Goal: Contribute content: Contribute content

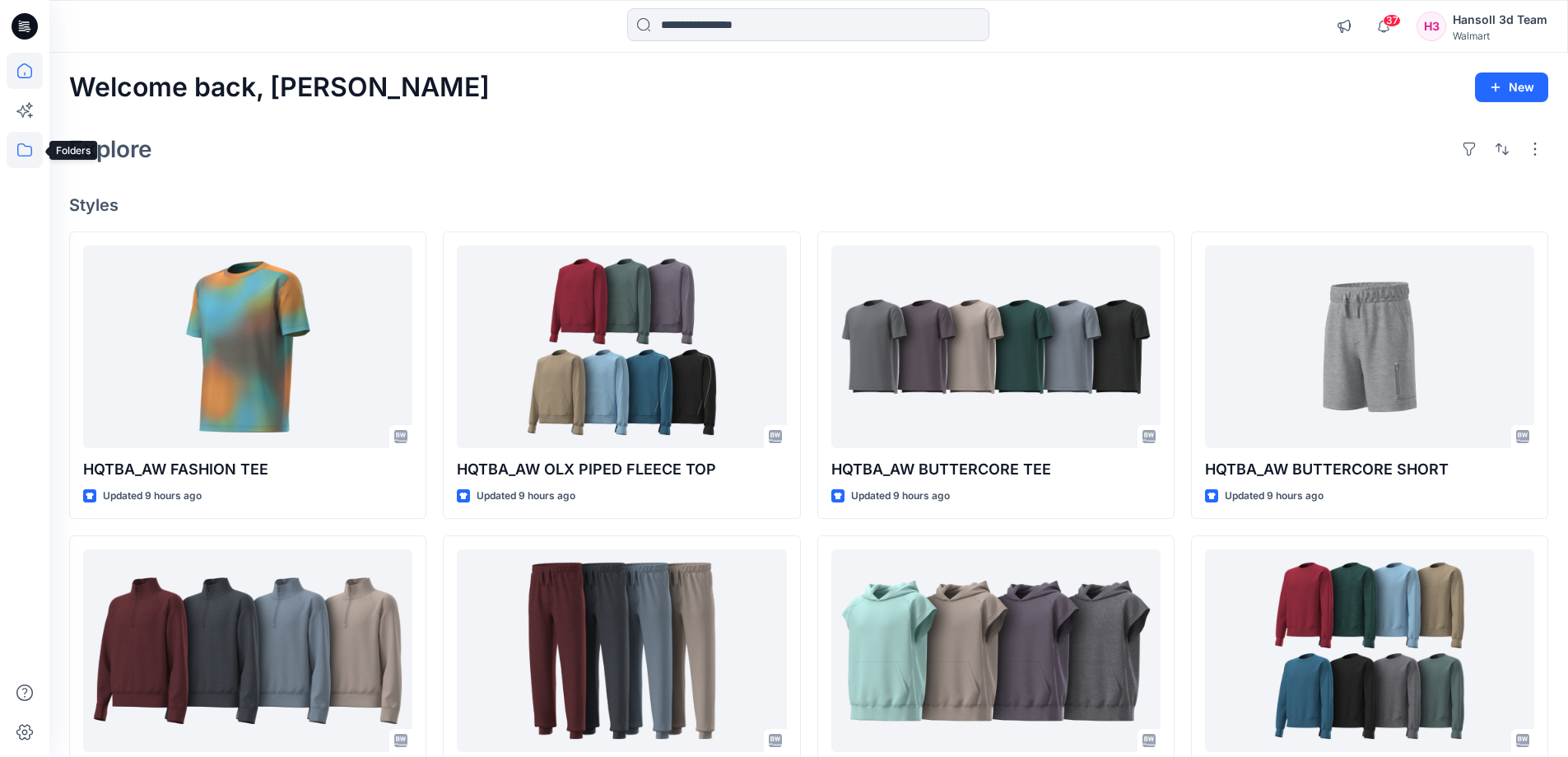
click at [7, 151] on icon at bounding box center [24, 149] width 36 height 36
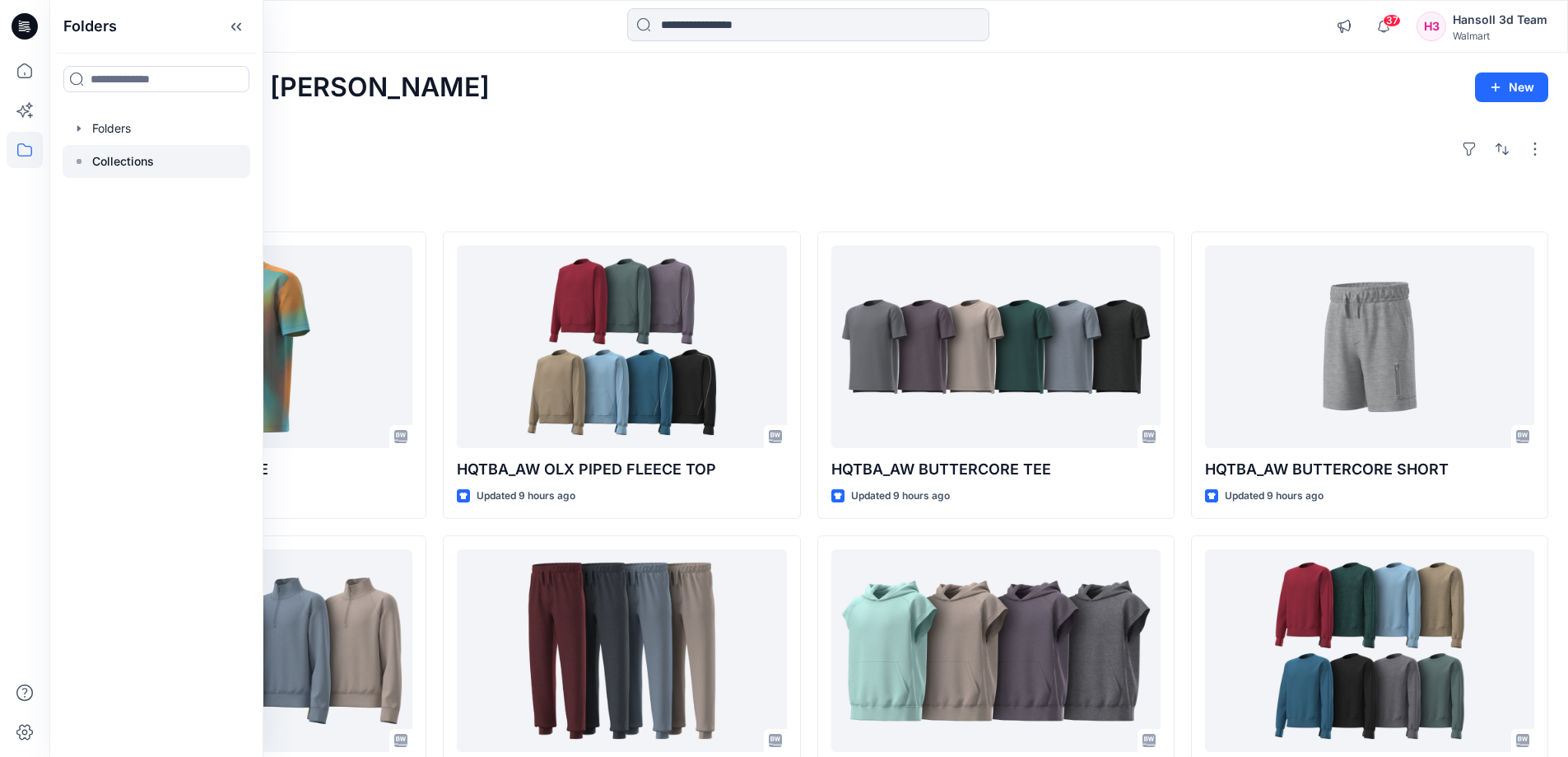
click at [108, 160] on p "Collections" at bounding box center [122, 162] width 62 height 20
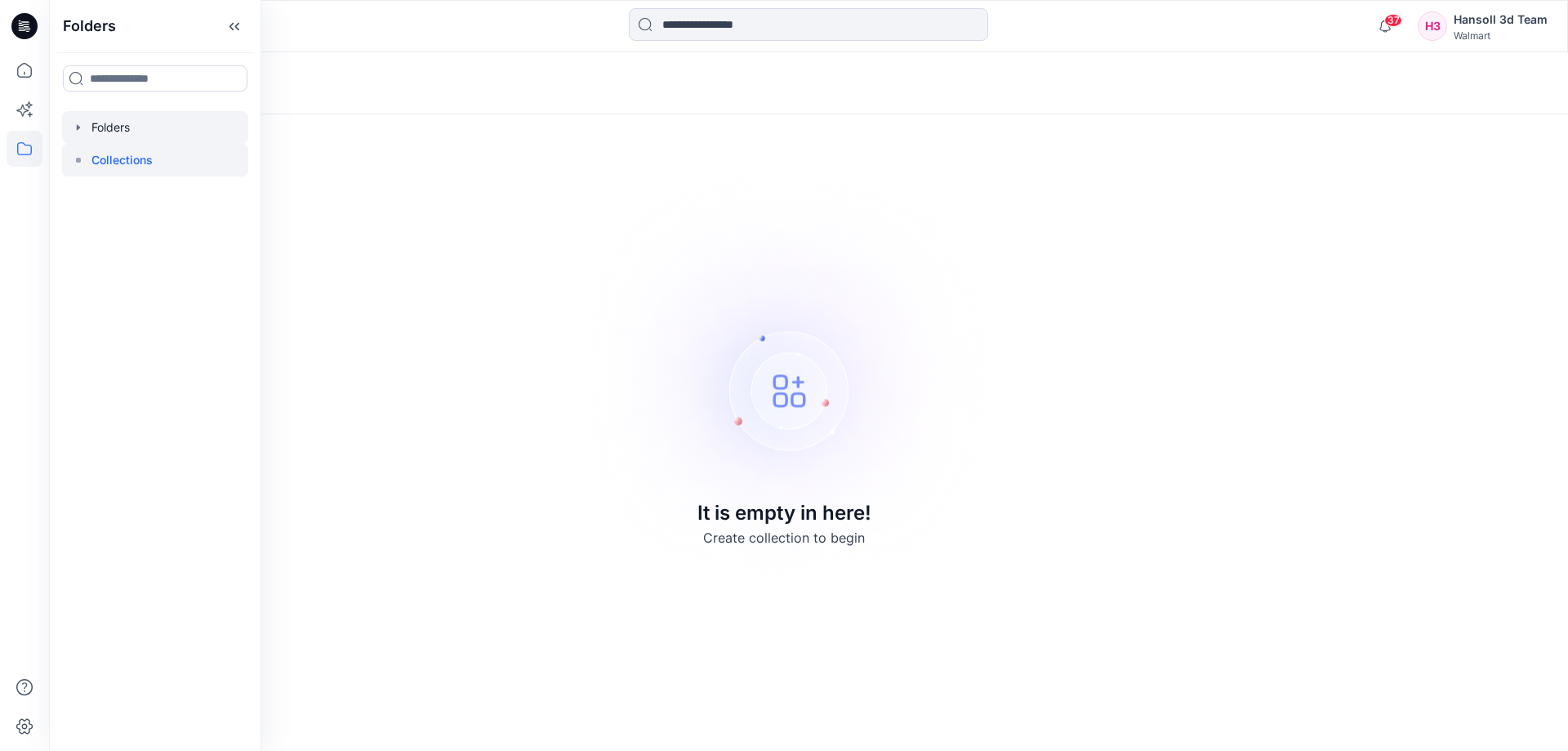
click at [108, 141] on div at bounding box center [155, 128] width 186 height 33
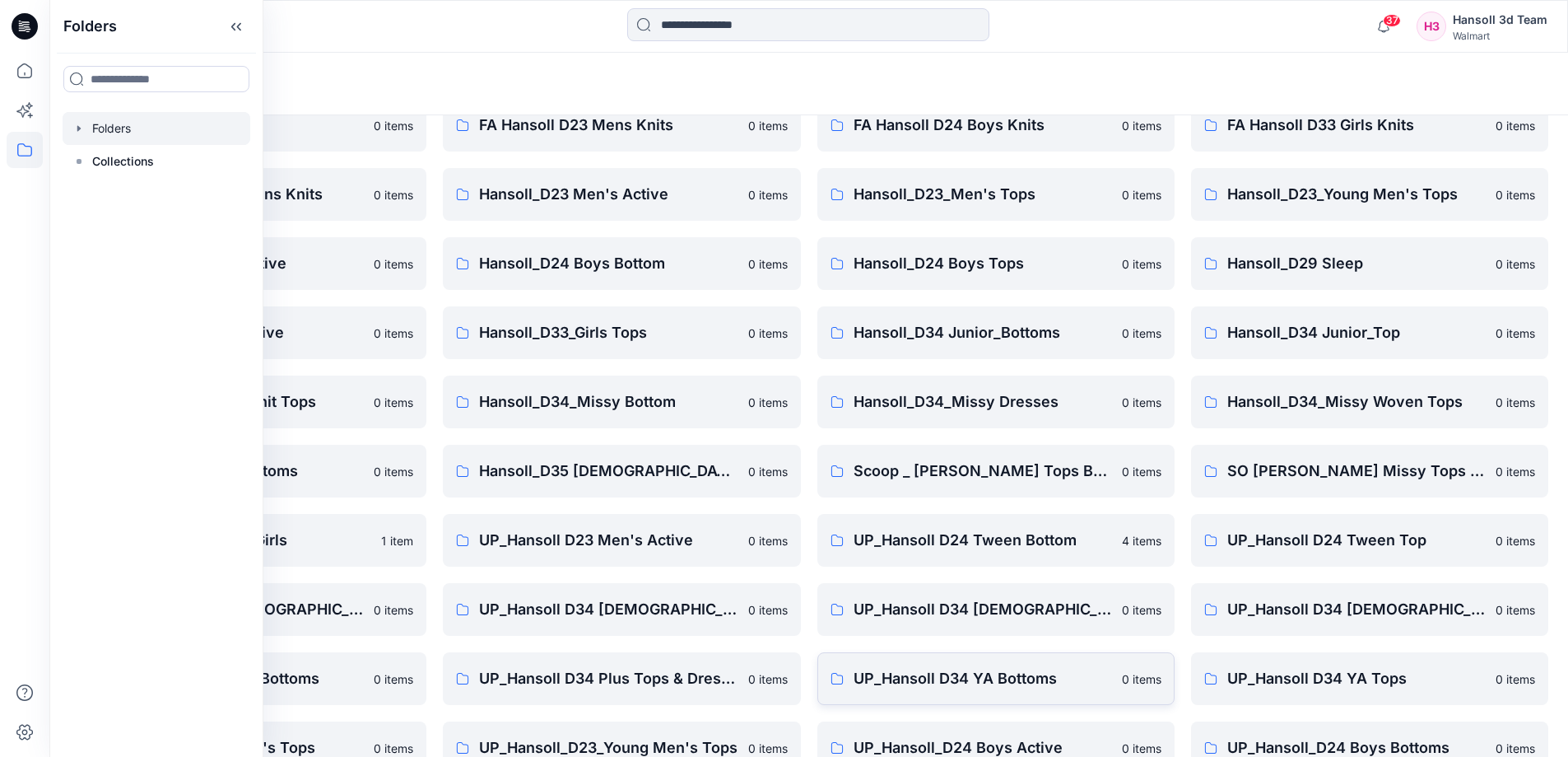
scroll to position [258, 0]
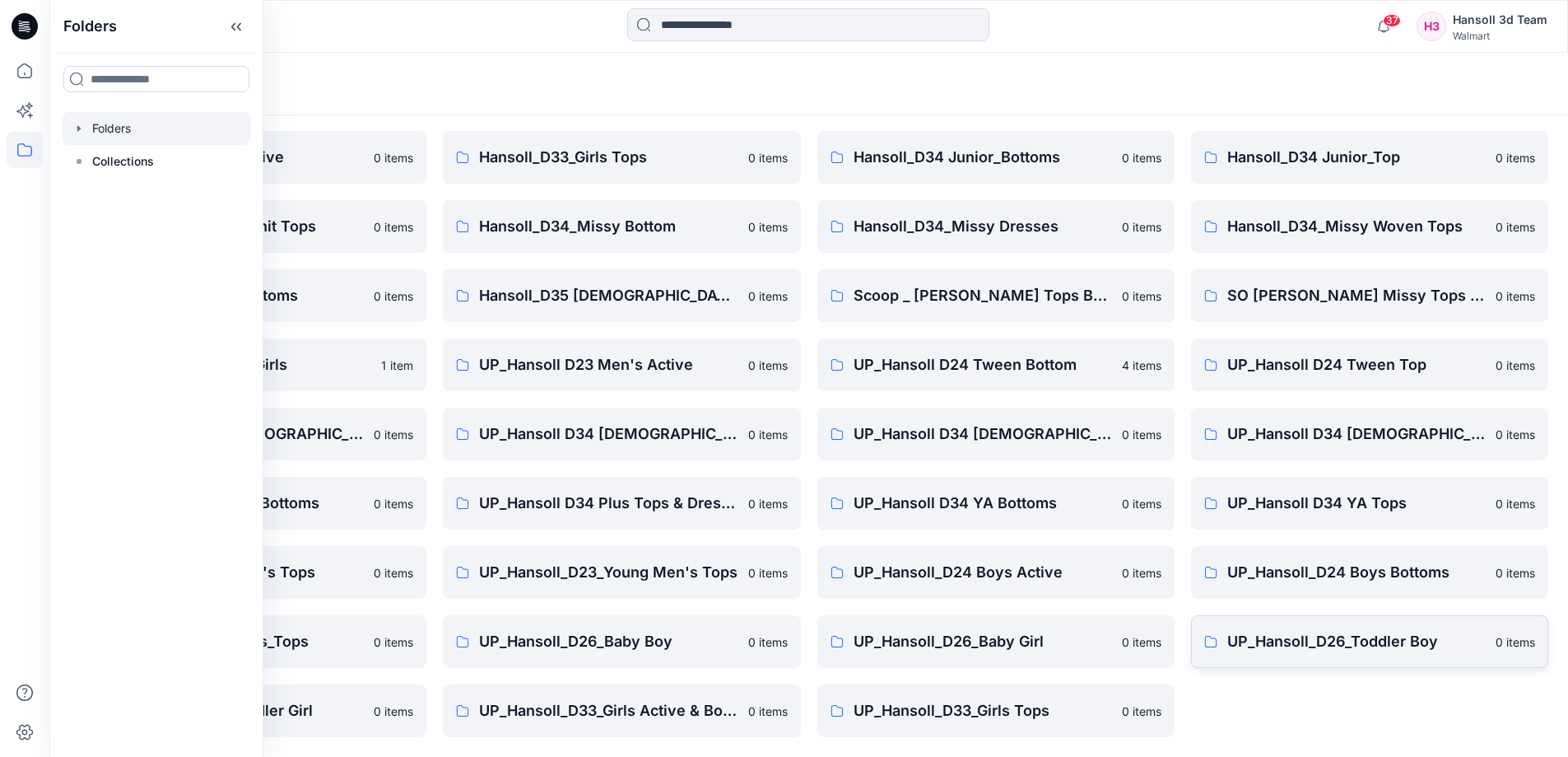
click at [1261, 635] on p "UP_Hansoll_D26_Toddler Boy" at bounding box center [1356, 641] width 258 height 23
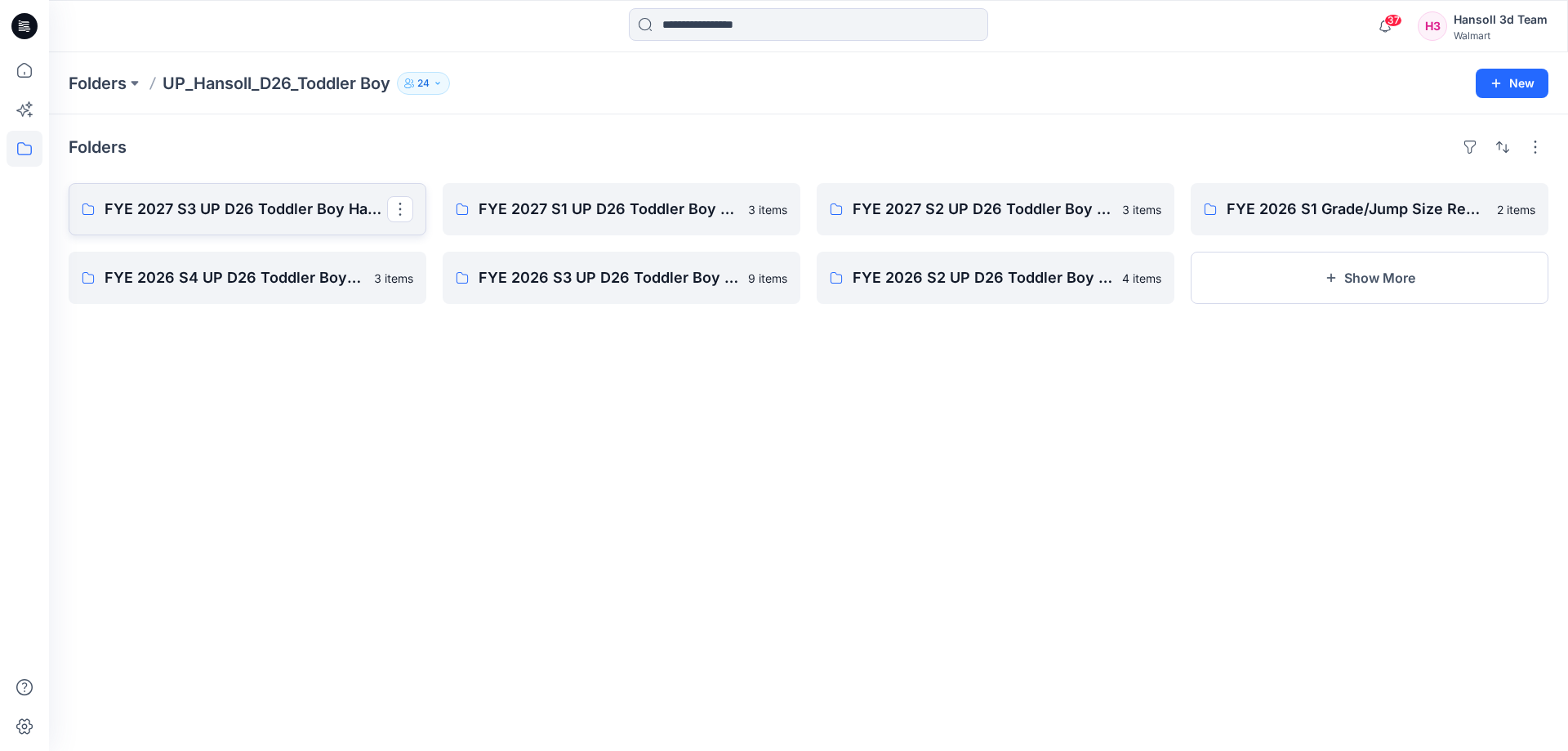
click at [309, 234] on link "FYE 2027 S3 UP D26 Toddler Boy Hansoll" at bounding box center [247, 209] width 358 height 52
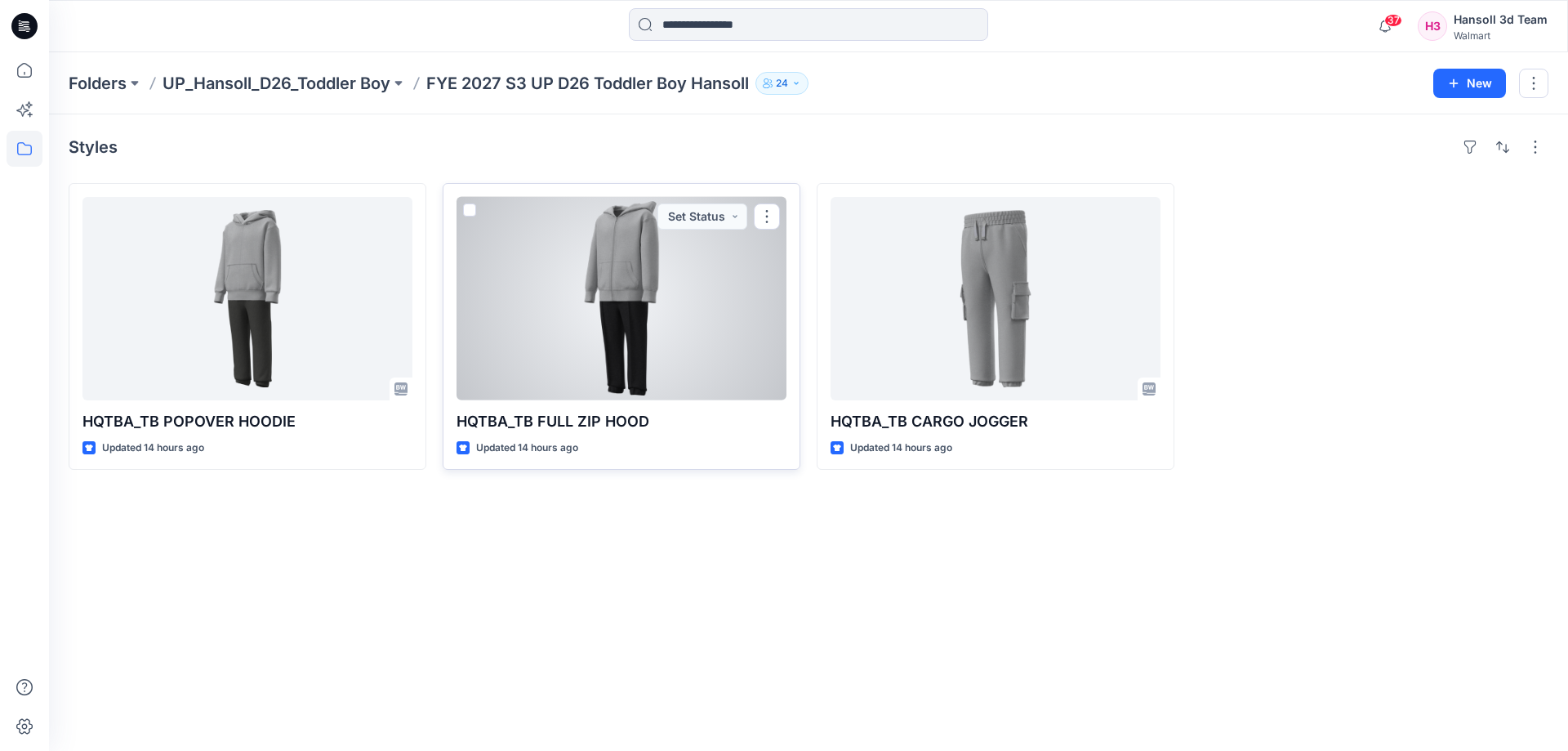
click at [582, 308] on div at bounding box center [621, 298] width 330 height 203
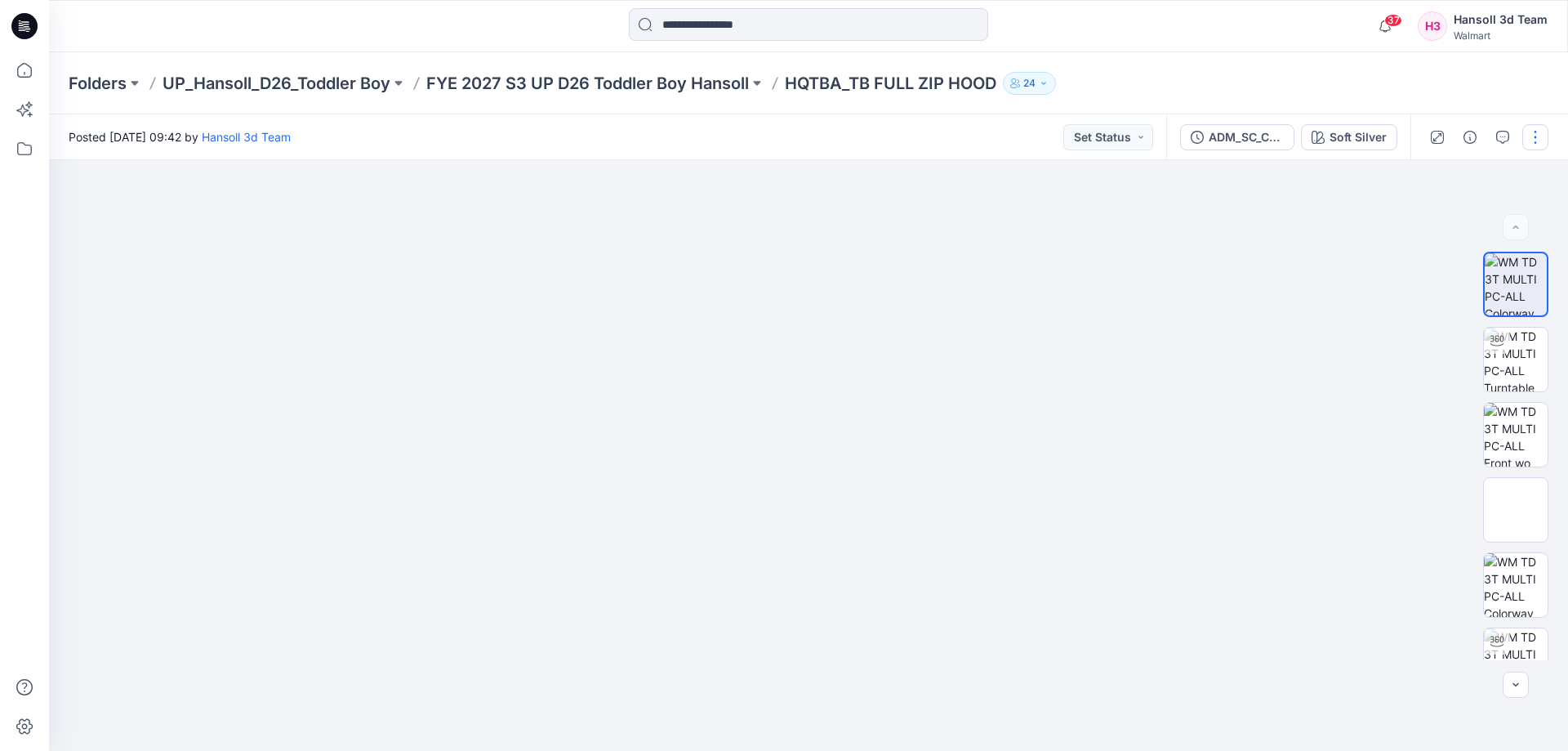
click at [1530, 133] on button "button" at bounding box center [1535, 137] width 26 height 26
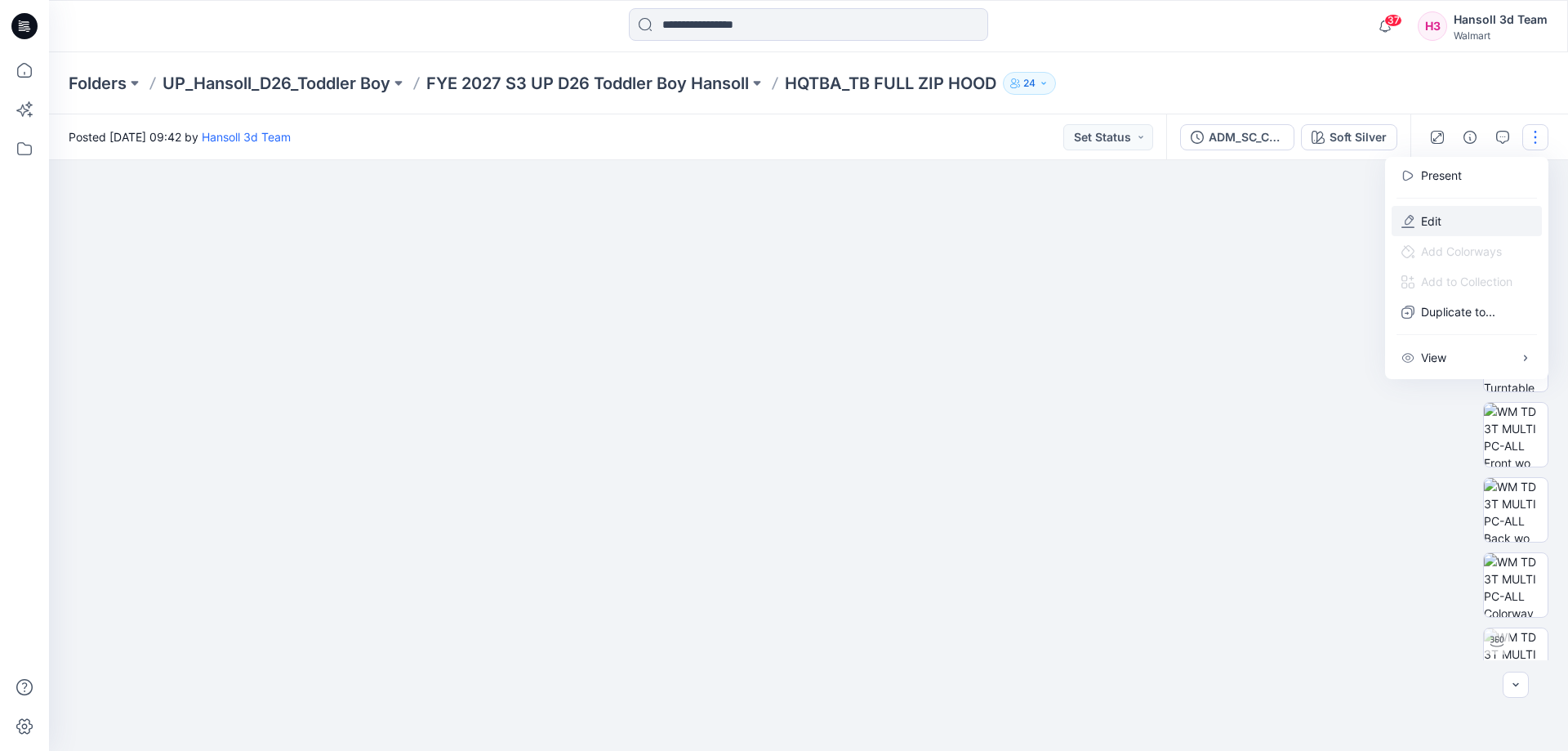
click at [1452, 207] on button "Edit" at bounding box center [1466, 221] width 150 height 30
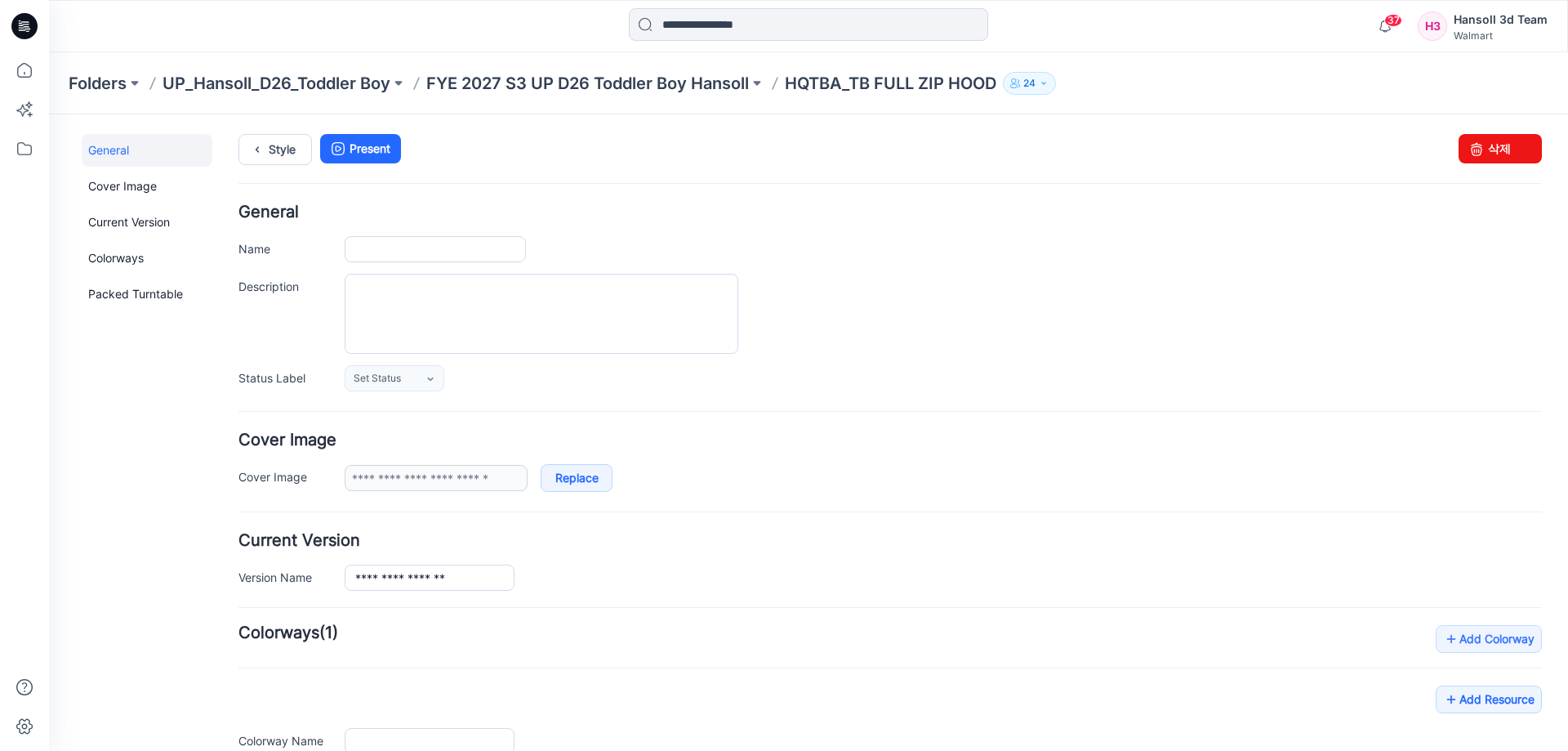
type input "**********"
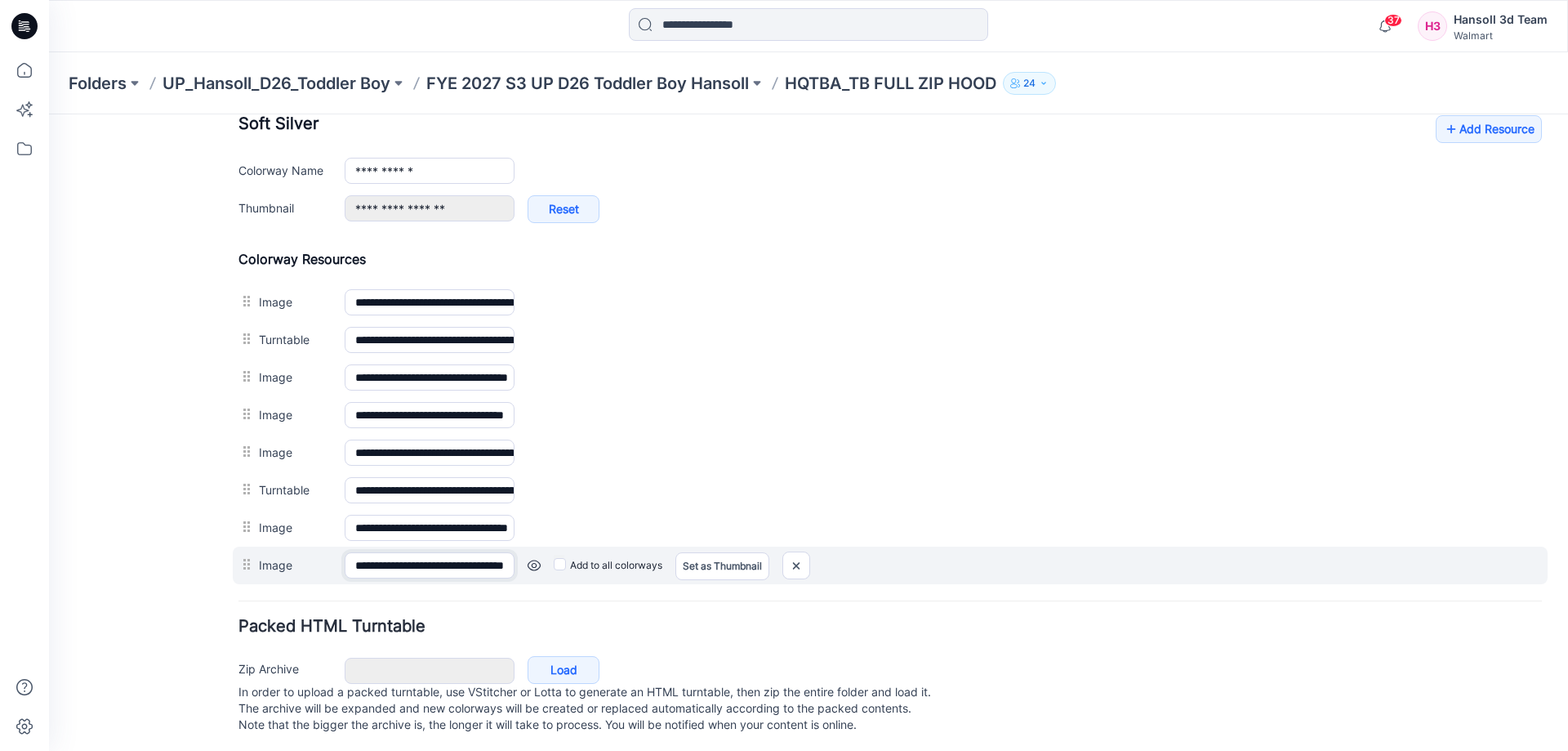
scroll to position [0, 67]
drag, startPoint x: 408, startPoint y: 569, endPoint x: 530, endPoint y: 571, distance: 122.0
click at [530, 571] on div "**********" at bounding box center [889, 565] width 1315 height 37
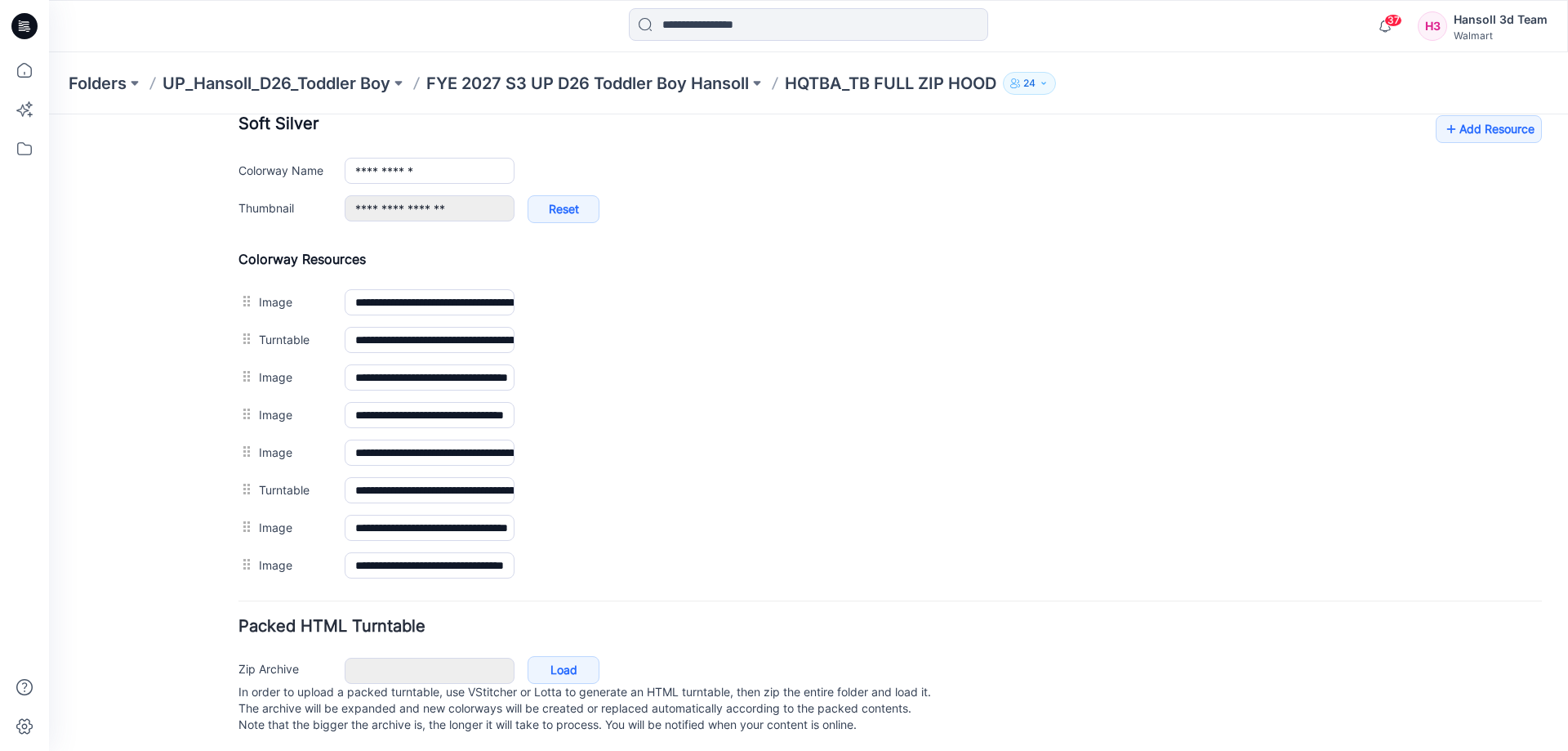
scroll to position [0, 0]
click at [446, 607] on form "**********" at bounding box center [890, 144] width 1303 height 1188
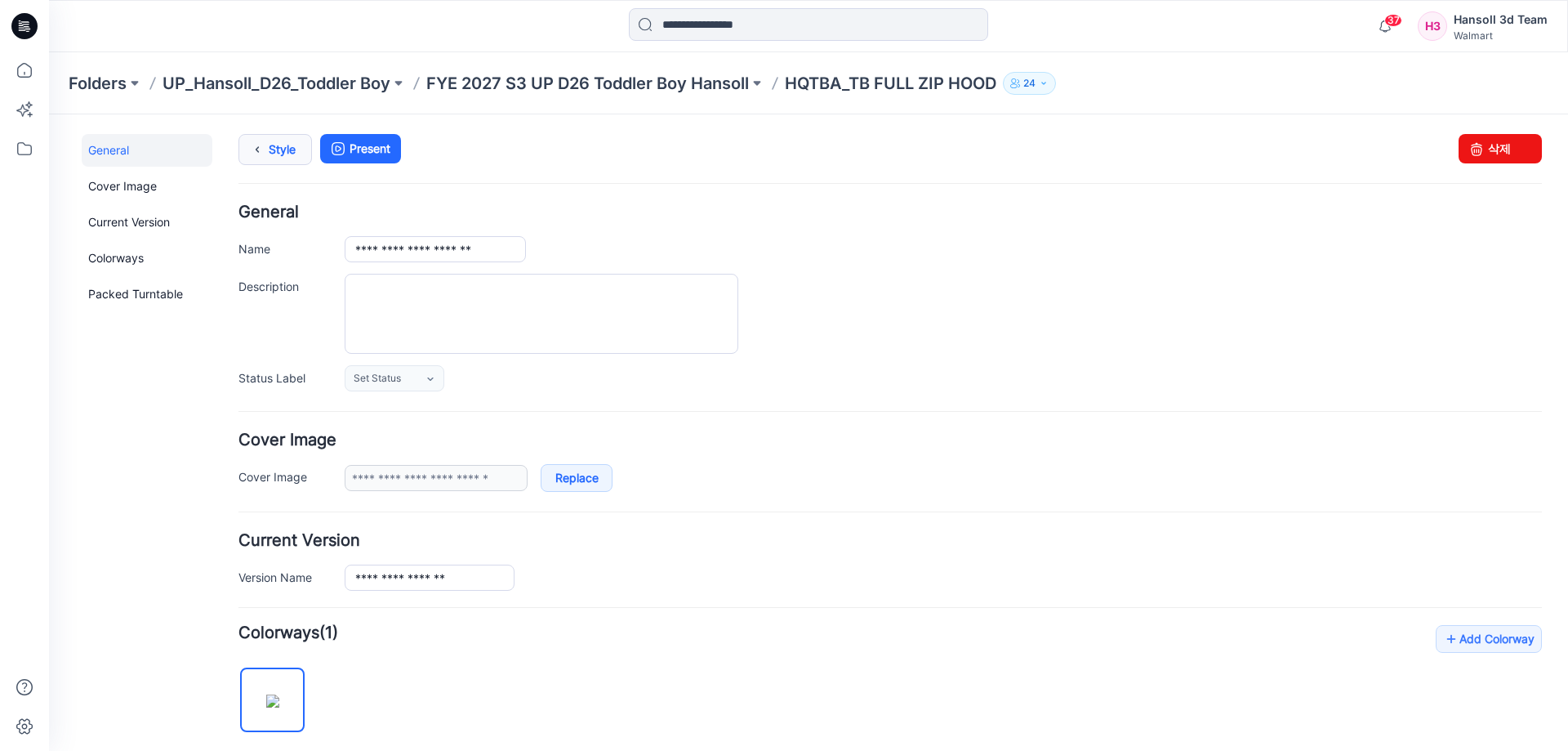
click at [302, 153] on link "Style" at bounding box center [275, 149] width 74 height 31
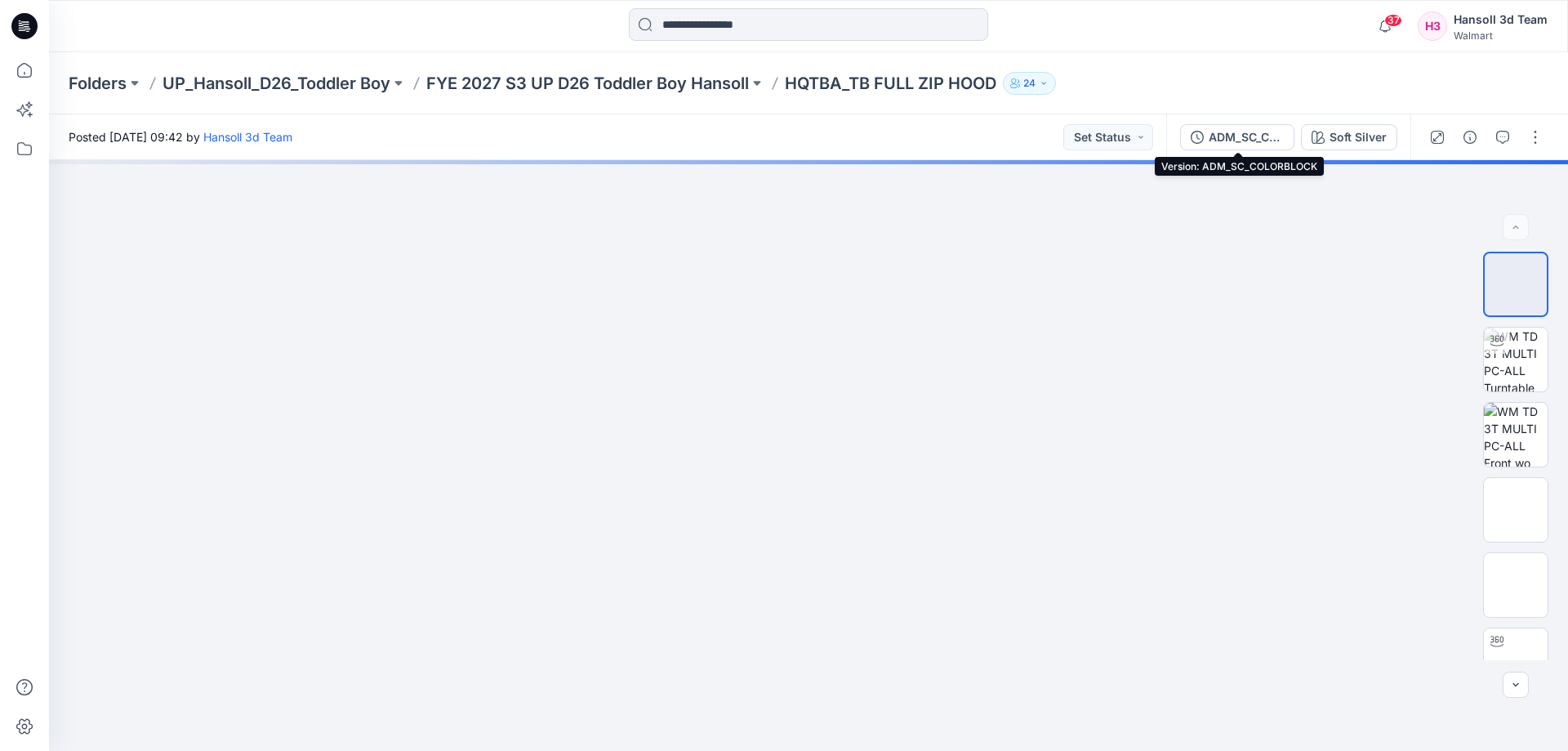
click at [1193, 129] on button "ADM_SC_COLORBLOCK" at bounding box center [1236, 137] width 114 height 26
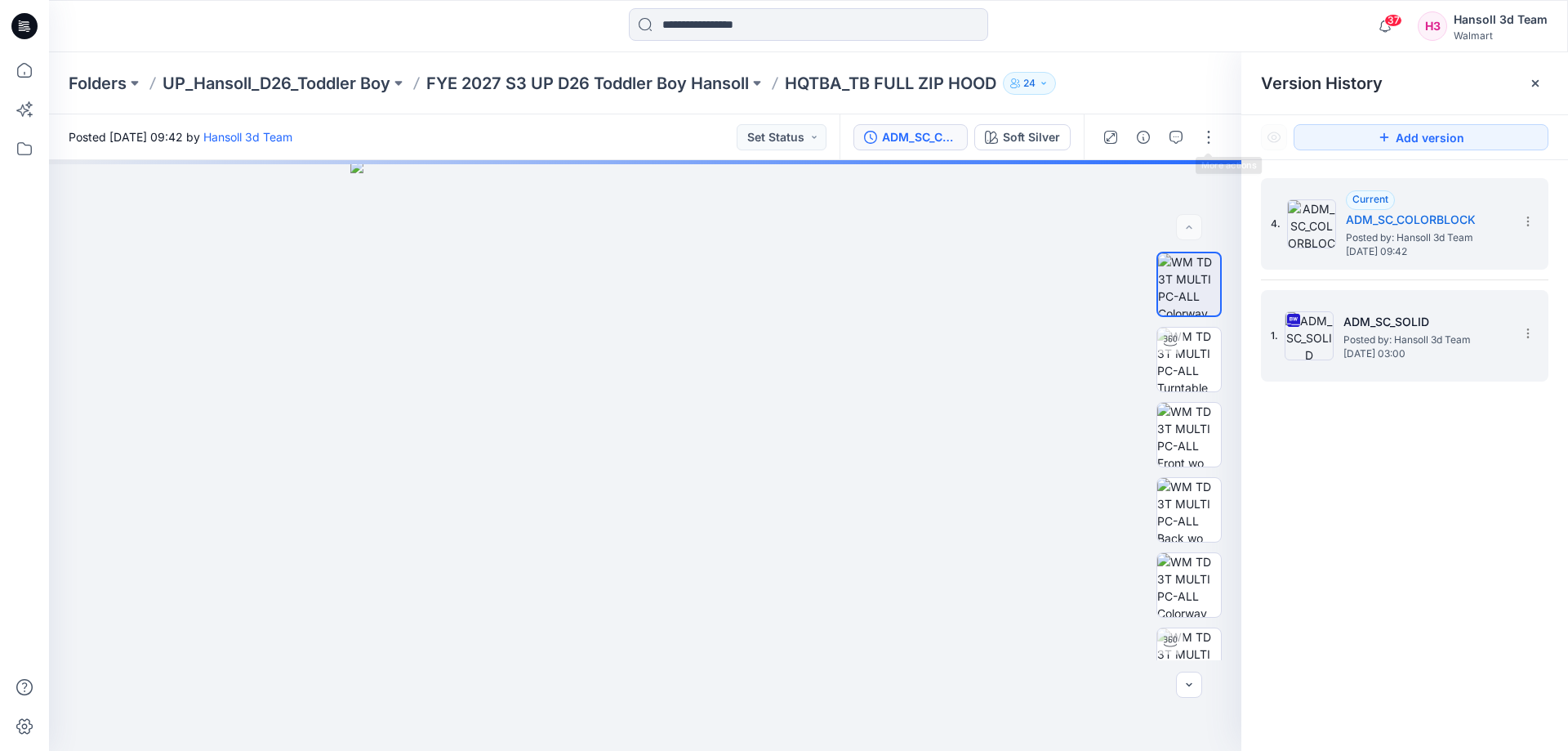
click at [1433, 350] on span "Friday, September 12, 2025 03:00" at bounding box center [1424, 354] width 163 height 12
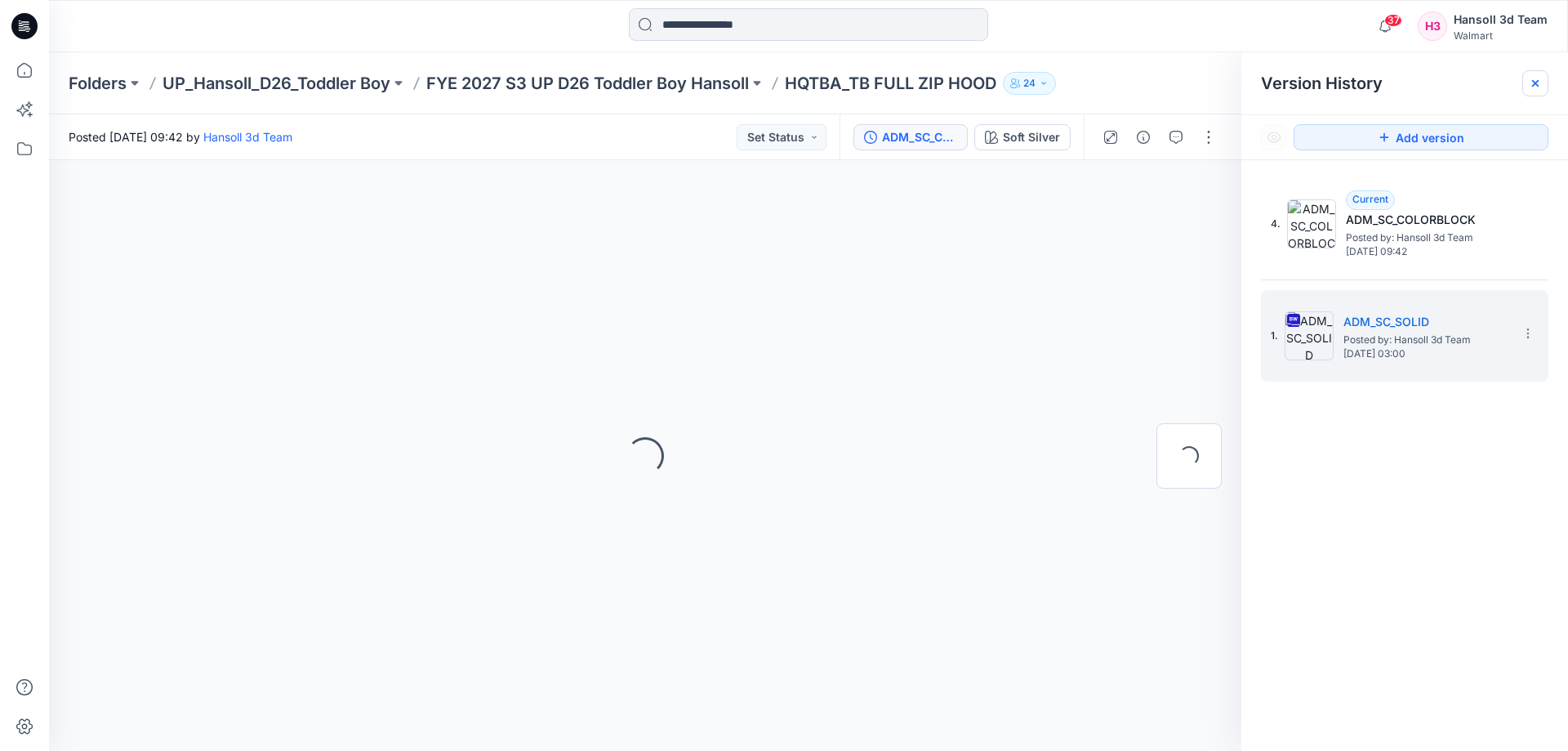
click at [1537, 85] on icon at bounding box center [1534, 83] width 6 height 6
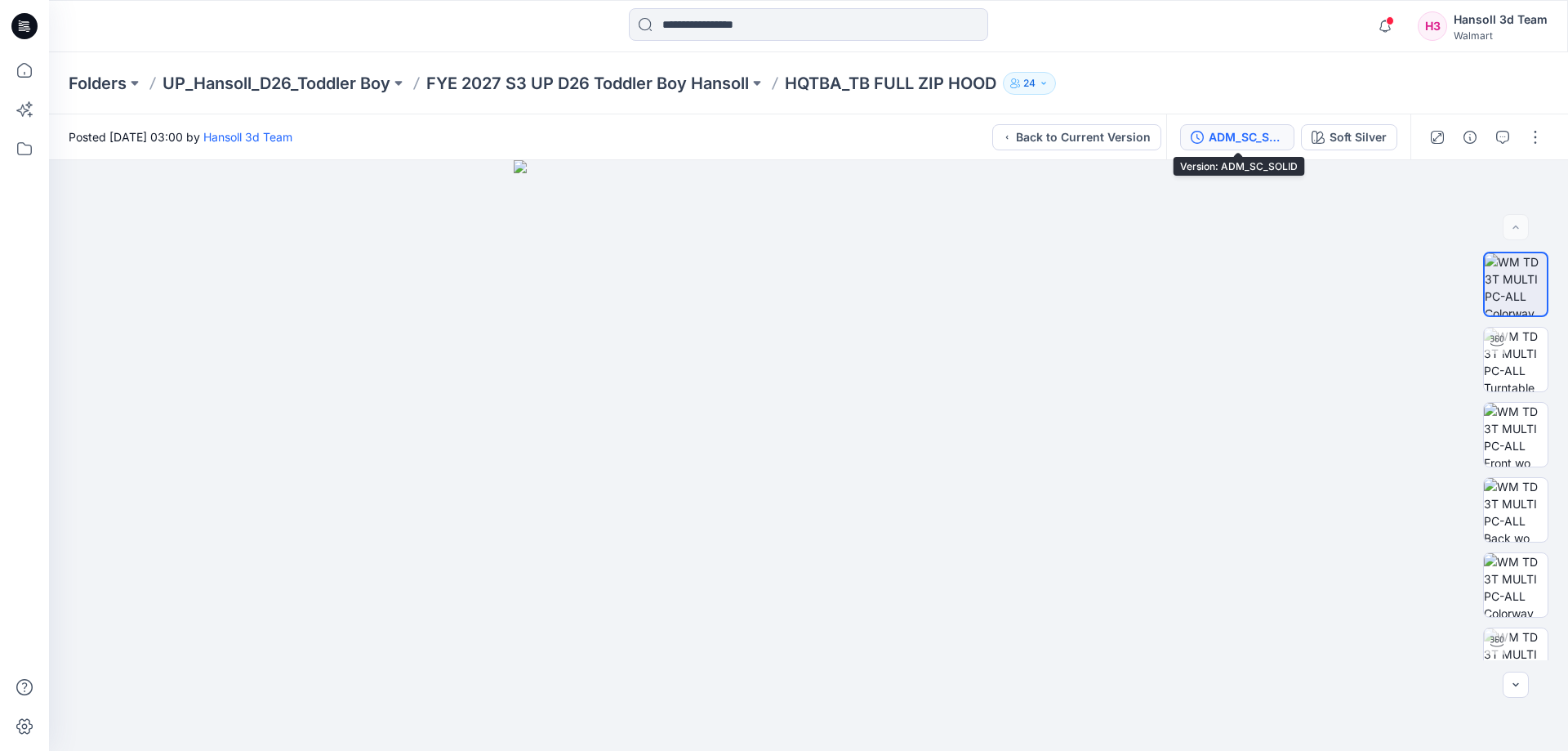
click at [1265, 130] on div "ADM_SC_SOLID" at bounding box center [1245, 138] width 75 height 18
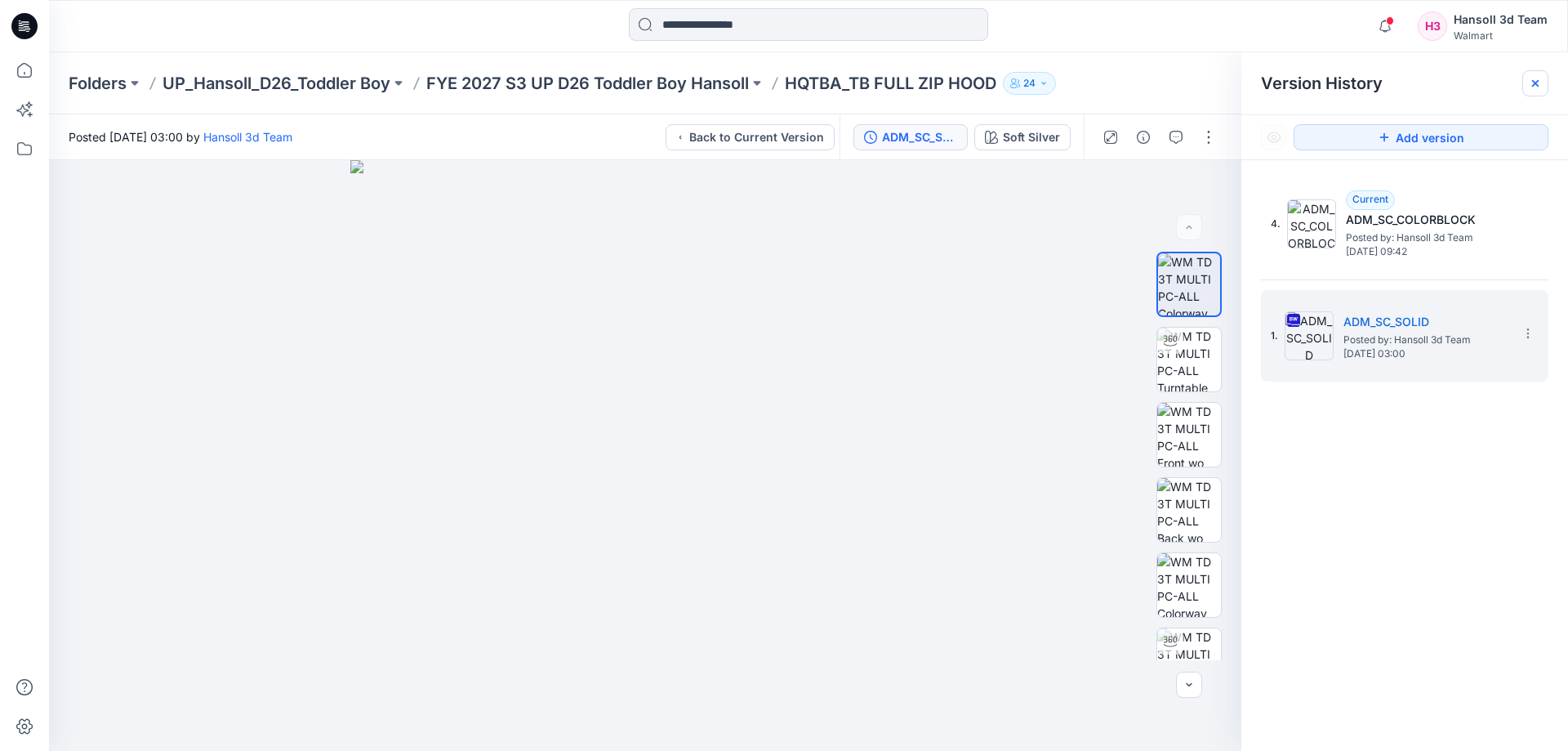
click at [1539, 86] on icon at bounding box center [1535, 83] width 13 height 13
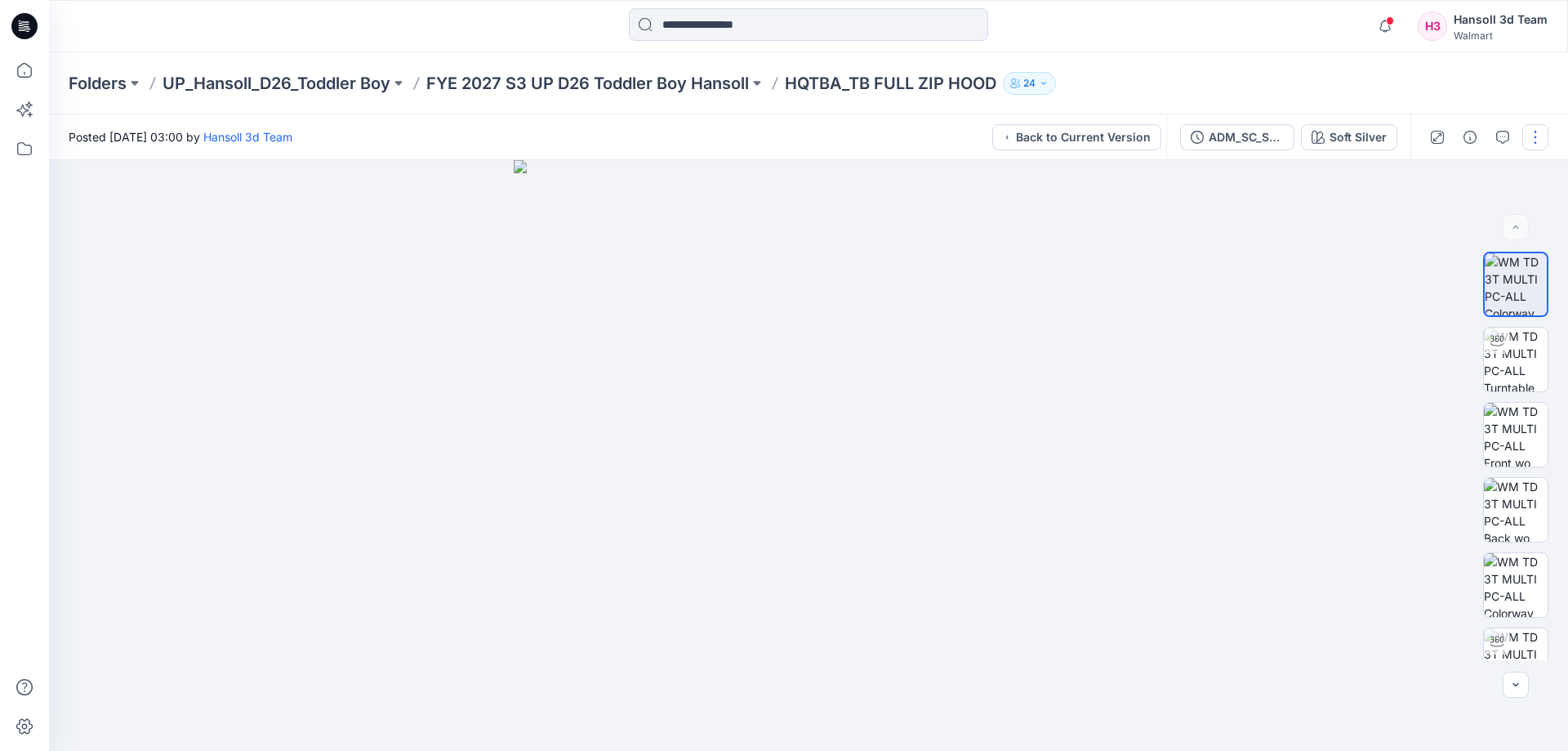
click at [1537, 126] on button "button" at bounding box center [1535, 137] width 26 height 26
click at [1446, 225] on p "View" at bounding box center [1433, 221] width 26 height 17
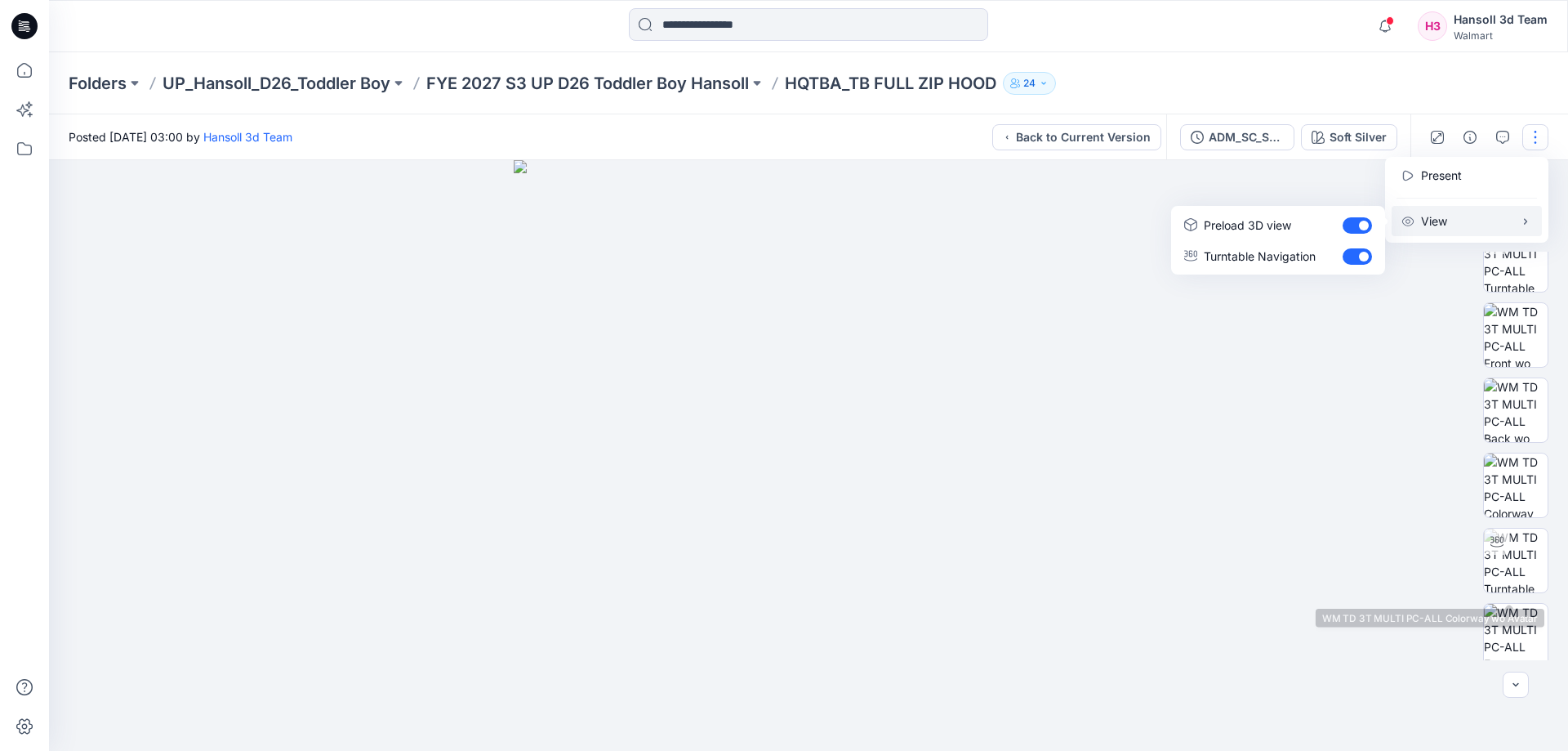
scroll to position [258, 0]
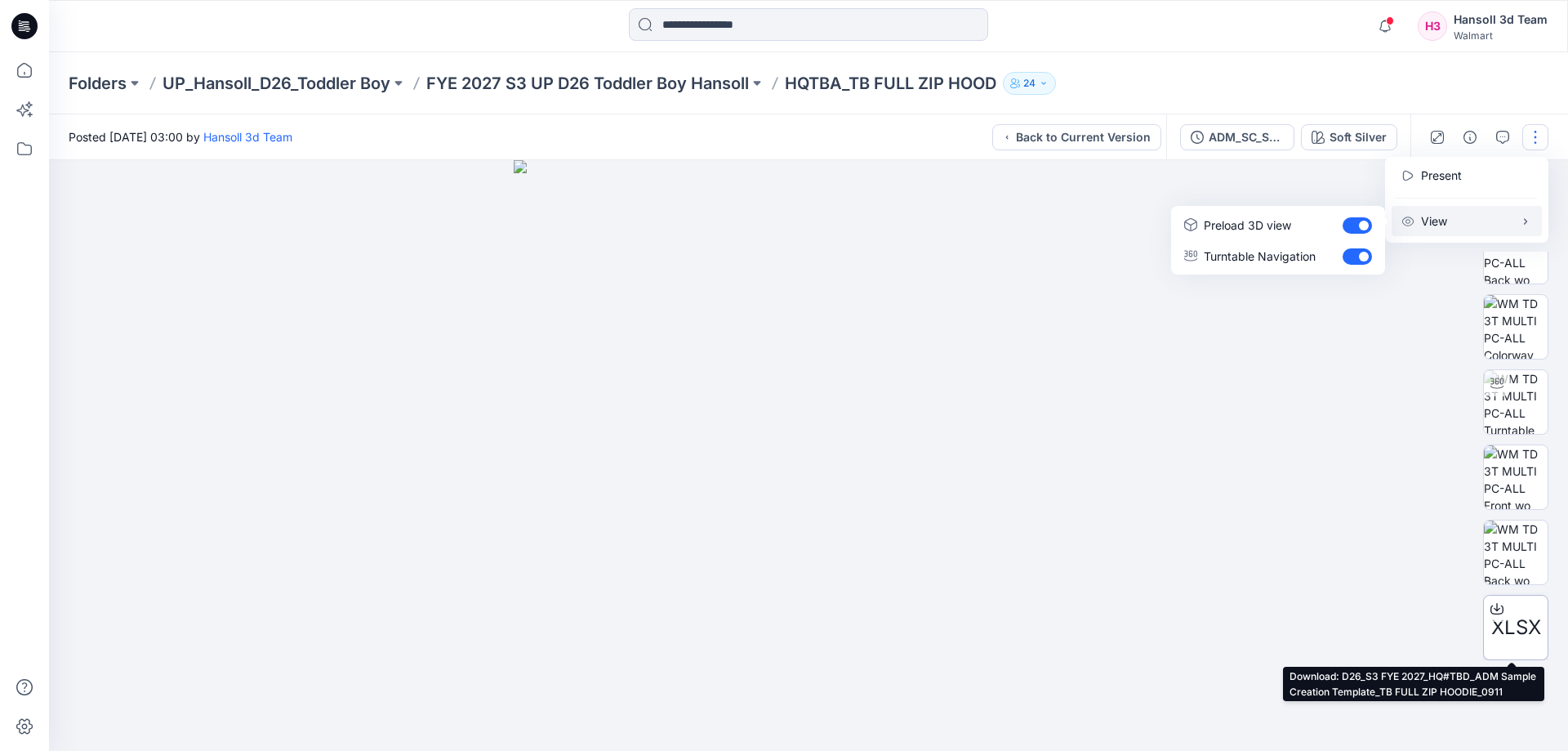
click at [1509, 622] on span "XLSX" at bounding box center [1515, 627] width 50 height 29
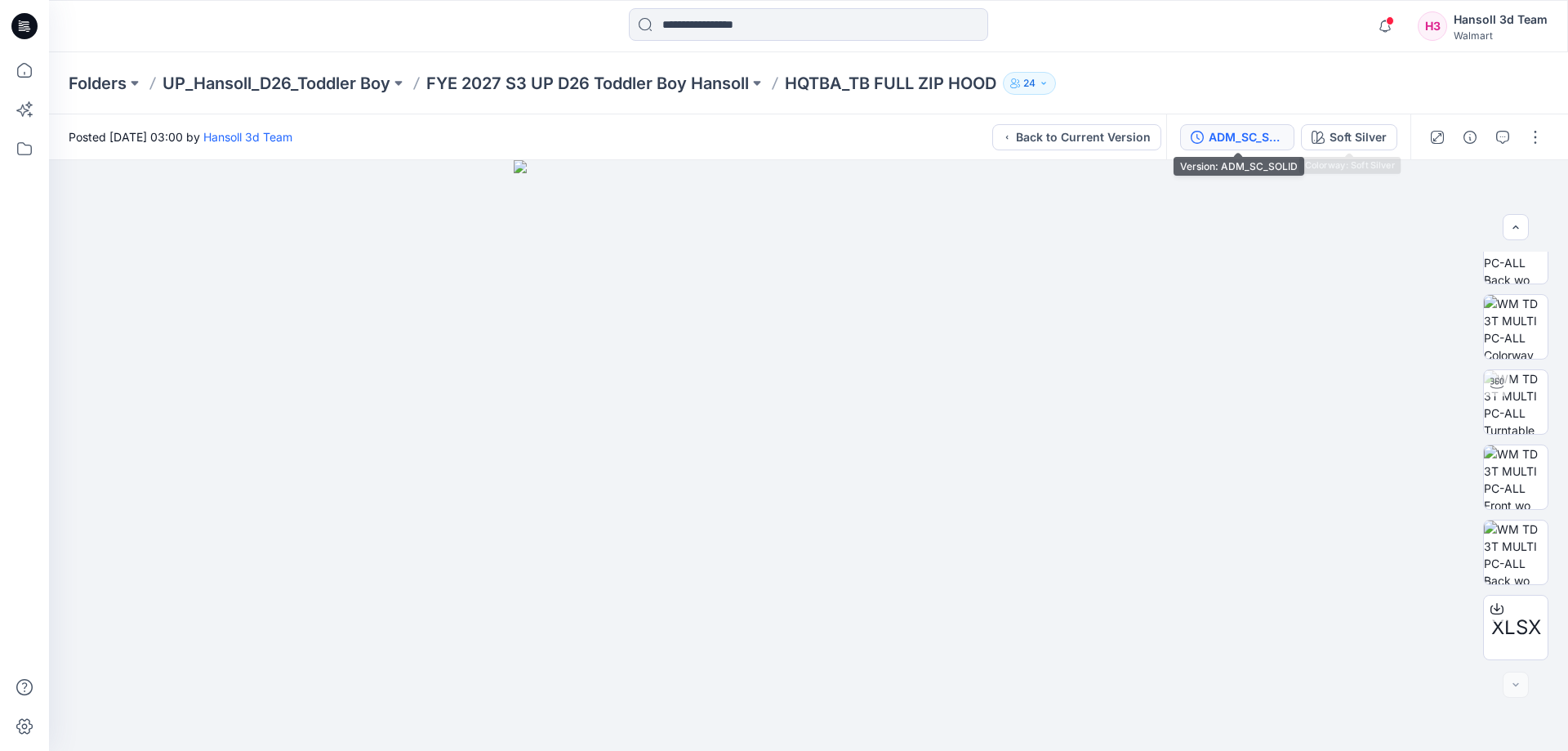
click at [1271, 129] on div "ADM_SC_SOLID" at bounding box center [1245, 138] width 75 height 18
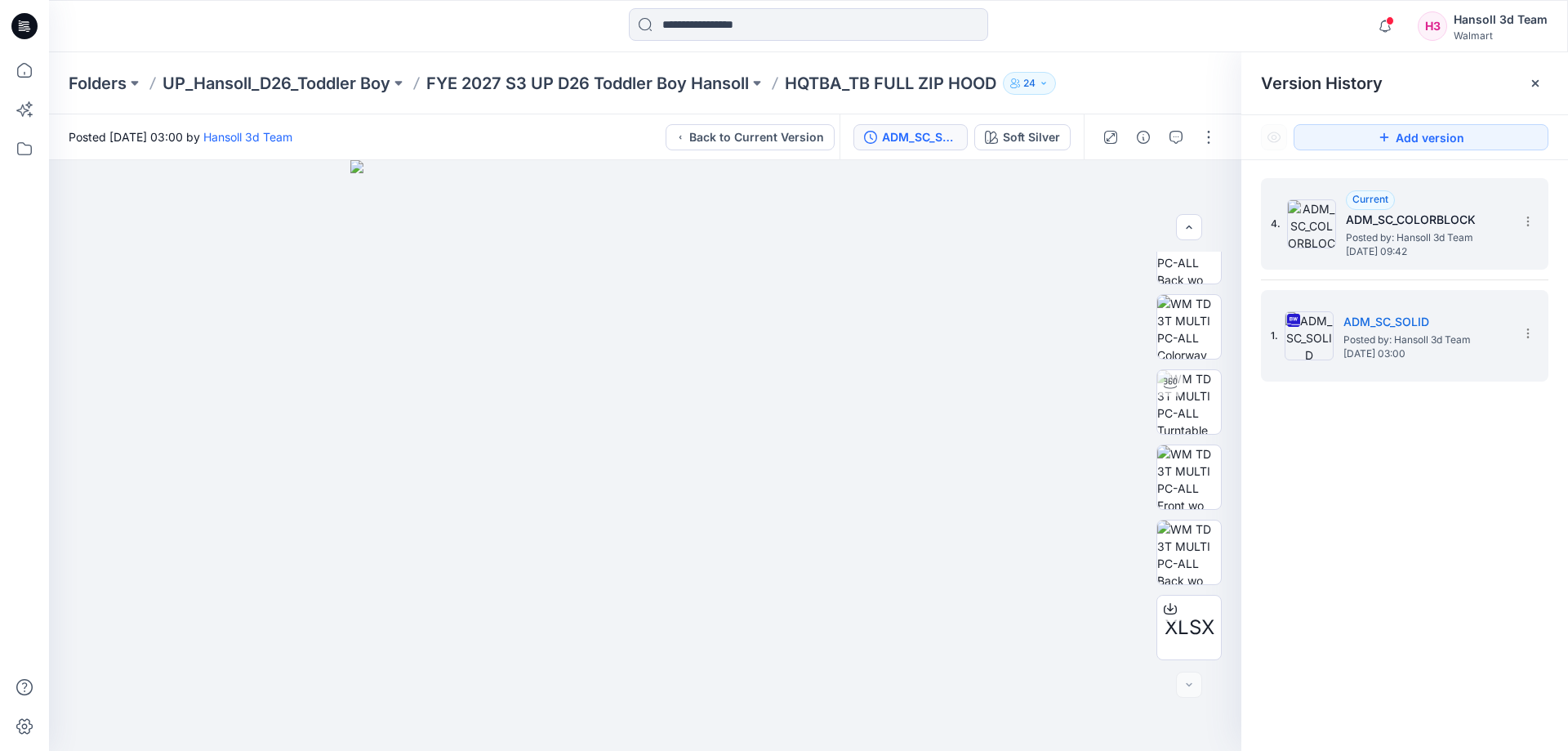
click at [1452, 229] on h5 "ADM_SC_COLORBLOCK" at bounding box center [1427, 220] width 163 height 20
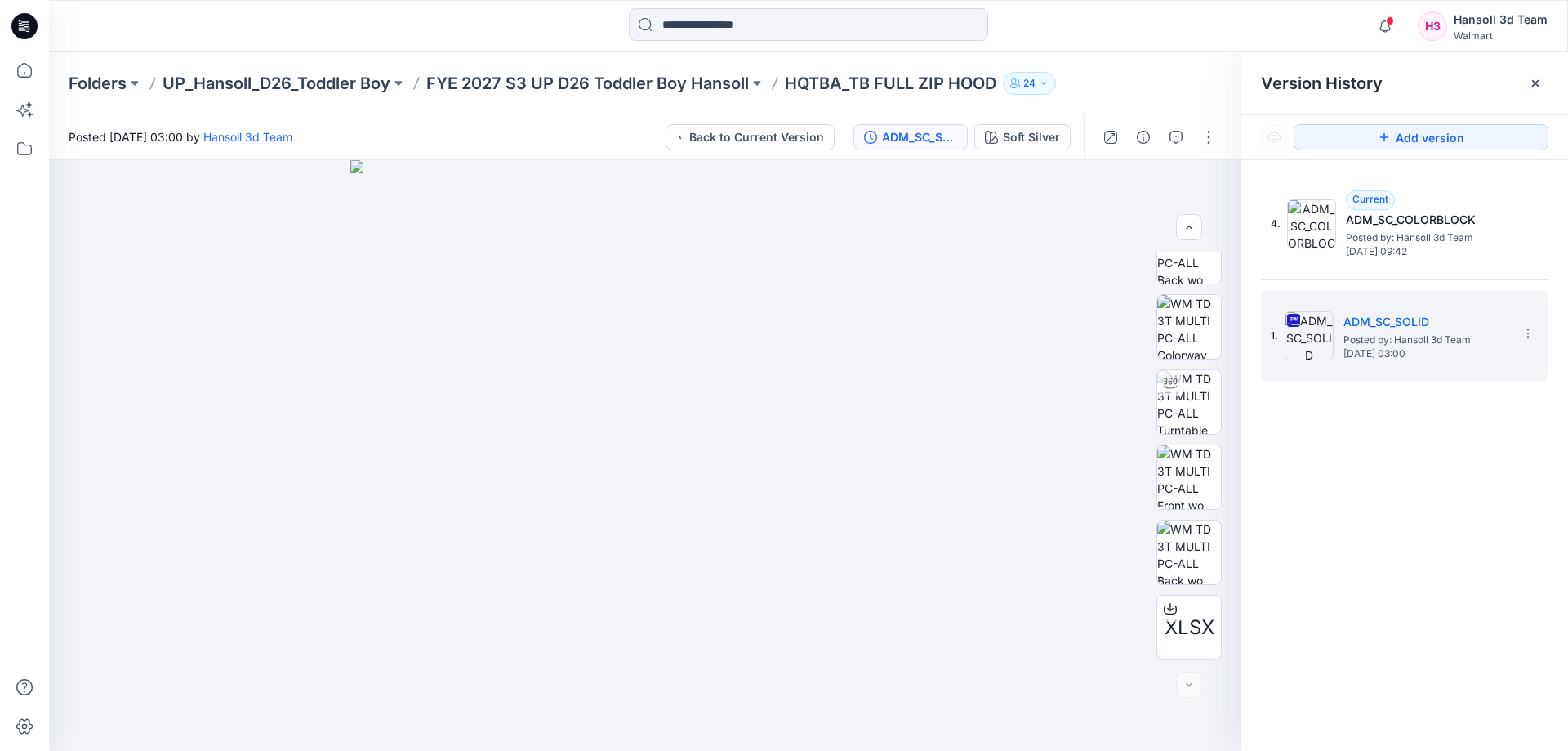
scroll to position [0, 0]
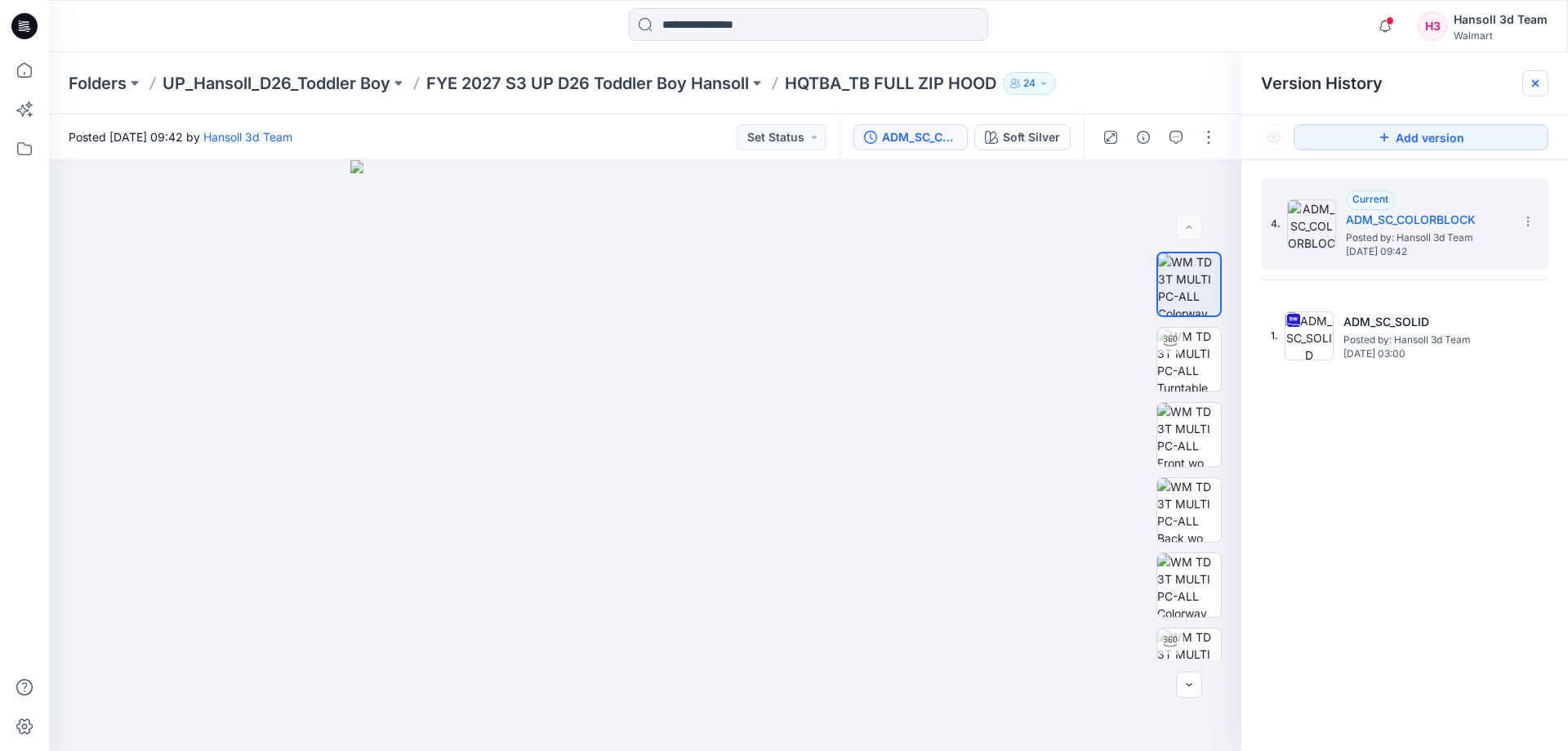
click at [1537, 86] on icon at bounding box center [1534, 83] width 6 height 6
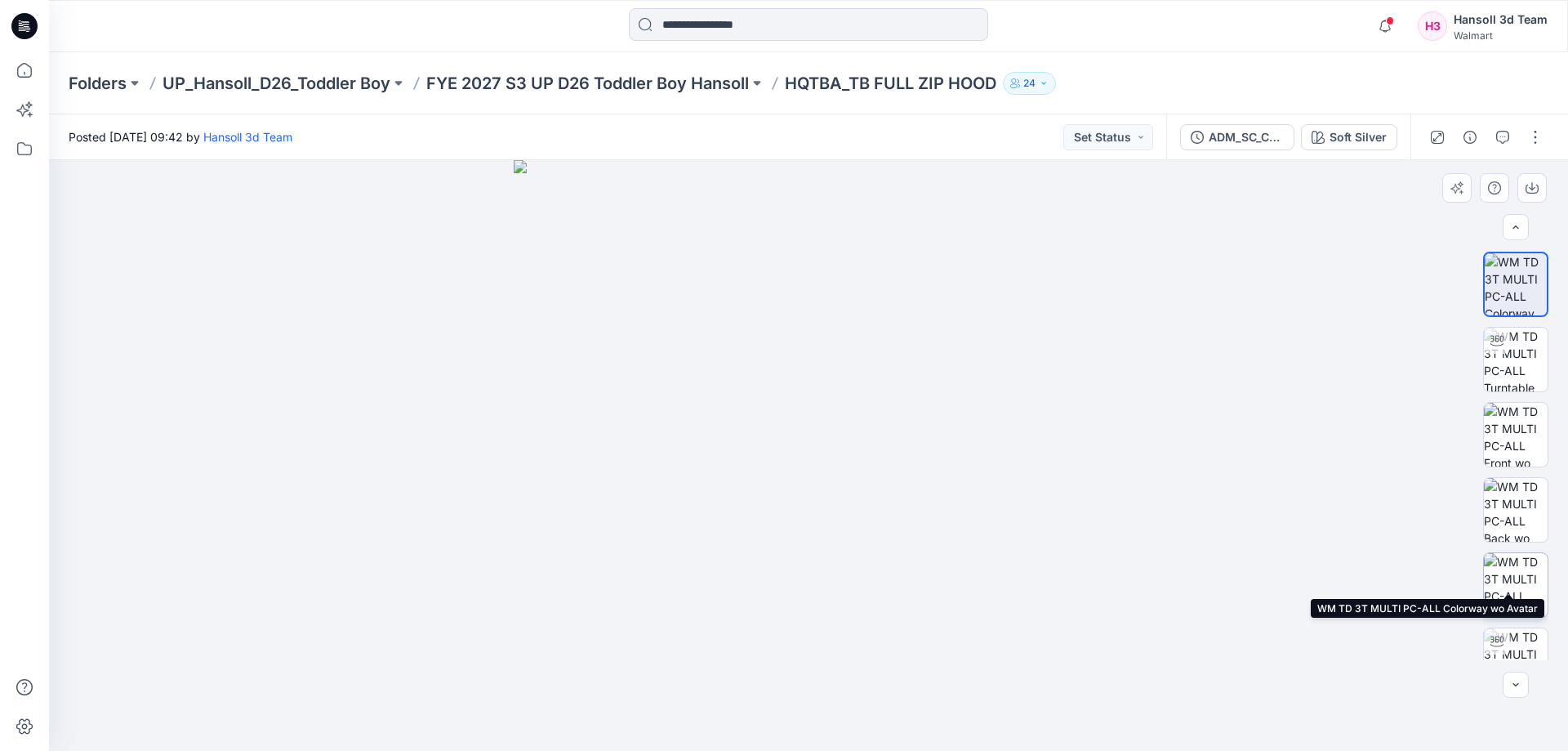
scroll to position [163, 0]
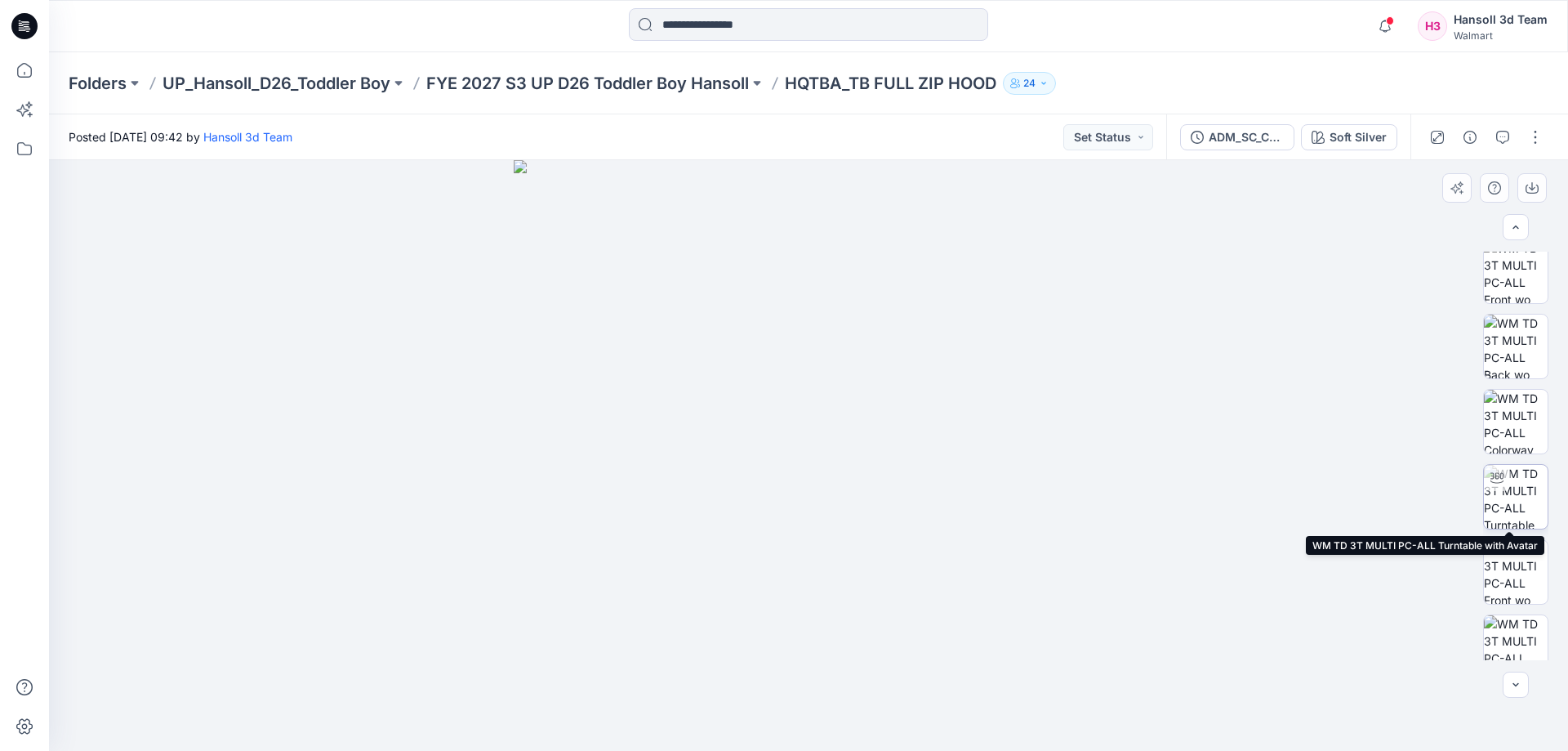
click at [1499, 471] on div at bounding box center [1496, 478] width 26 height 26
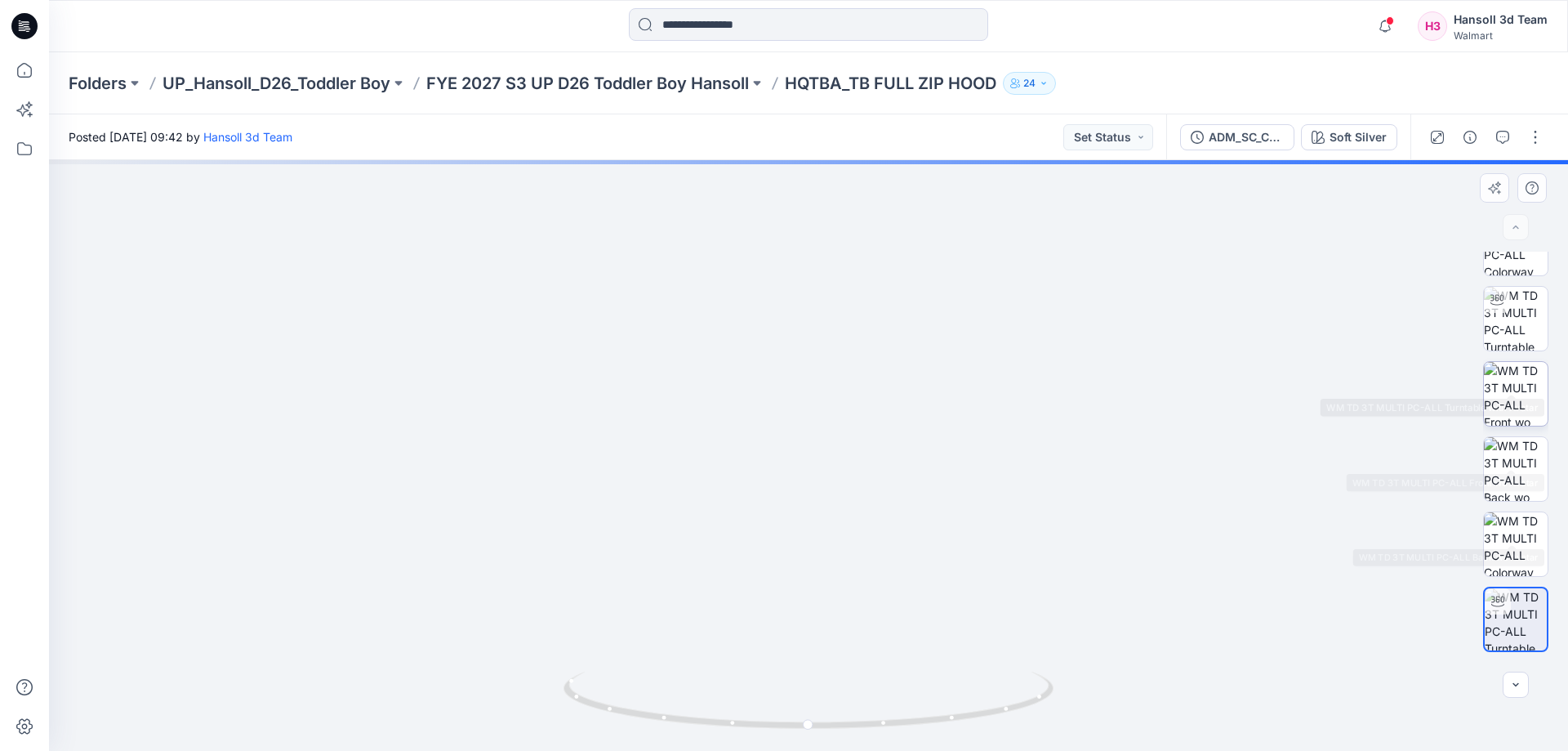
scroll to position [0, 0]
drag, startPoint x: 948, startPoint y: 712, endPoint x: 712, endPoint y: 720, distance: 236.1
click at [712, 720] on icon at bounding box center [810, 702] width 494 height 61
drag, startPoint x: 965, startPoint y: 696, endPoint x: 878, endPoint y: 602, distance: 128.1
click at [1048, 707] on icon at bounding box center [810, 702] width 494 height 61
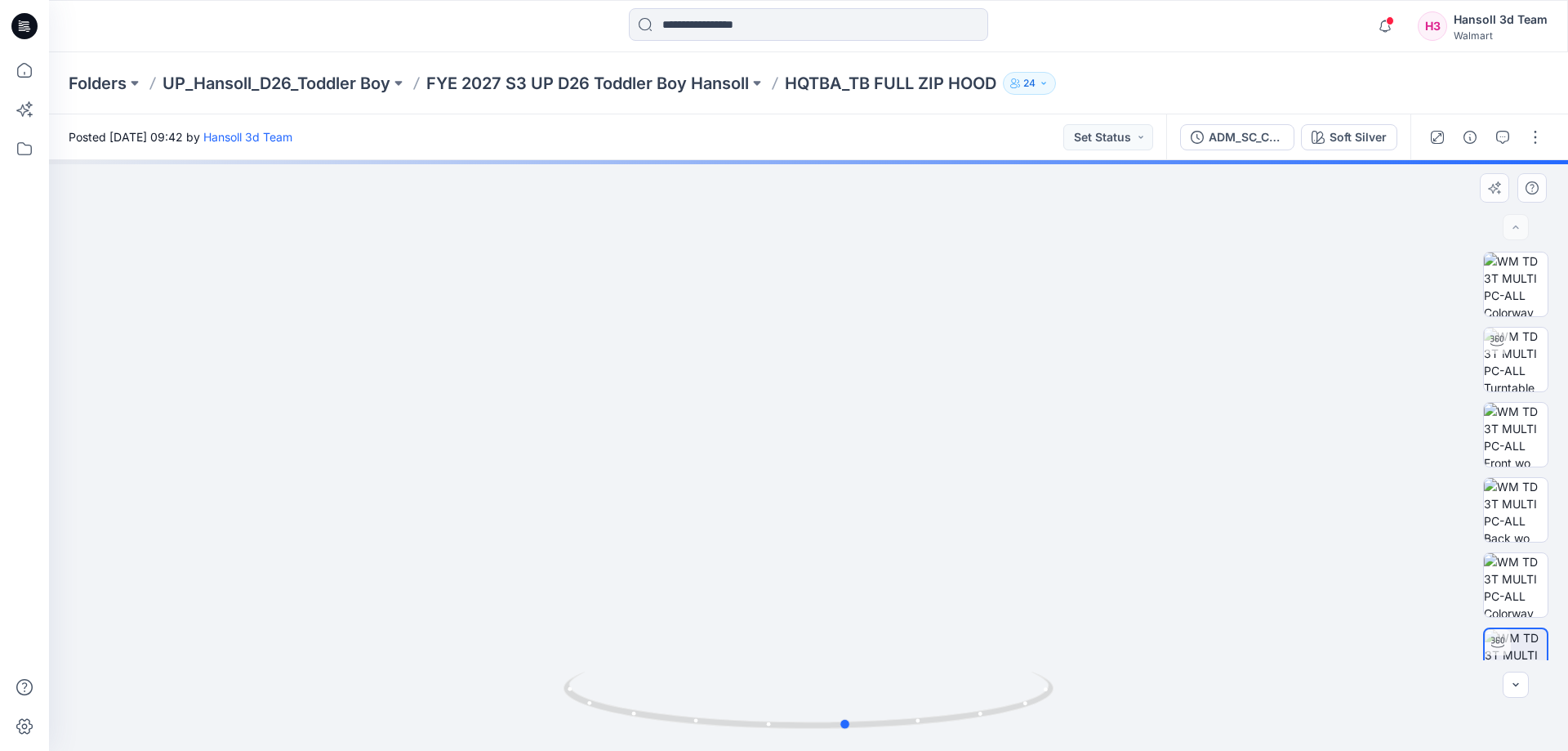
drag, startPoint x: 855, startPoint y: 726, endPoint x: 561, endPoint y: 705, distance: 294.7
click at [561, 705] on div at bounding box center [808, 456] width 1519 height 591
drag, startPoint x: 960, startPoint y: 250, endPoint x: 983, endPoint y: 460, distance: 211.3
click at [983, 506] on img at bounding box center [808, 396] width 1358 height 708
click at [1541, 139] on button "button" at bounding box center [1535, 137] width 26 height 26
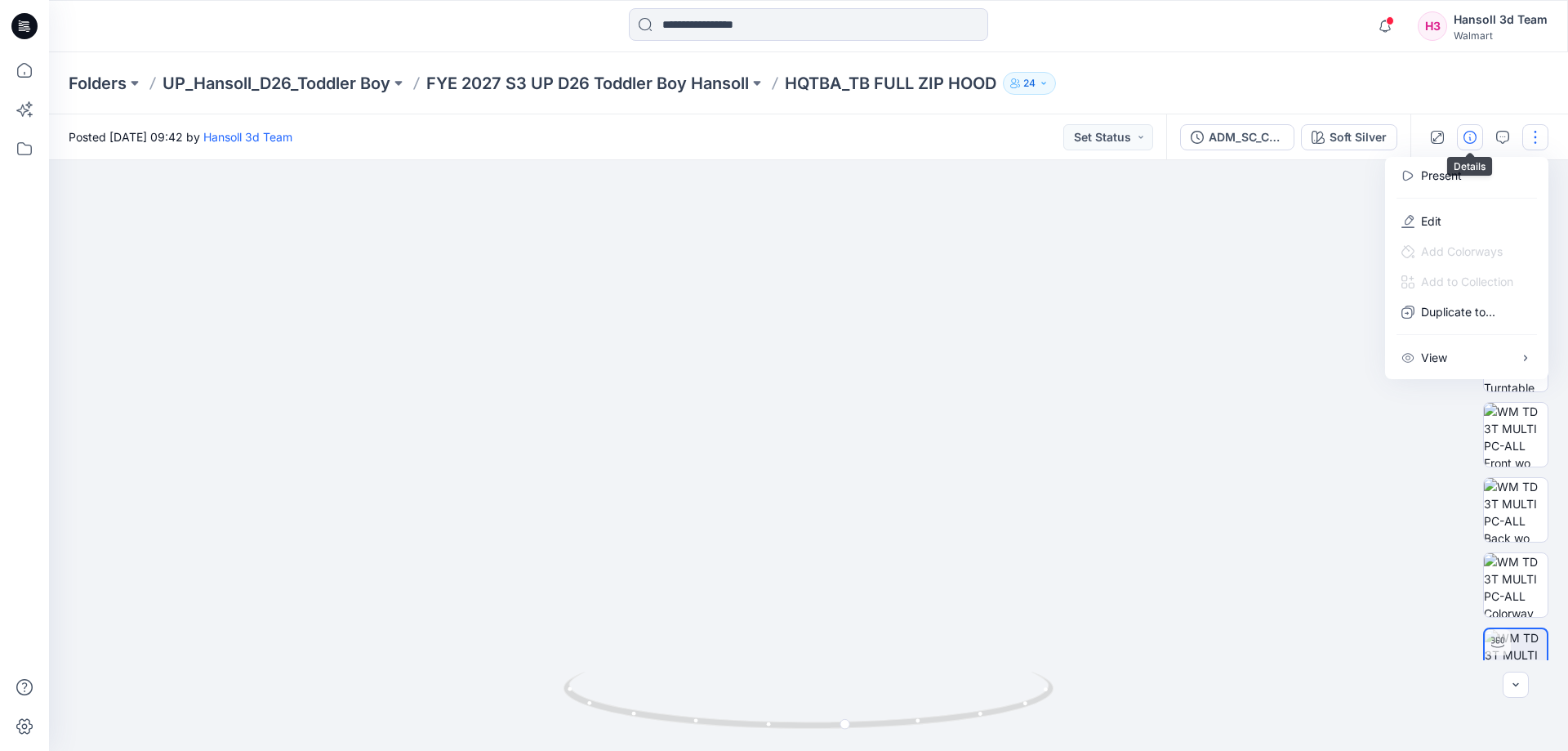
click at [1470, 138] on icon "button" at bounding box center [1470, 137] width 13 height 13
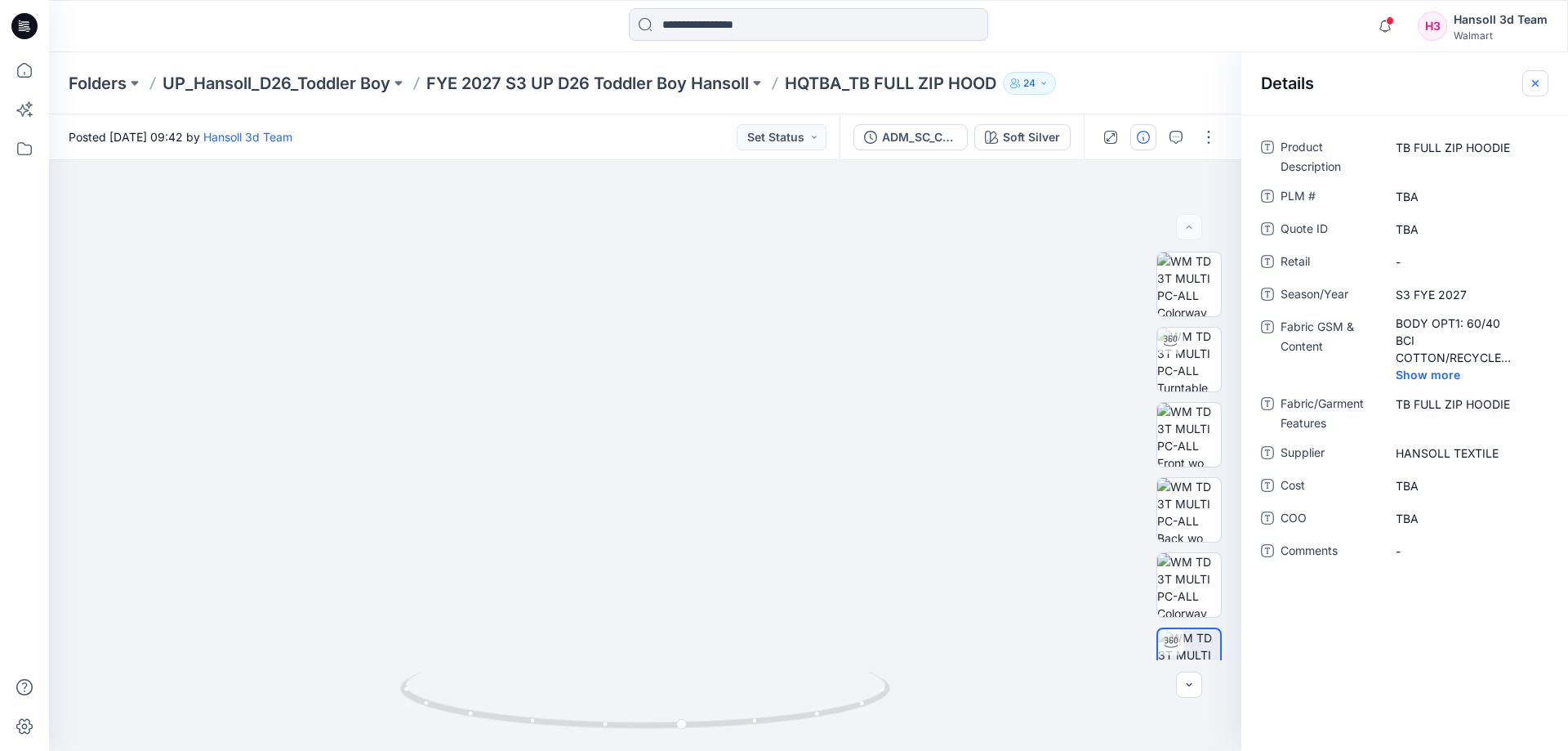
click at [1532, 83] on icon "button" at bounding box center [1535, 83] width 13 height 13
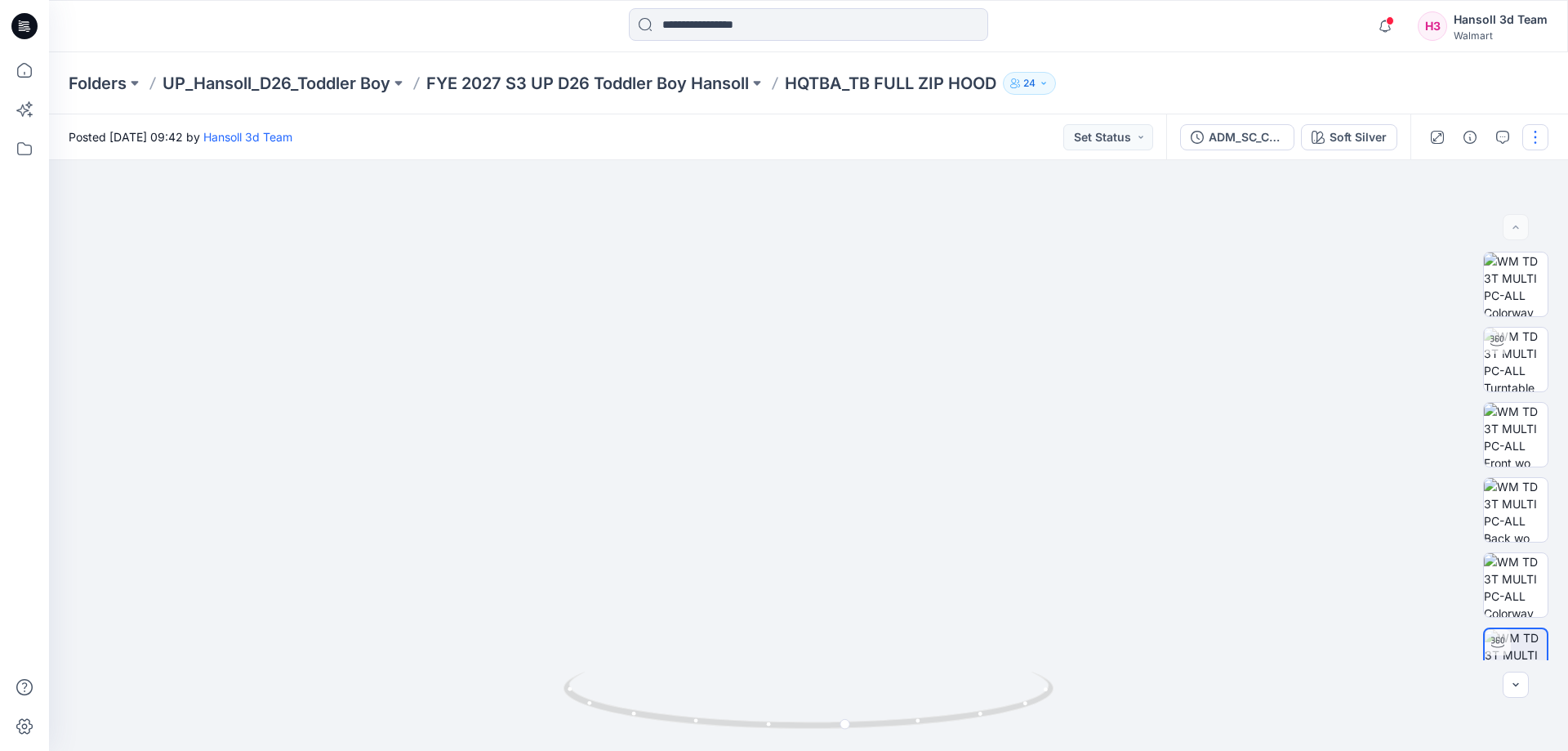
click at [1530, 139] on button "button" at bounding box center [1535, 137] width 26 height 26
click at [1478, 221] on button "Edit" at bounding box center [1466, 221] width 150 height 30
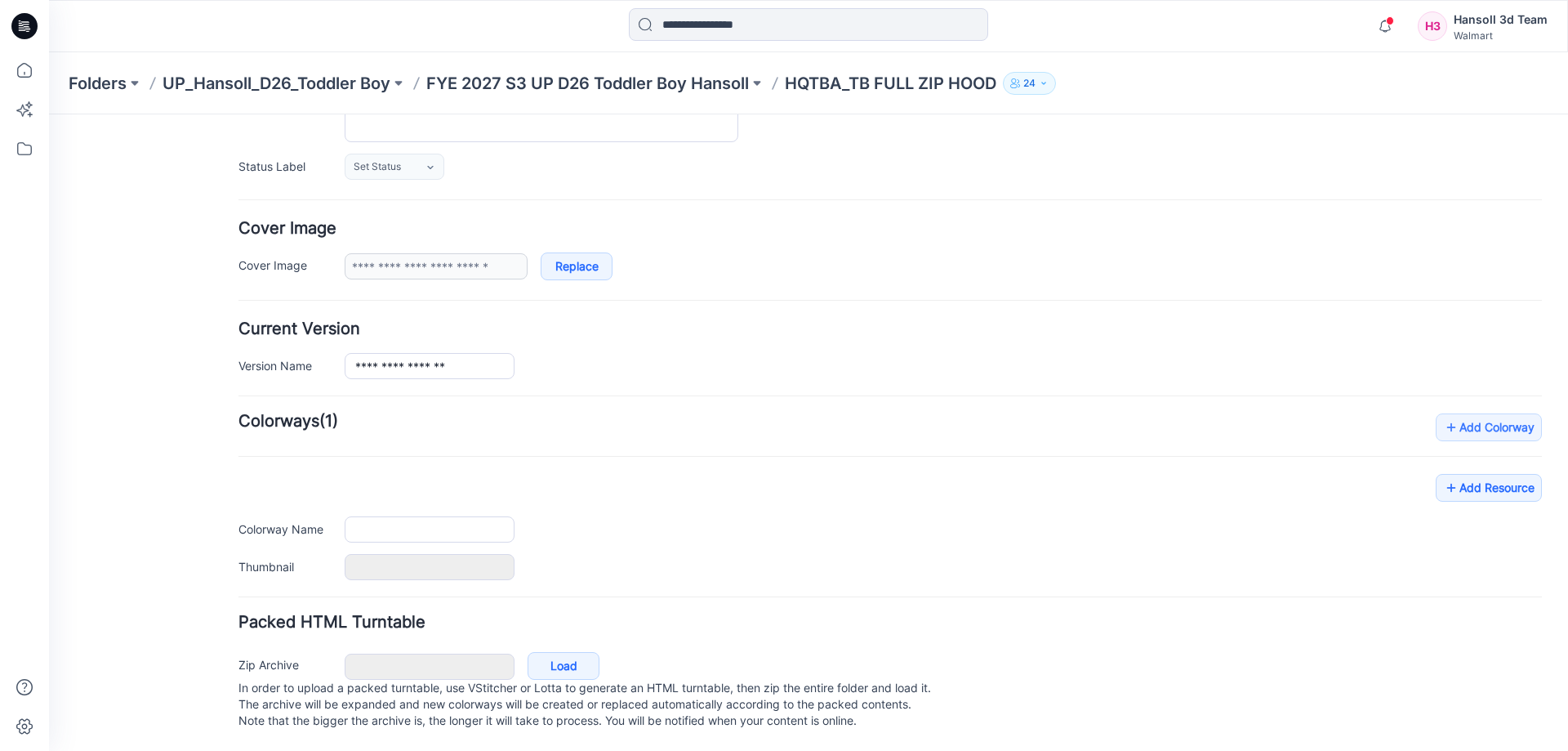
type input "**********"
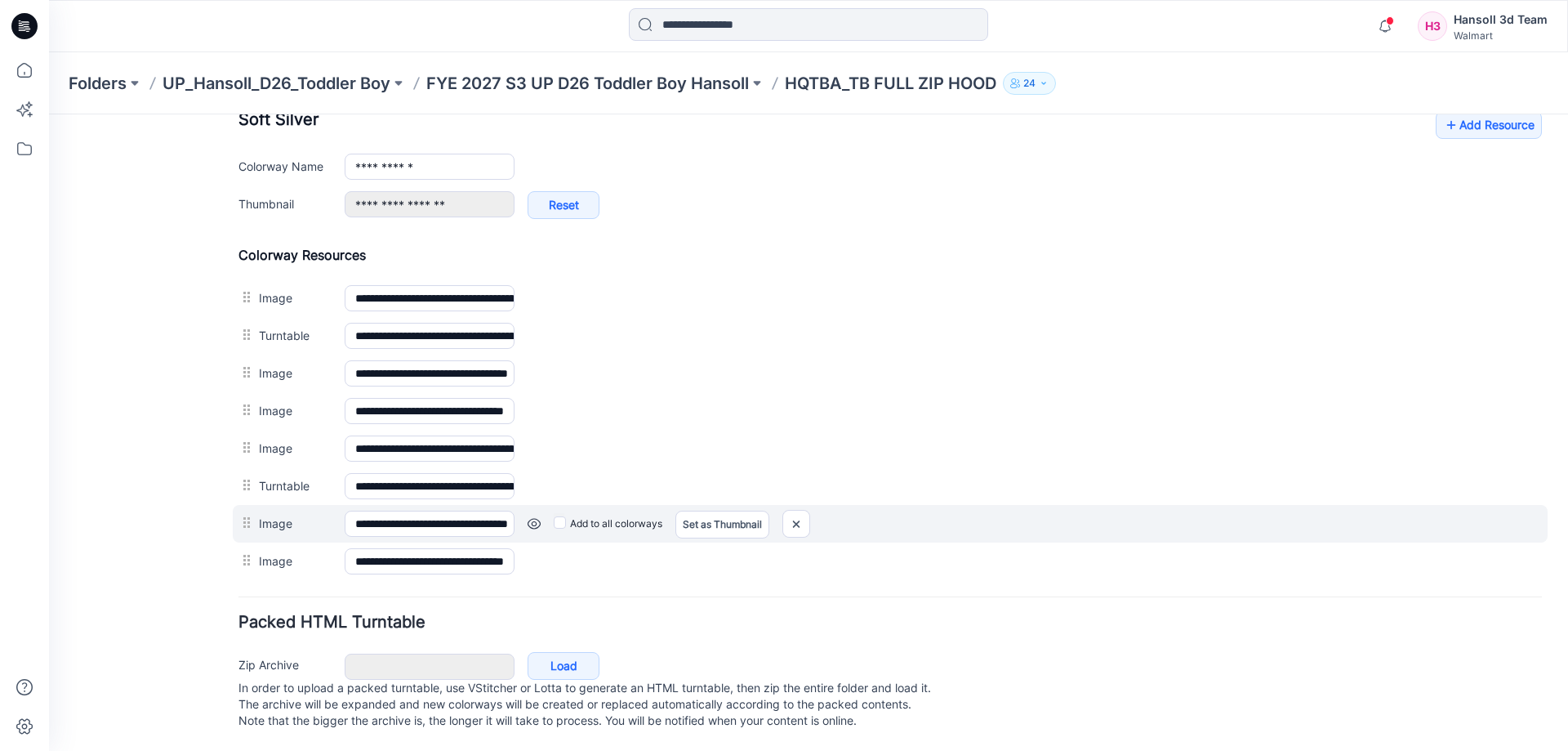
scroll to position [347, 0]
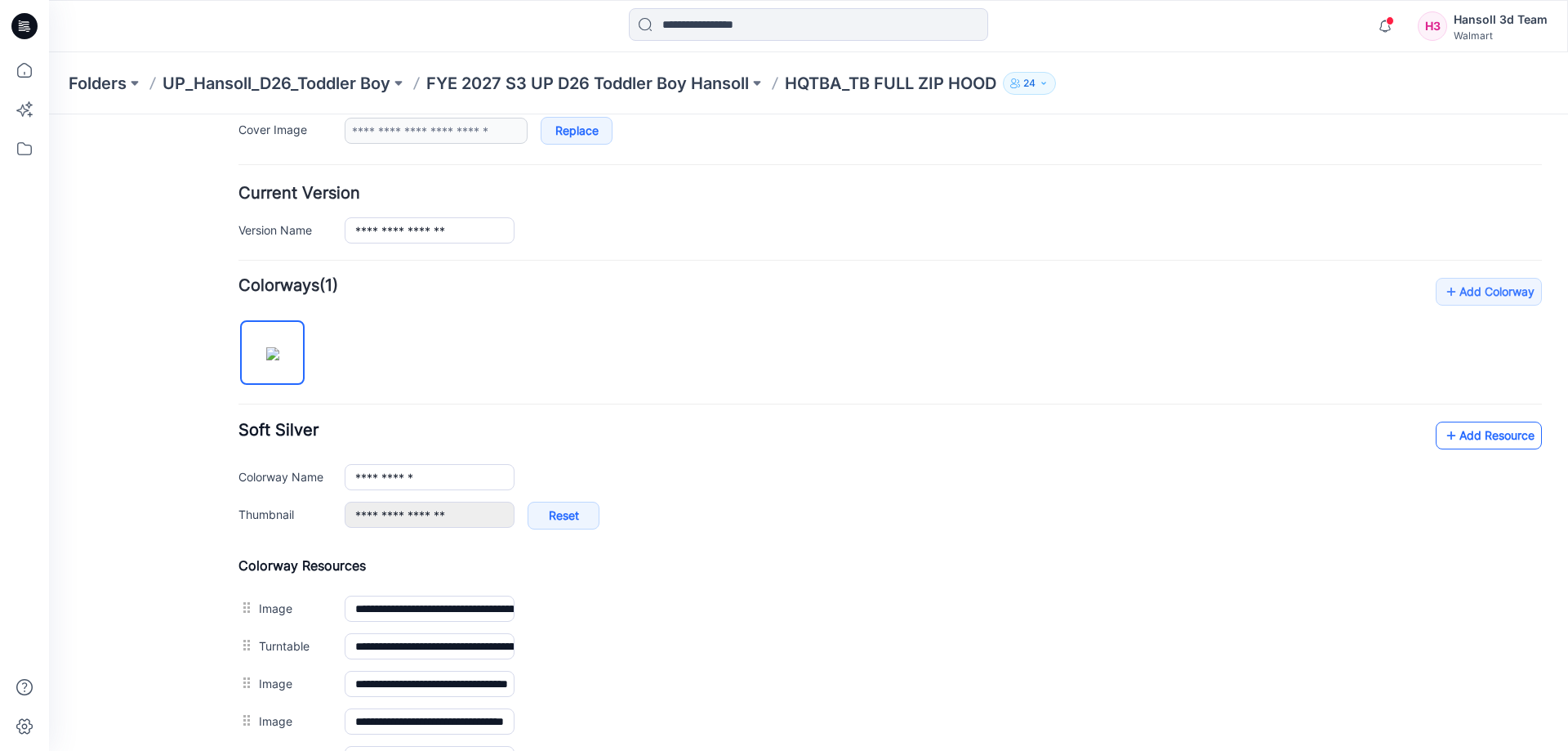
click at [1446, 432] on link "Add Resource" at bounding box center [1489, 435] width 107 height 27
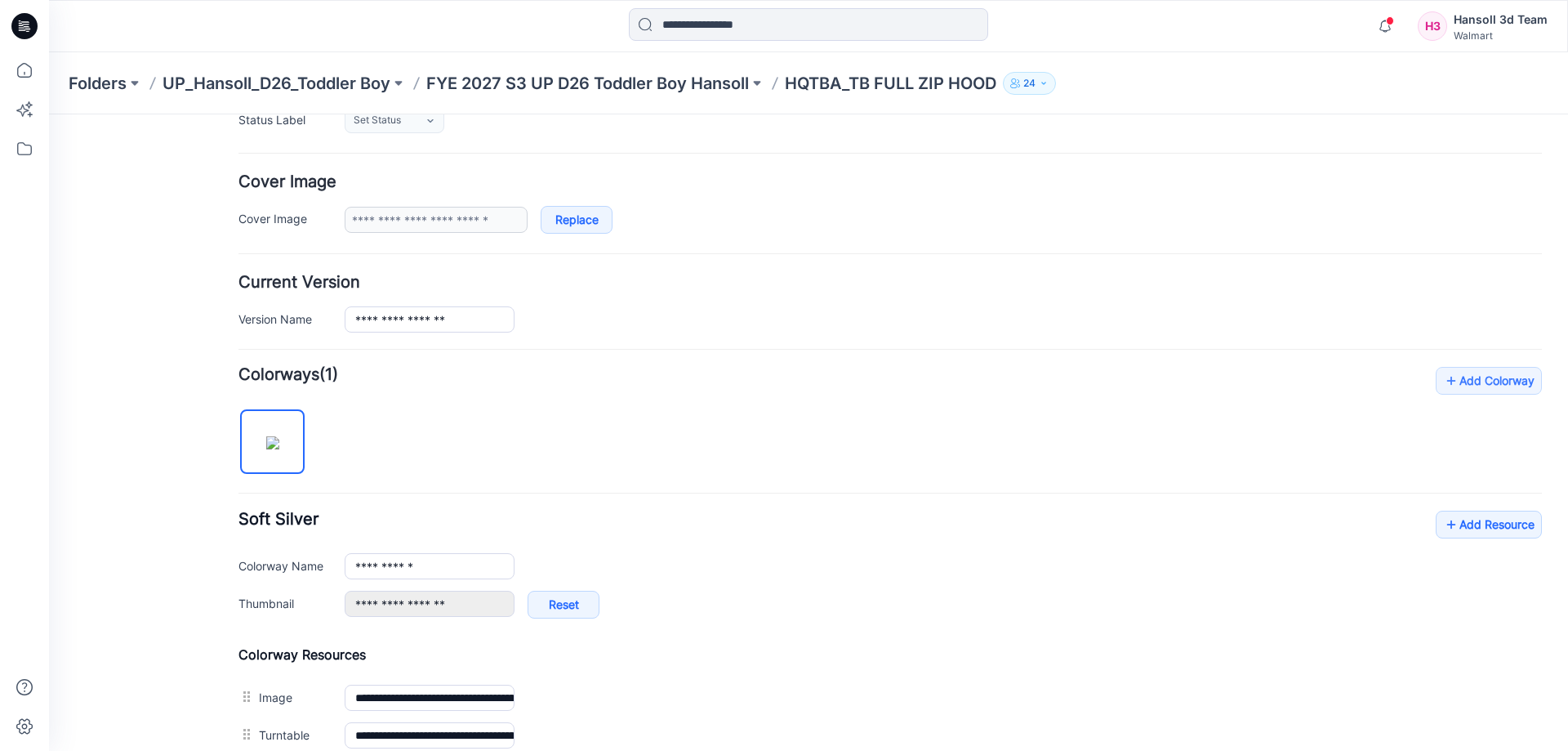
scroll to position [0, 0]
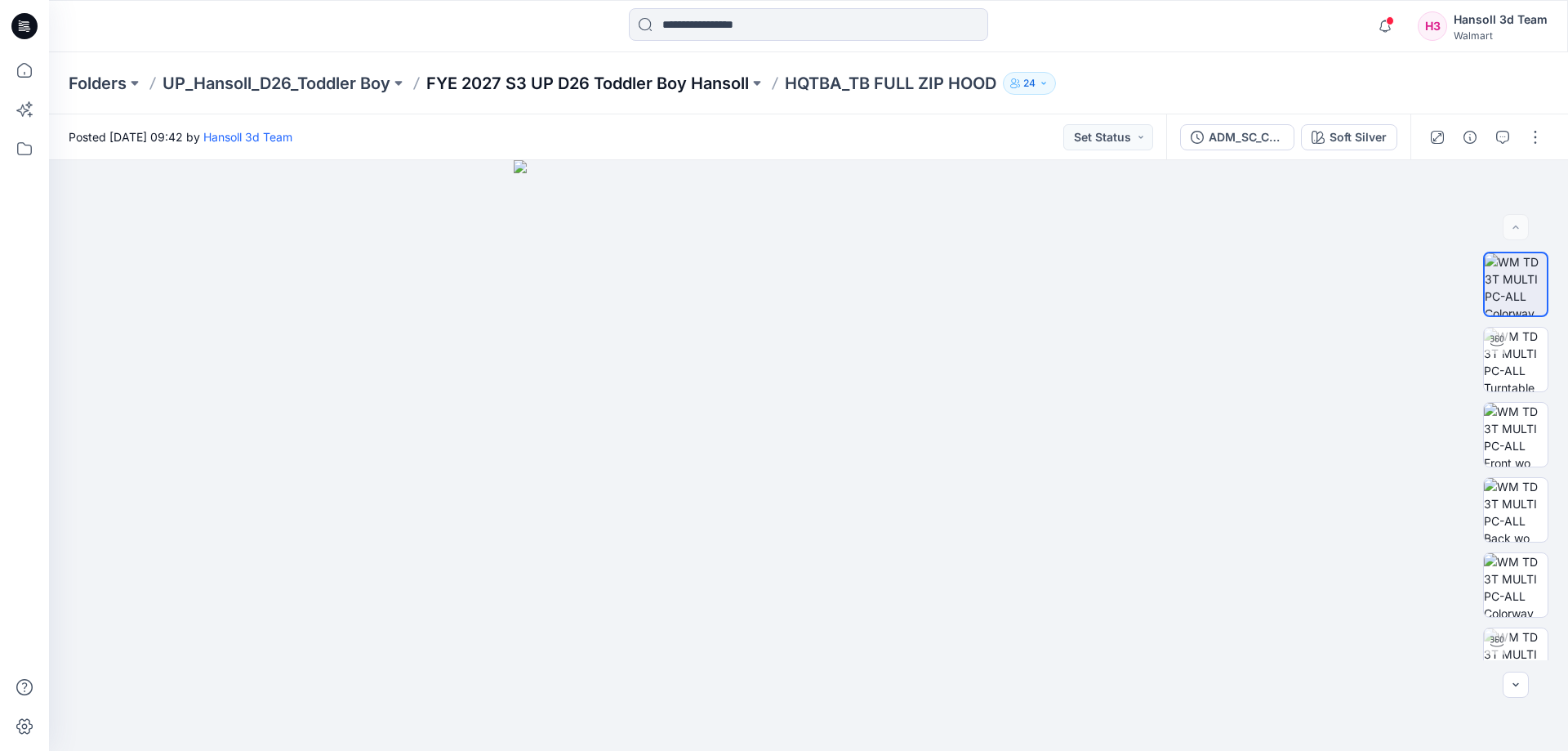
click at [722, 92] on p "FYE 2027 S3 UP D26 Toddler Boy Hansoll" at bounding box center [588, 83] width 323 height 23
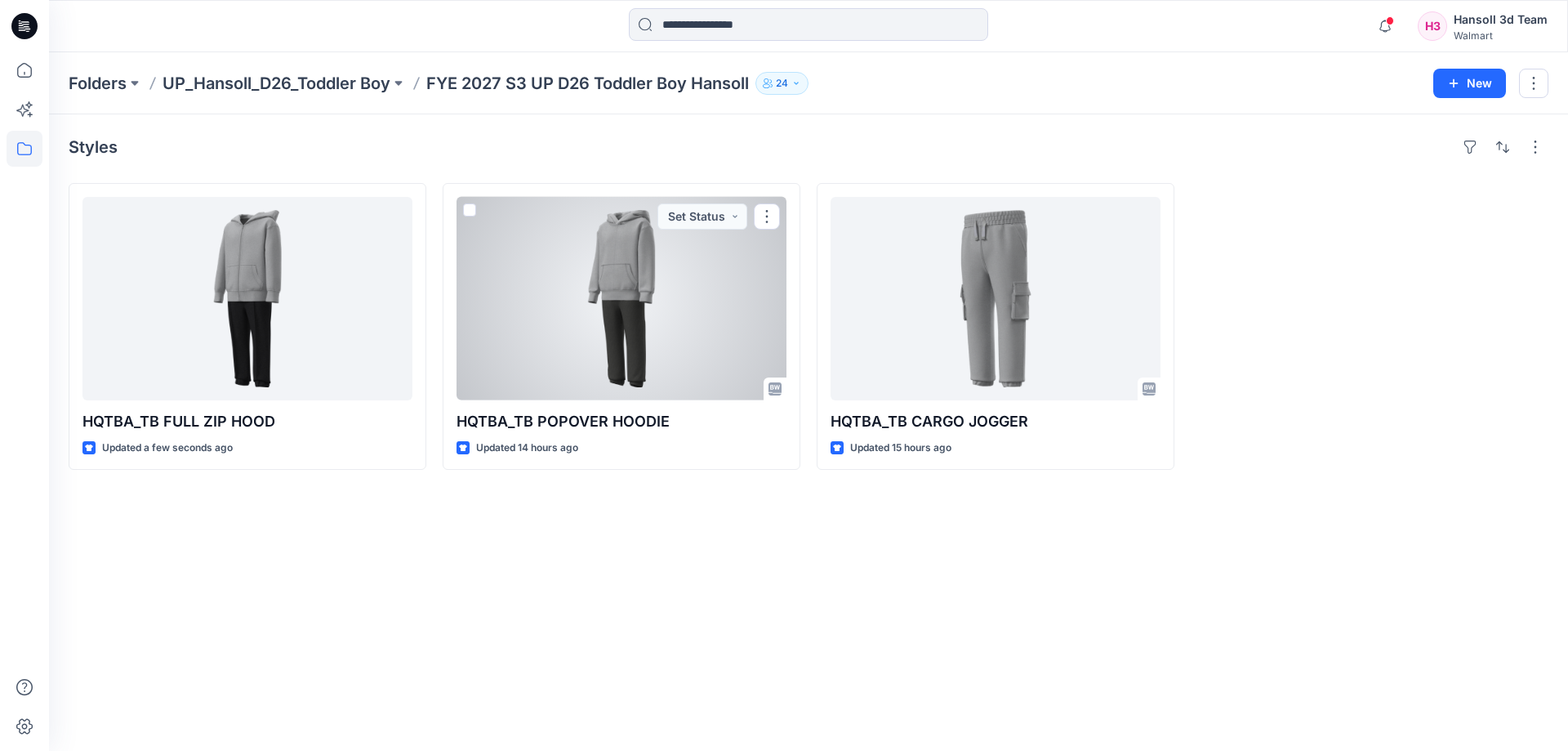
click at [567, 376] on div at bounding box center [621, 298] width 330 height 203
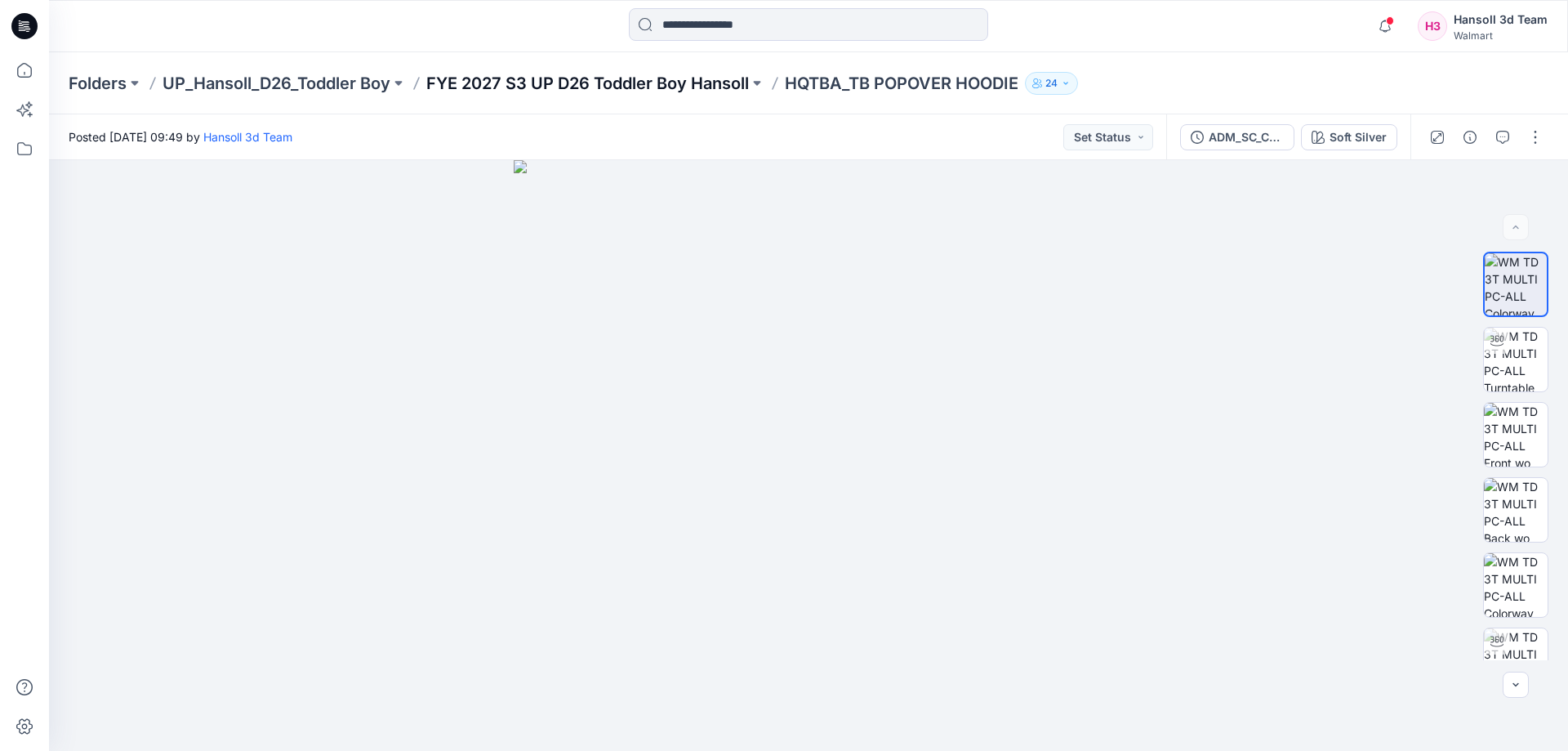
click at [727, 77] on p "FYE 2027 S3 UP D26 Toddler Boy Hansoll" at bounding box center [588, 83] width 323 height 23
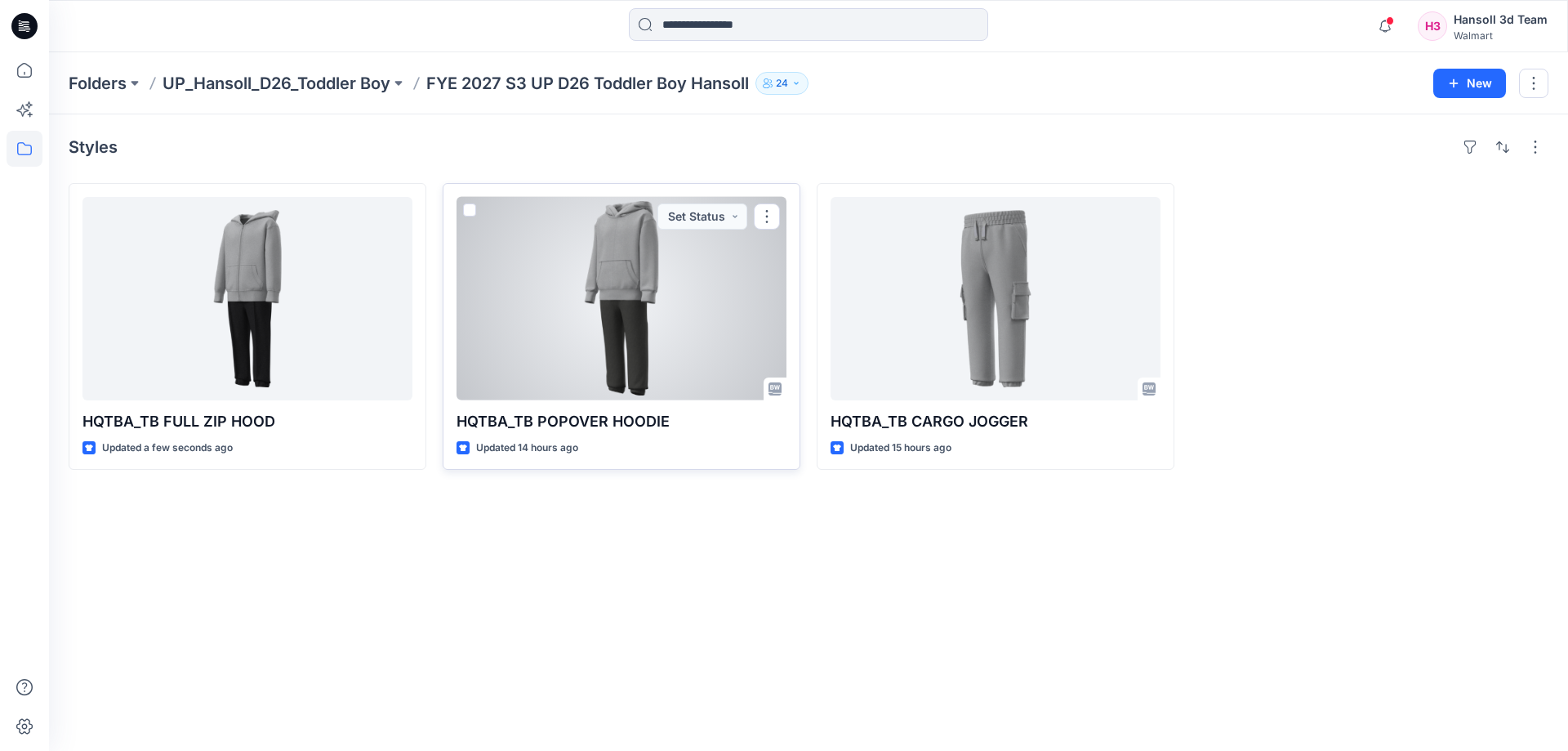
click at [530, 288] on div at bounding box center [621, 298] width 330 height 203
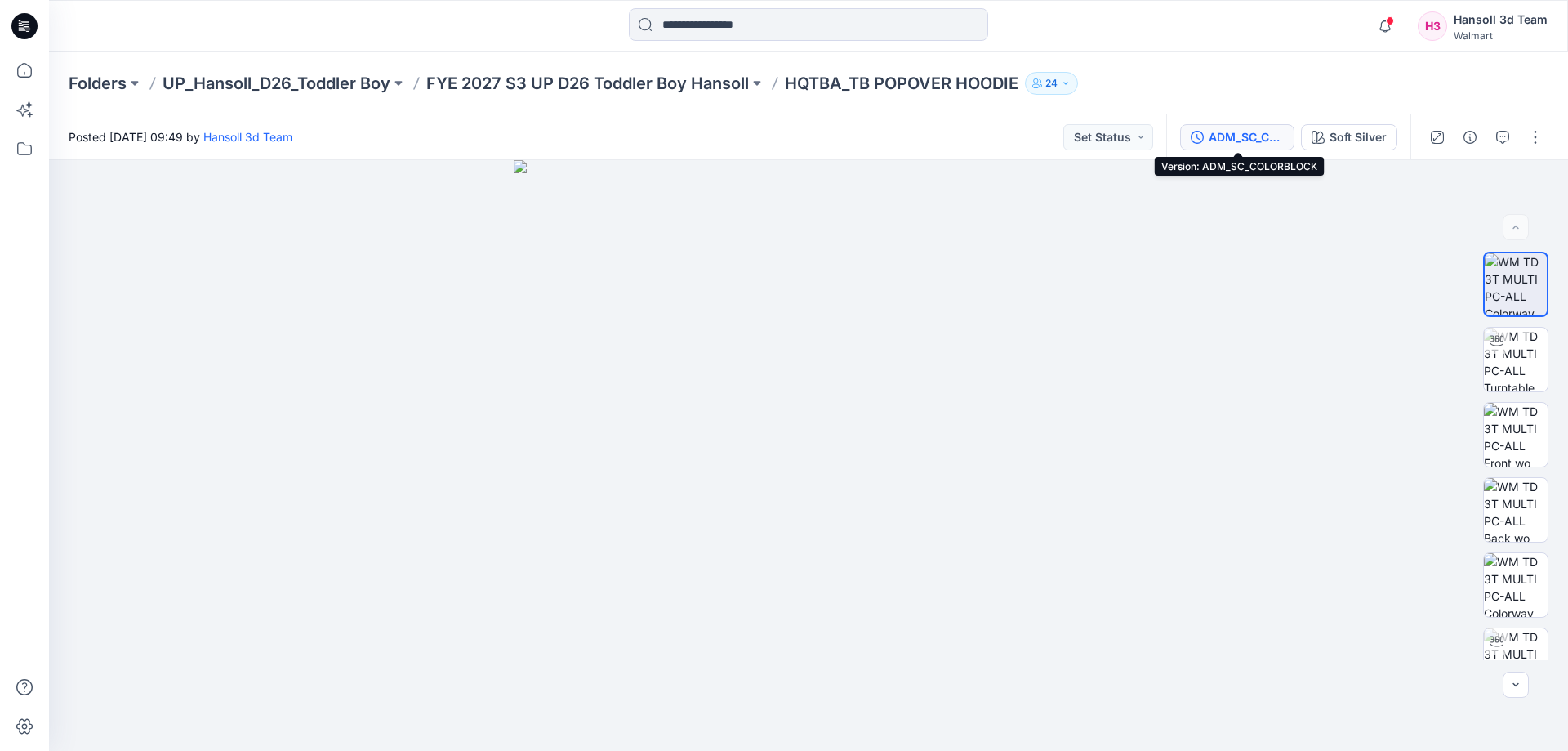
click at [1206, 136] on button "ADM_SC_COLORBLOCK" at bounding box center [1236, 137] width 114 height 26
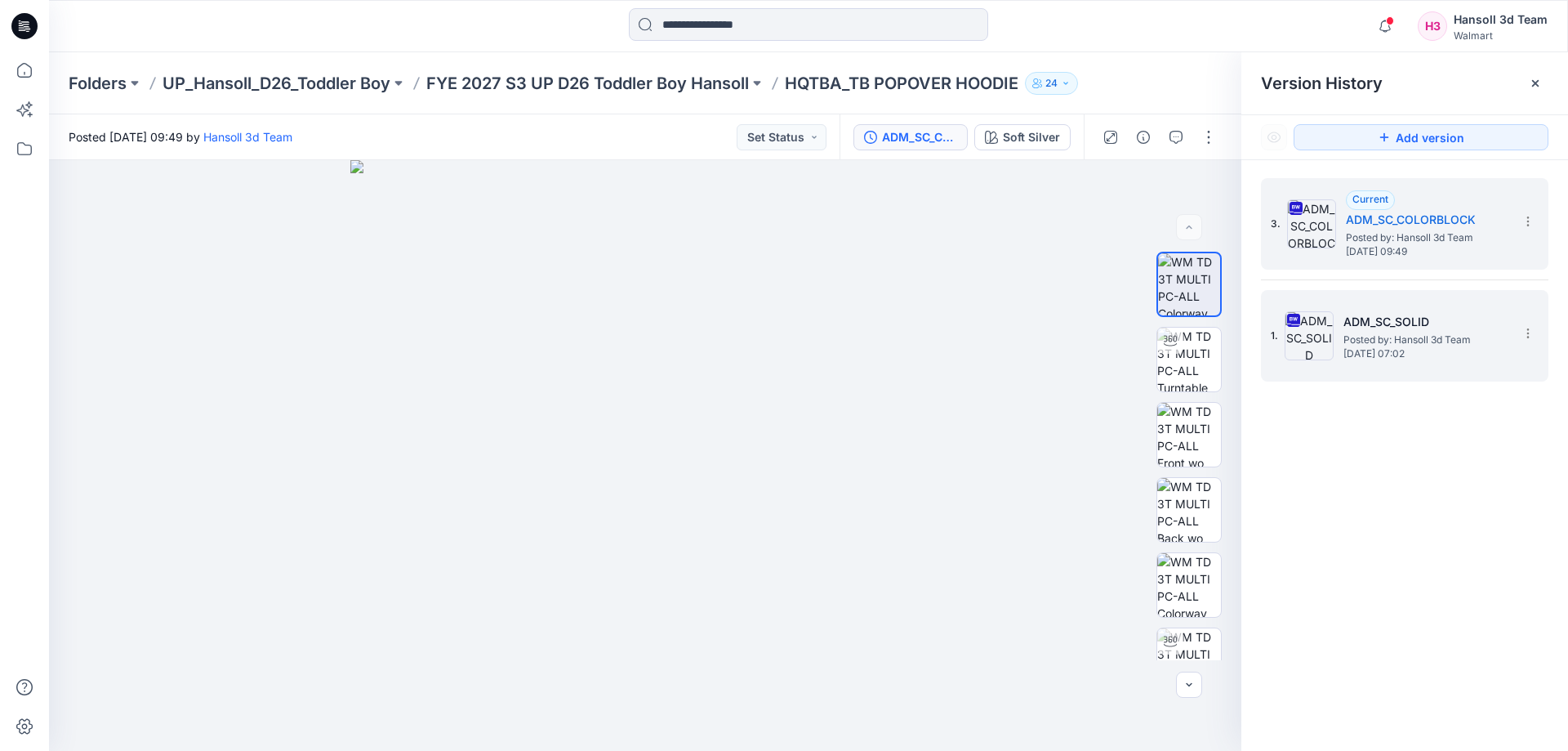
click at [1434, 325] on h5 "ADM_SC_SOLID" at bounding box center [1424, 322] width 163 height 20
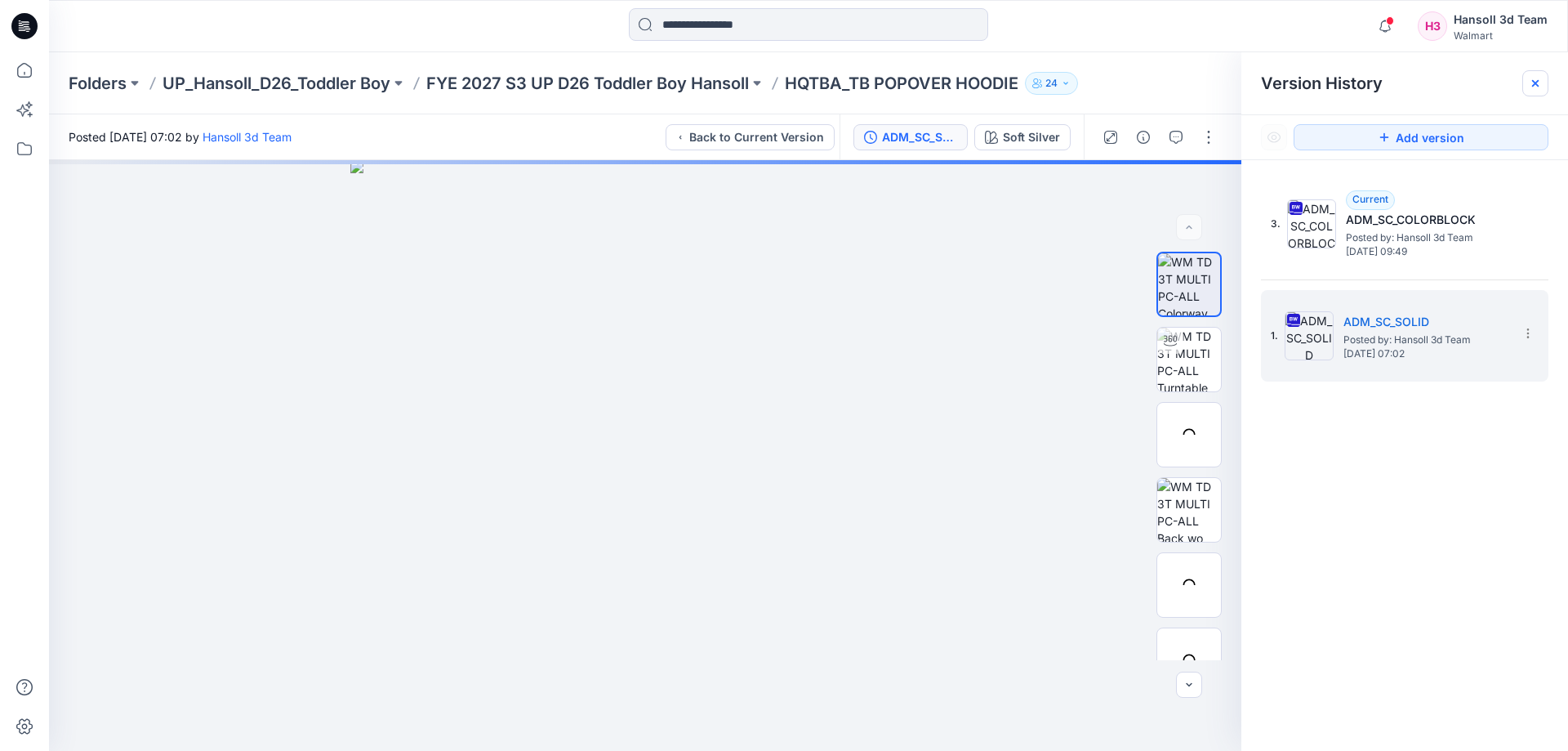
click at [1538, 83] on icon at bounding box center [1535, 83] width 13 height 13
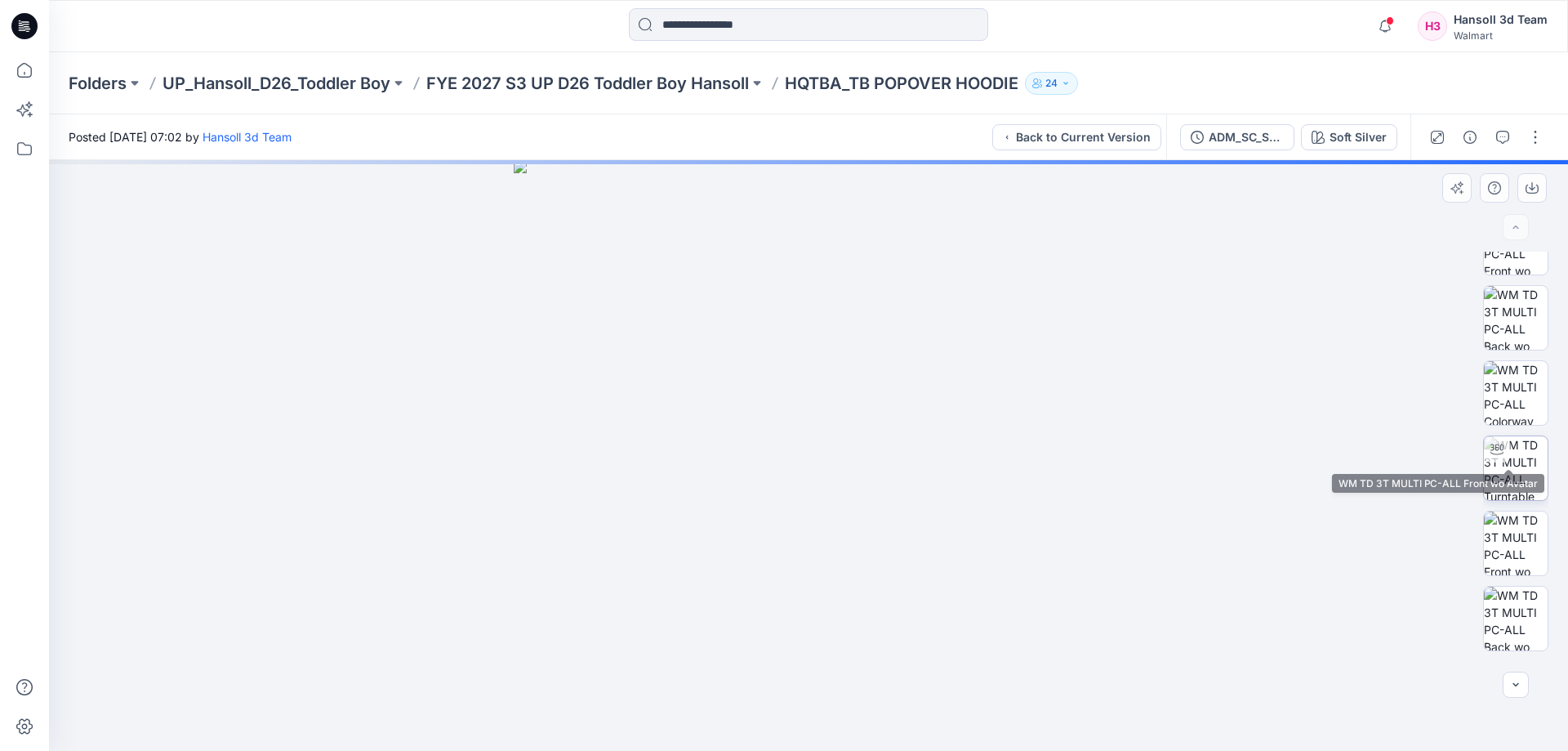
scroll to position [258, 0]
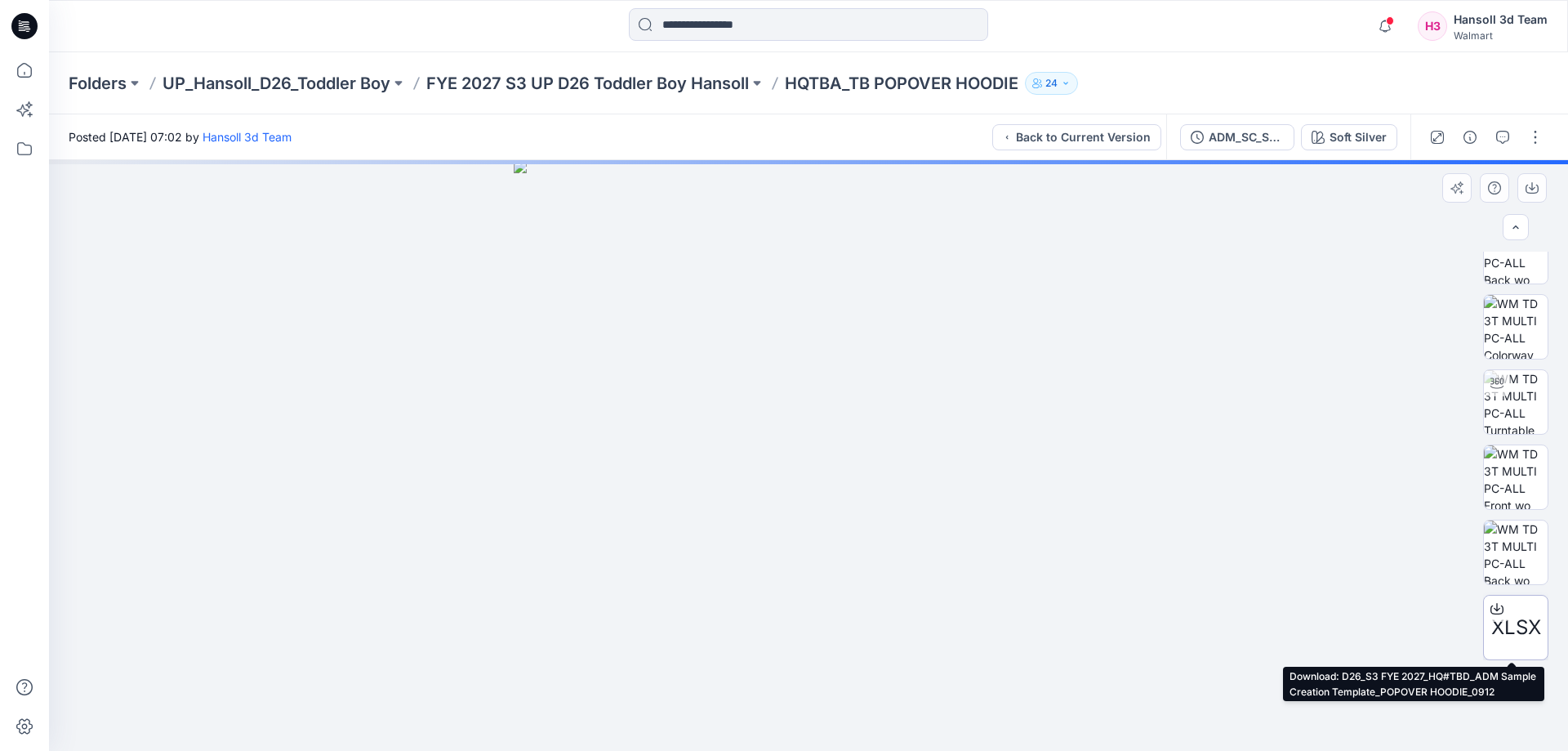
click at [1495, 613] on icon at bounding box center [1497, 609] width 13 height 9
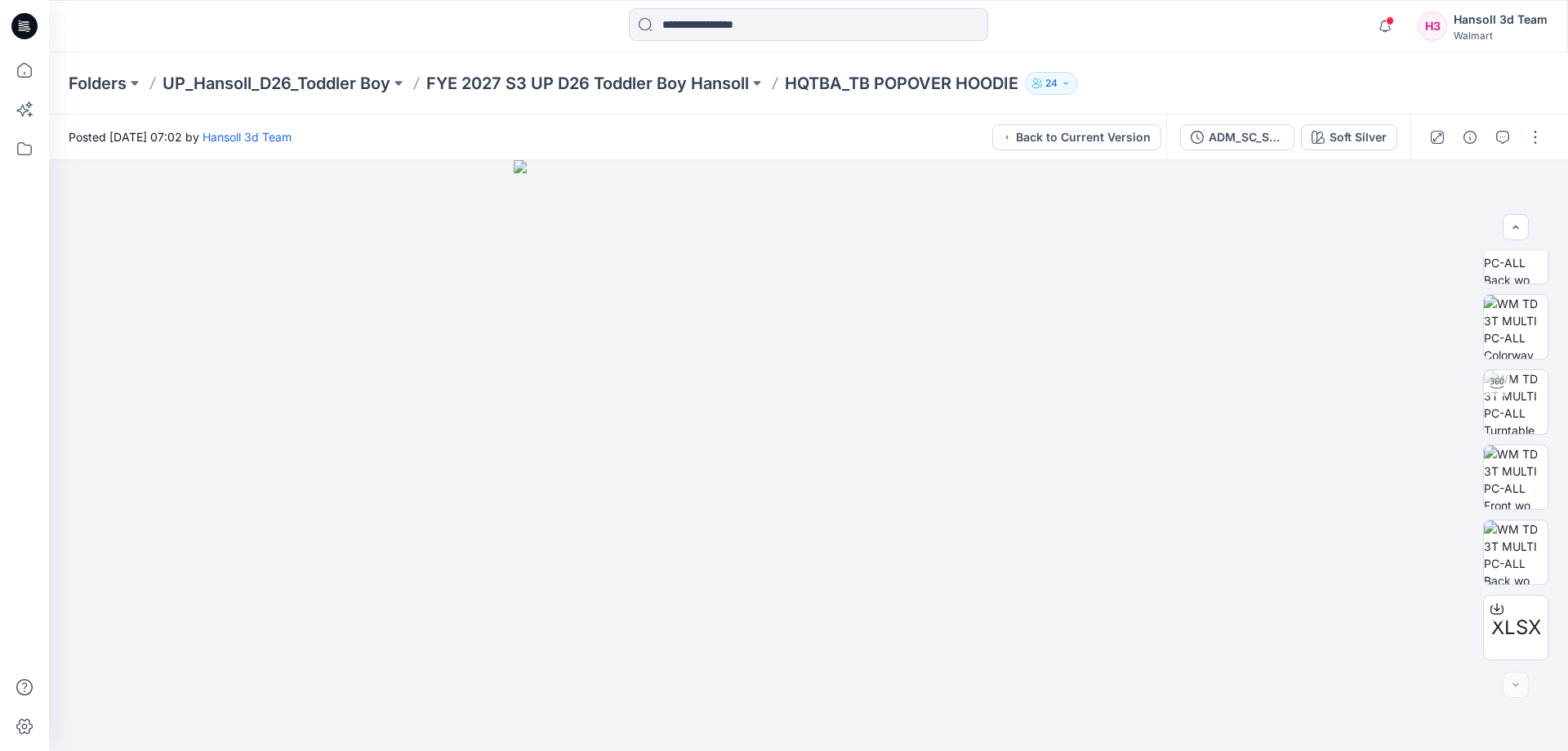
click at [1068, 0] on html "Notifications Angela Bohannan changed the status of HQTBA_ADM FC_AW FASHION TEE…" at bounding box center [784, 376] width 1568 height 751
click at [1538, 150] on div at bounding box center [1486, 137] width 151 height 46
click at [1191, 135] on button "ADM_SC_SOLID" at bounding box center [1236, 137] width 114 height 26
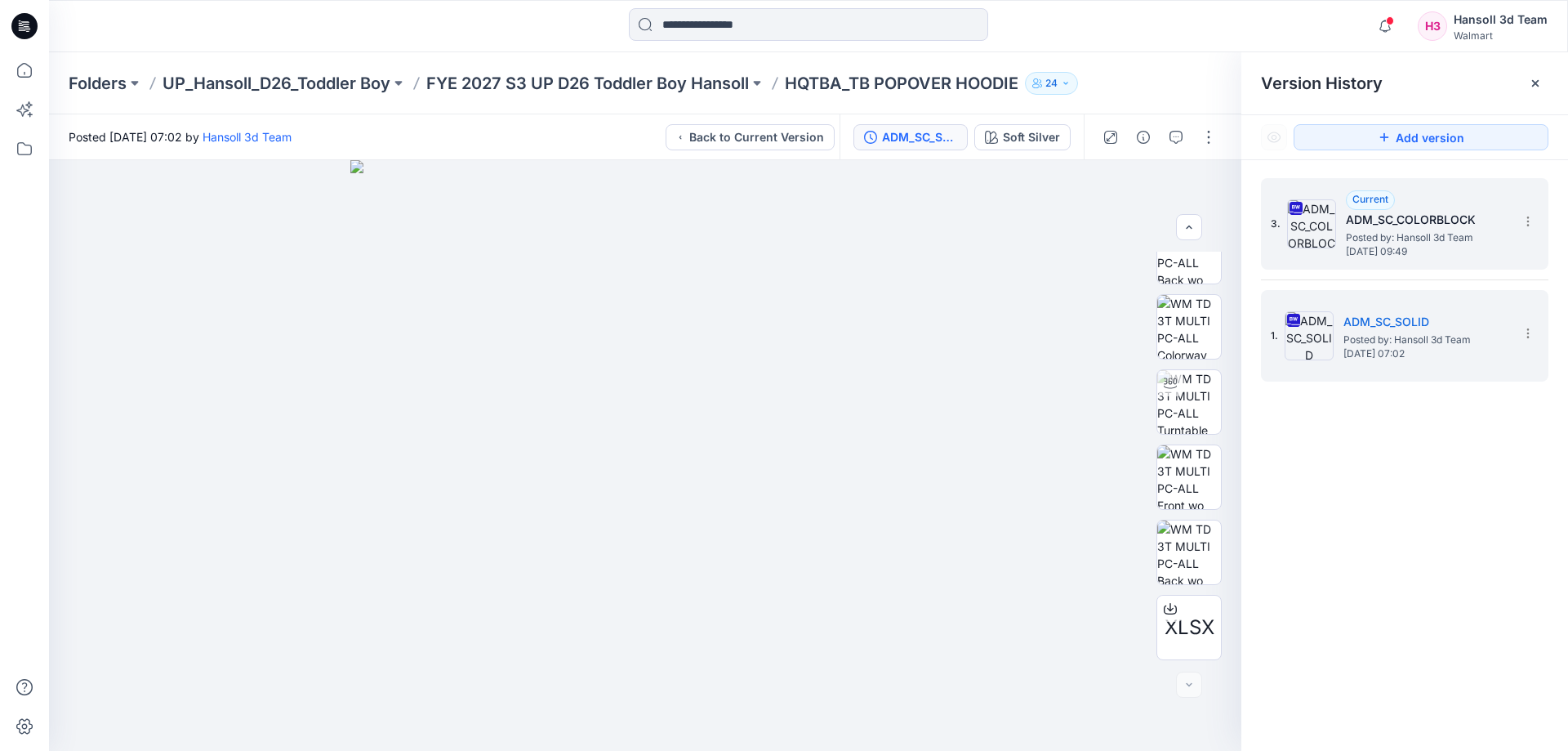
click at [1443, 239] on span "Posted by: Hansoll 3d Team" at bounding box center [1427, 238] width 163 height 16
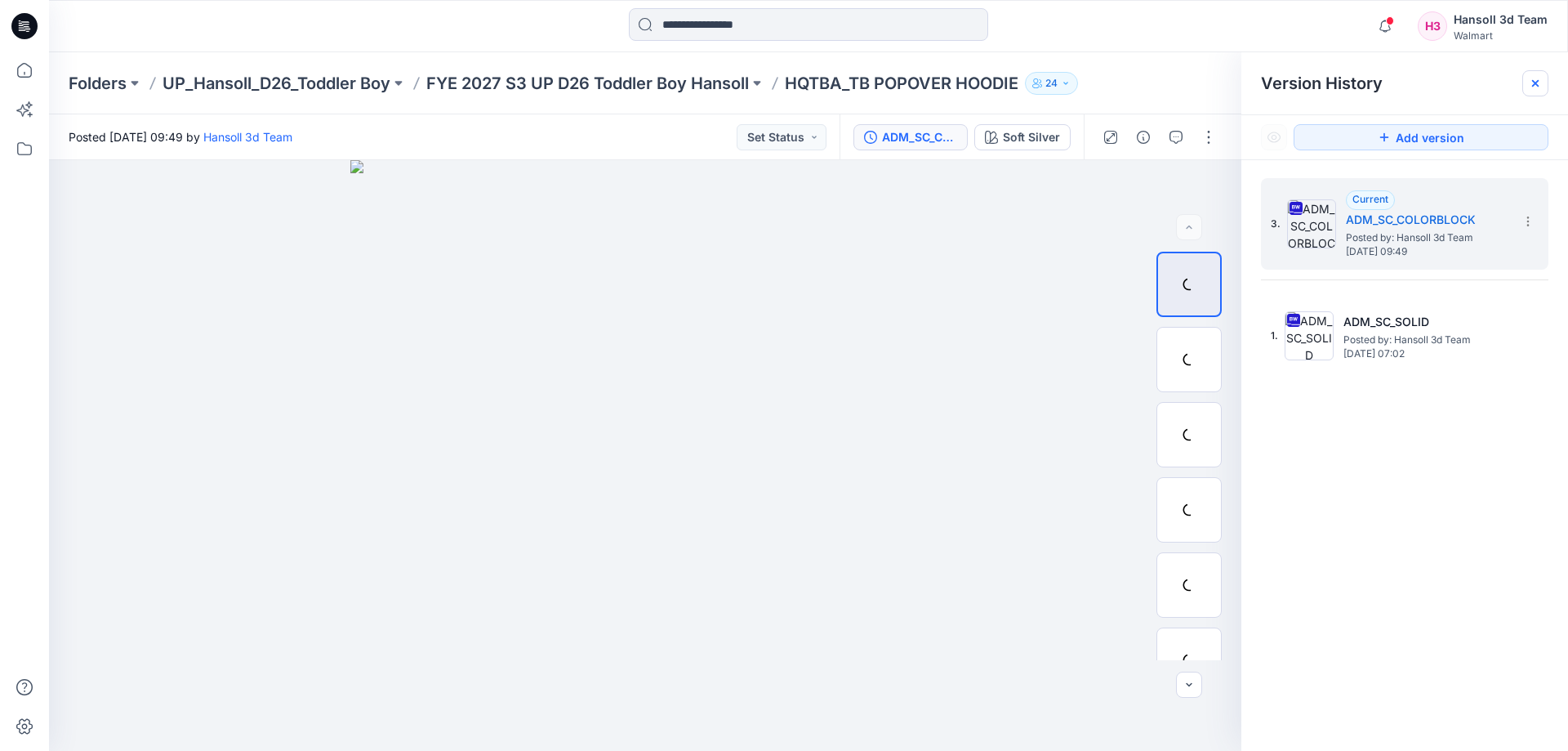
click at [1539, 79] on icon at bounding box center [1535, 83] width 13 height 13
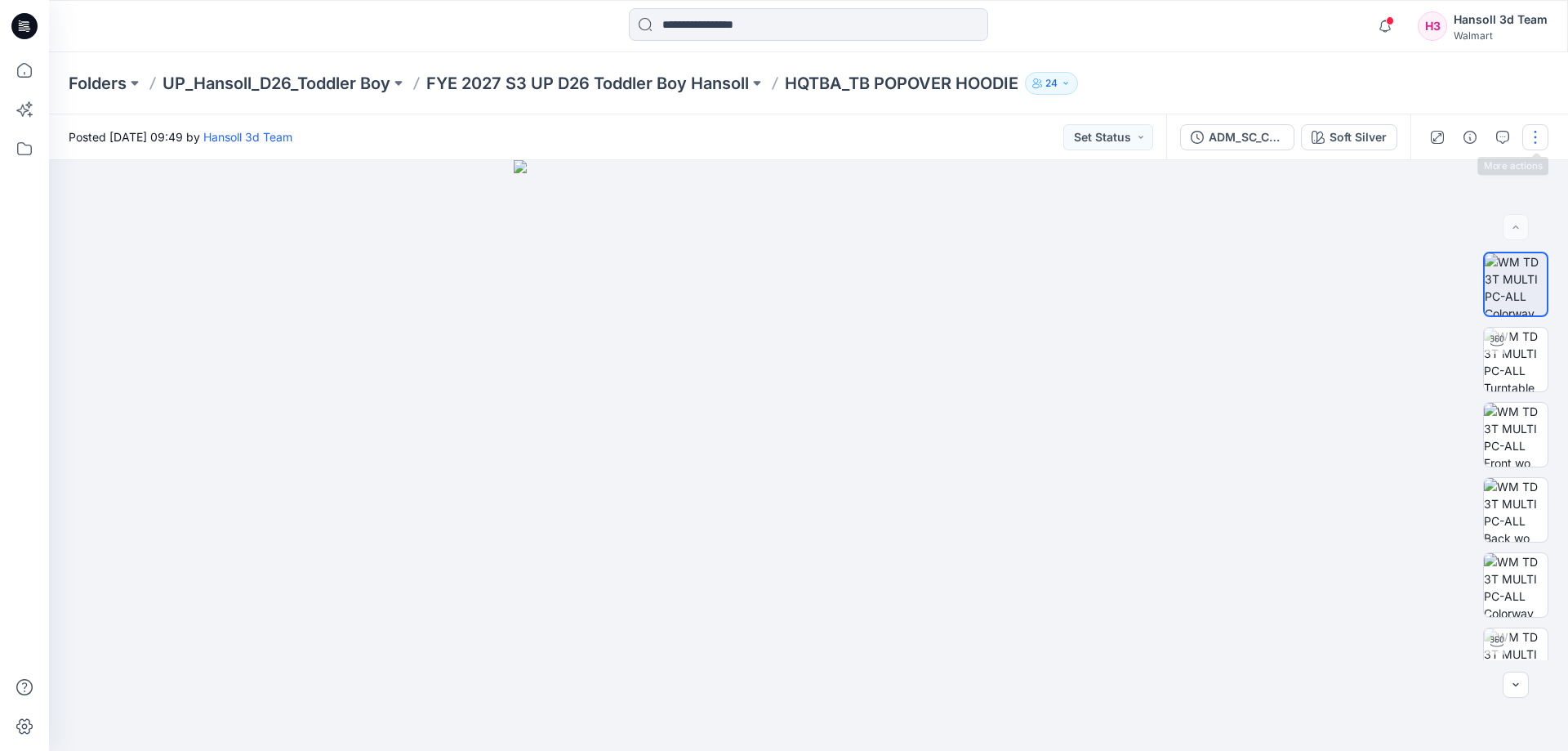
click at [1530, 137] on button "button" at bounding box center [1535, 137] width 26 height 26
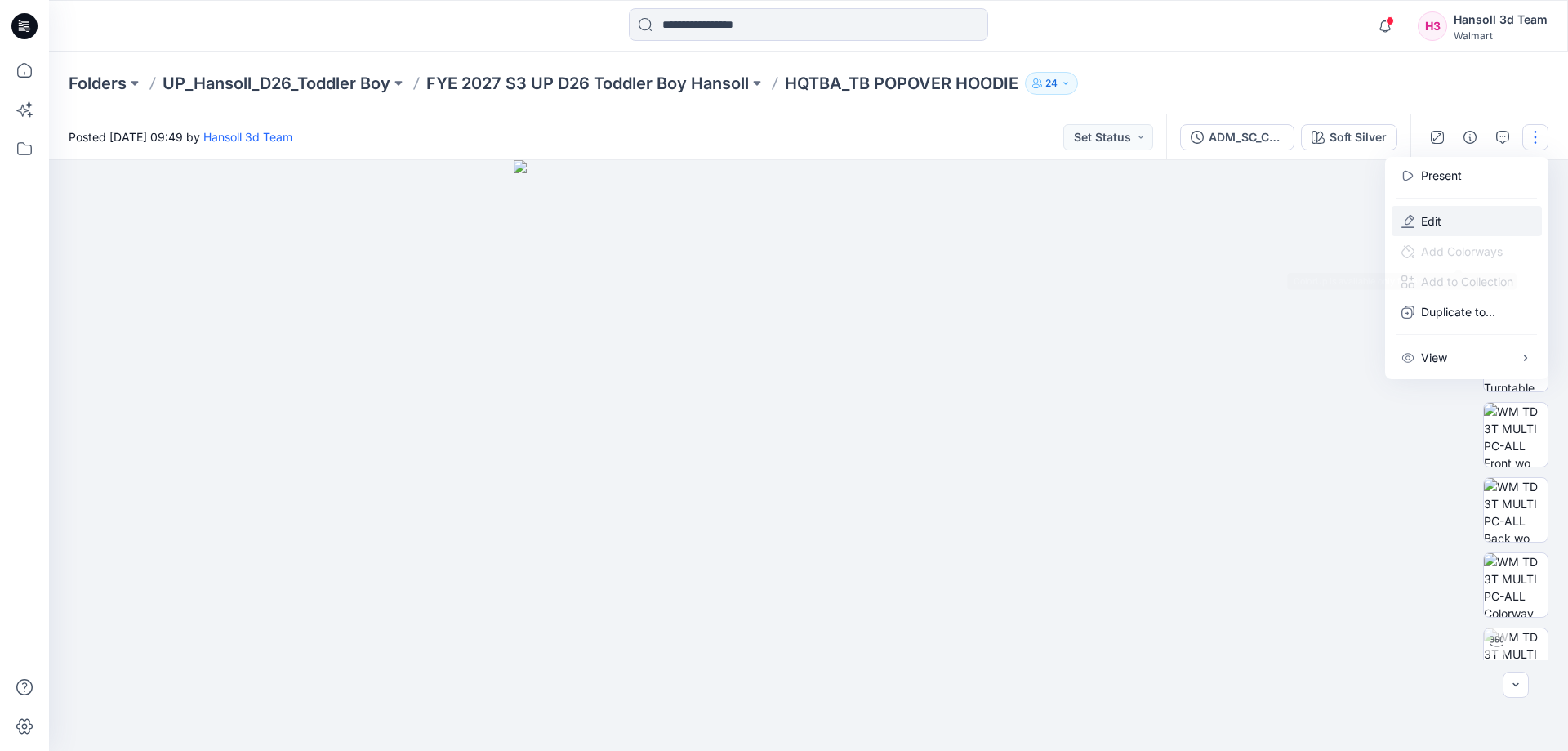
click at [1424, 221] on p "Edit" at bounding box center [1430, 221] width 20 height 17
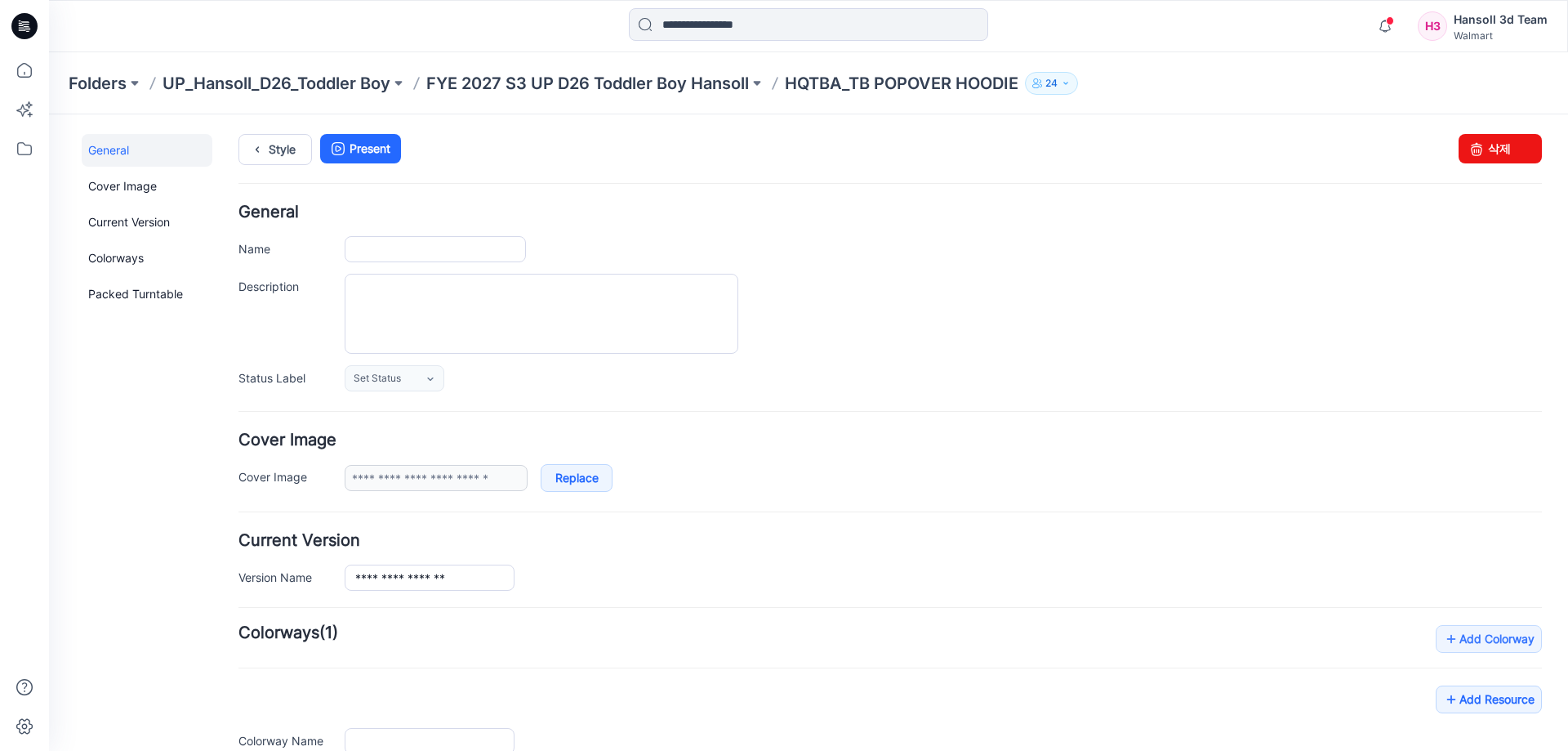
type input "**********"
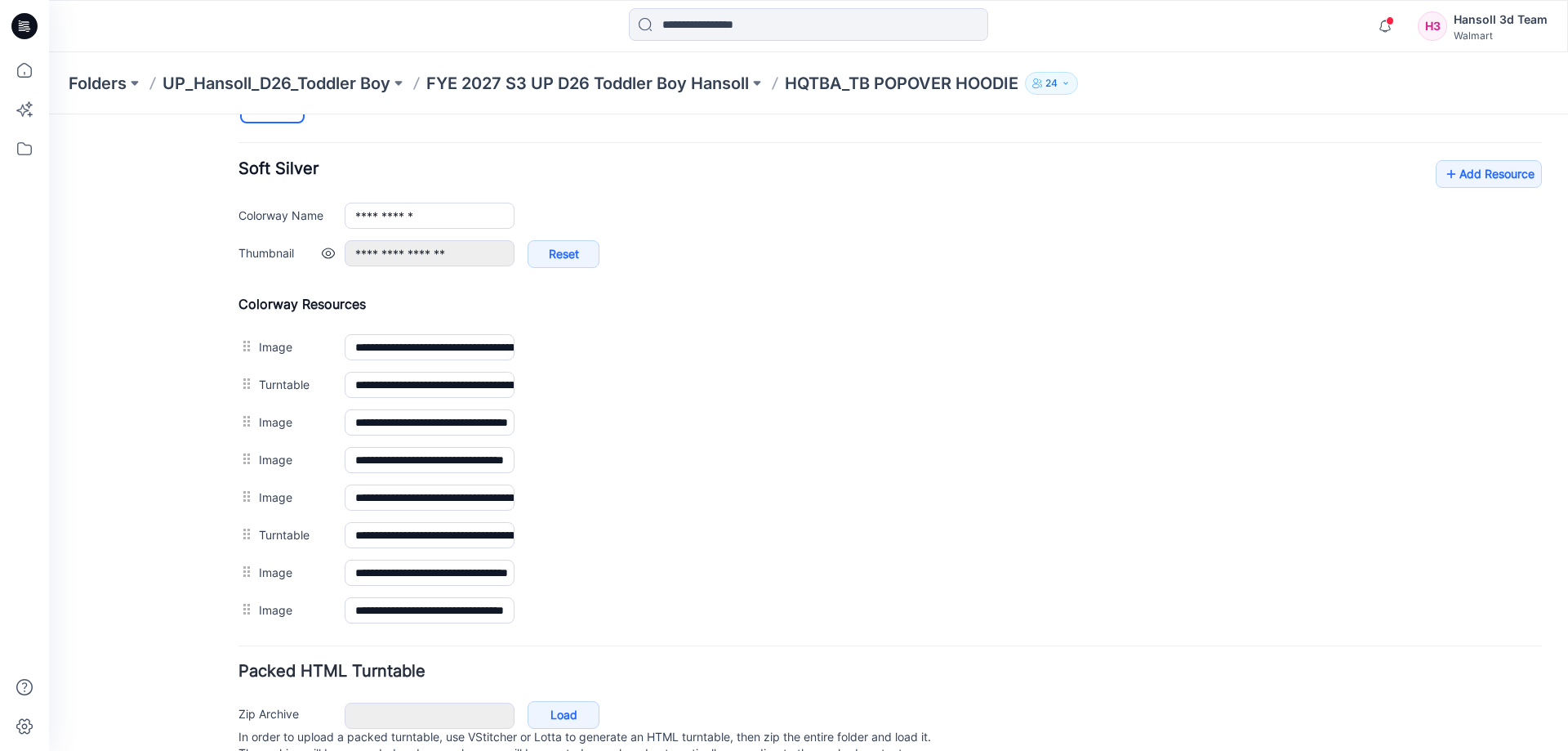
scroll to position [510, 0]
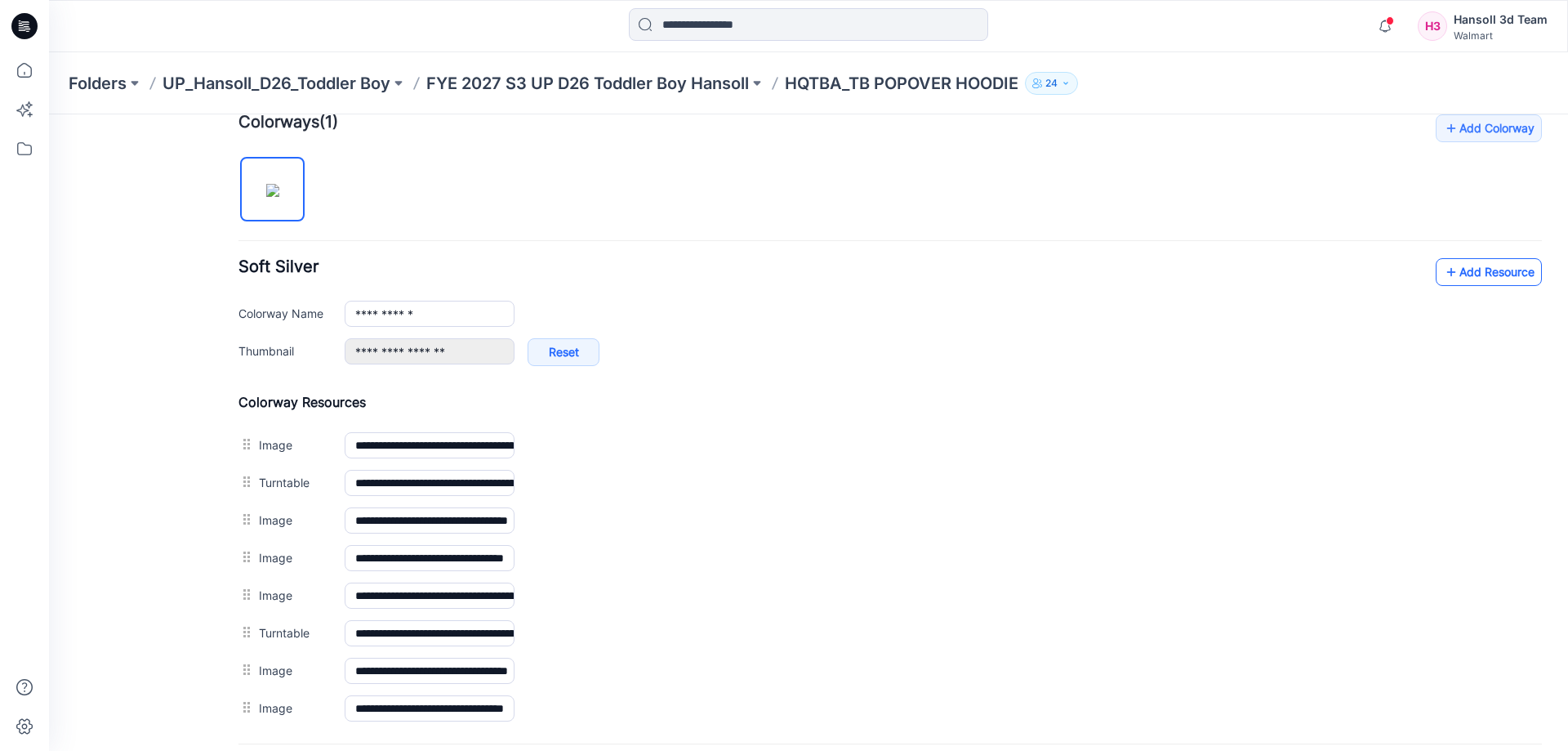
click at [1458, 264] on link "Add Resource" at bounding box center [1489, 272] width 107 height 27
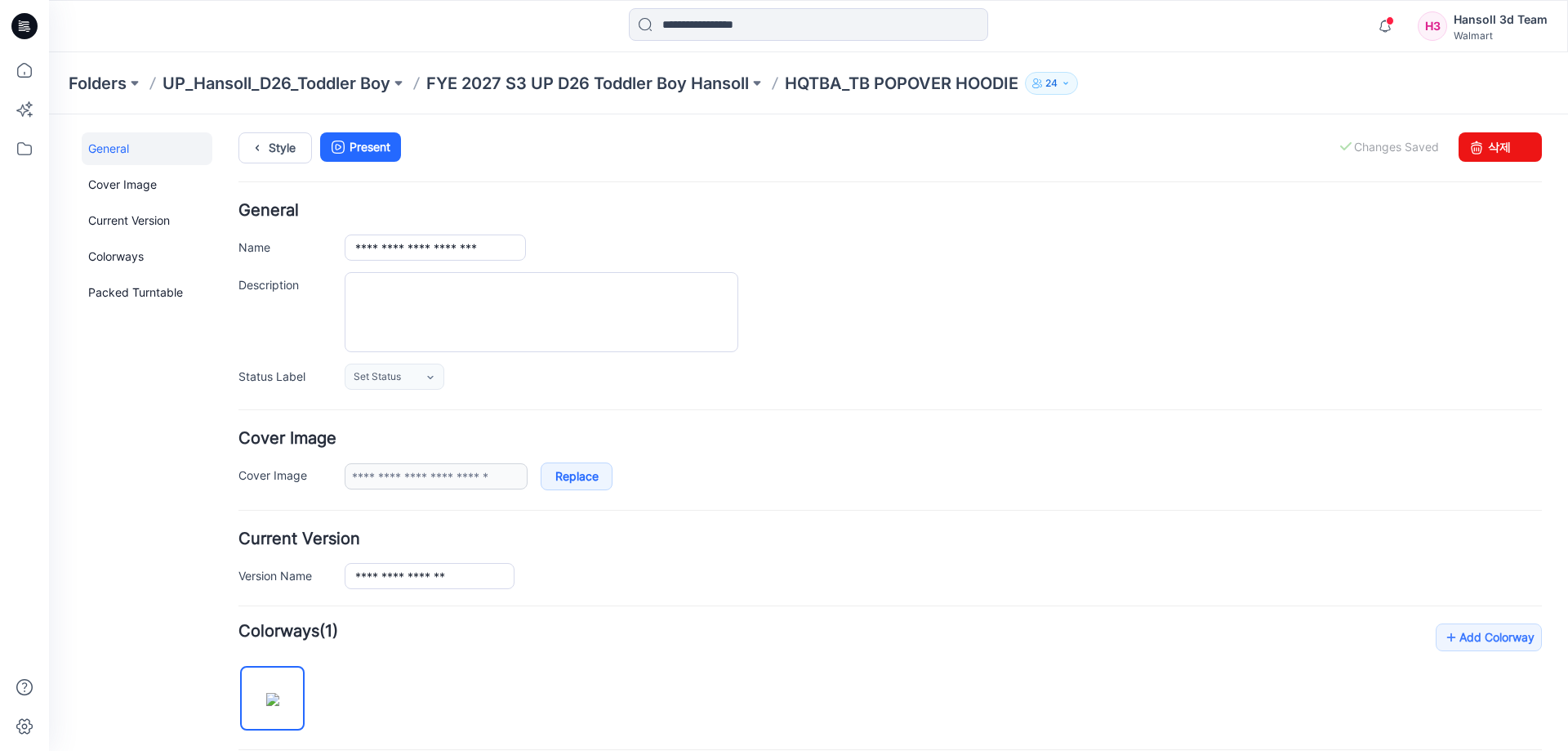
scroll to position [0, 0]
click at [271, 145] on link "Style" at bounding box center [275, 149] width 74 height 31
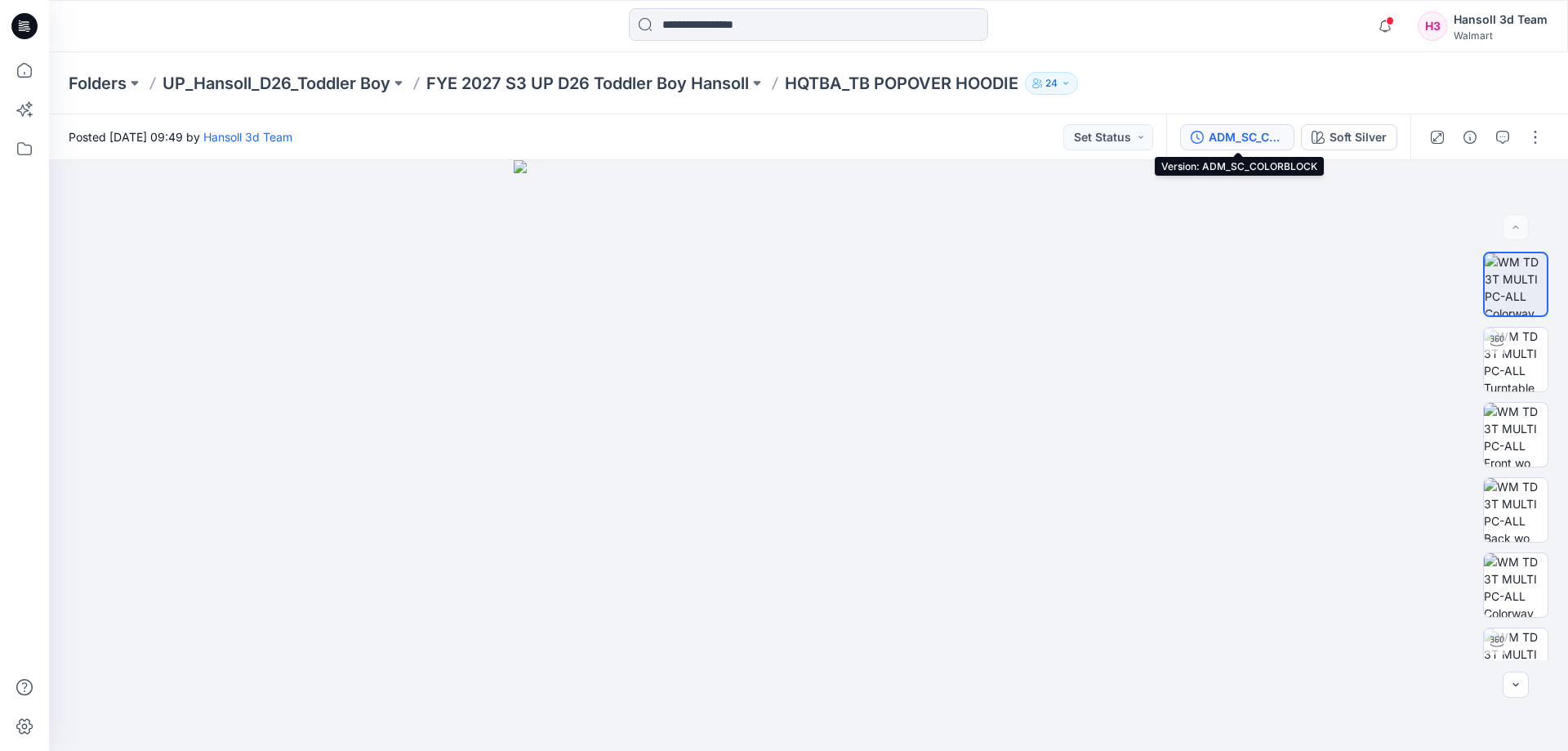
click at [1270, 133] on div "ADM_SC_COLORBLOCK" at bounding box center [1245, 138] width 75 height 18
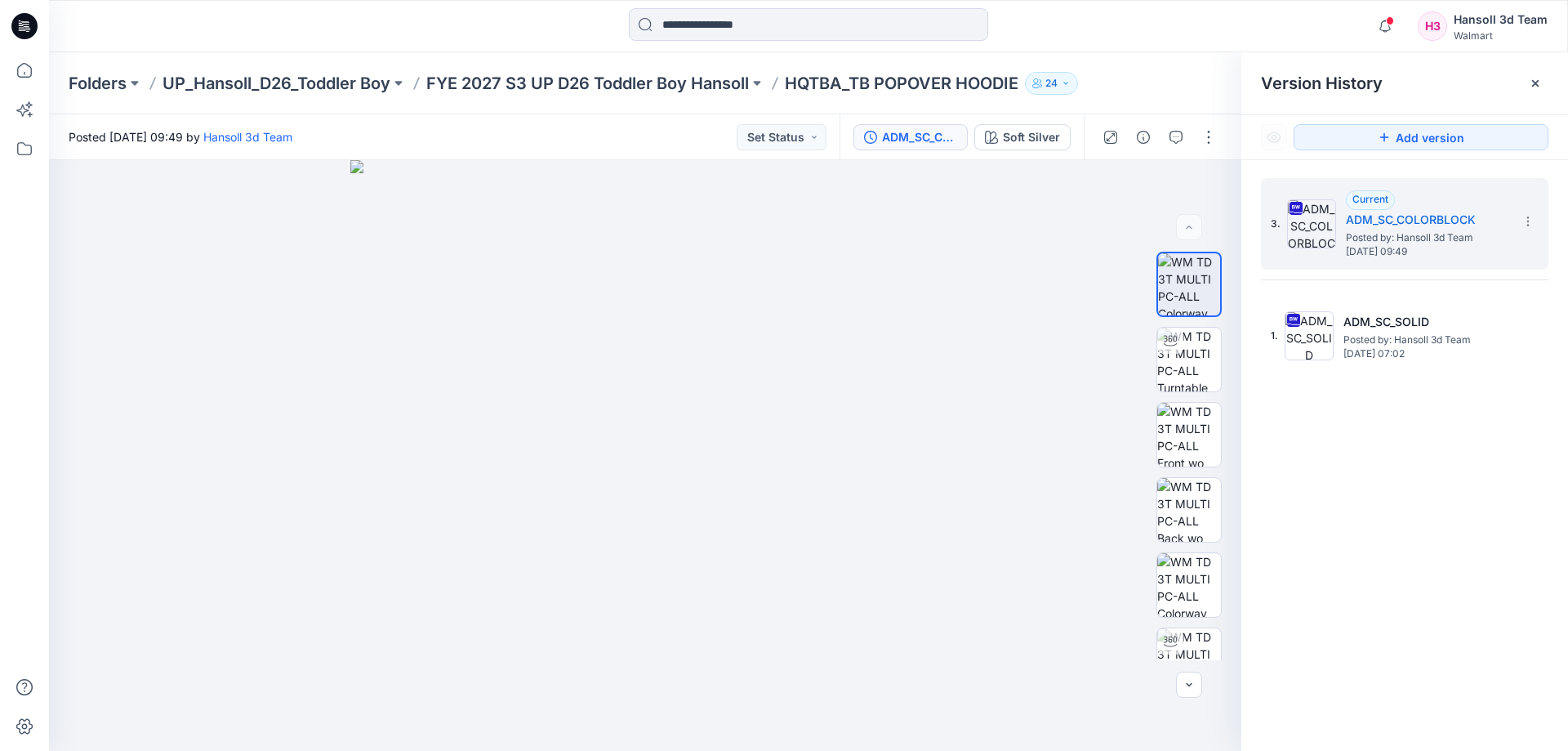
click at [1536, 87] on icon at bounding box center [1535, 83] width 13 height 13
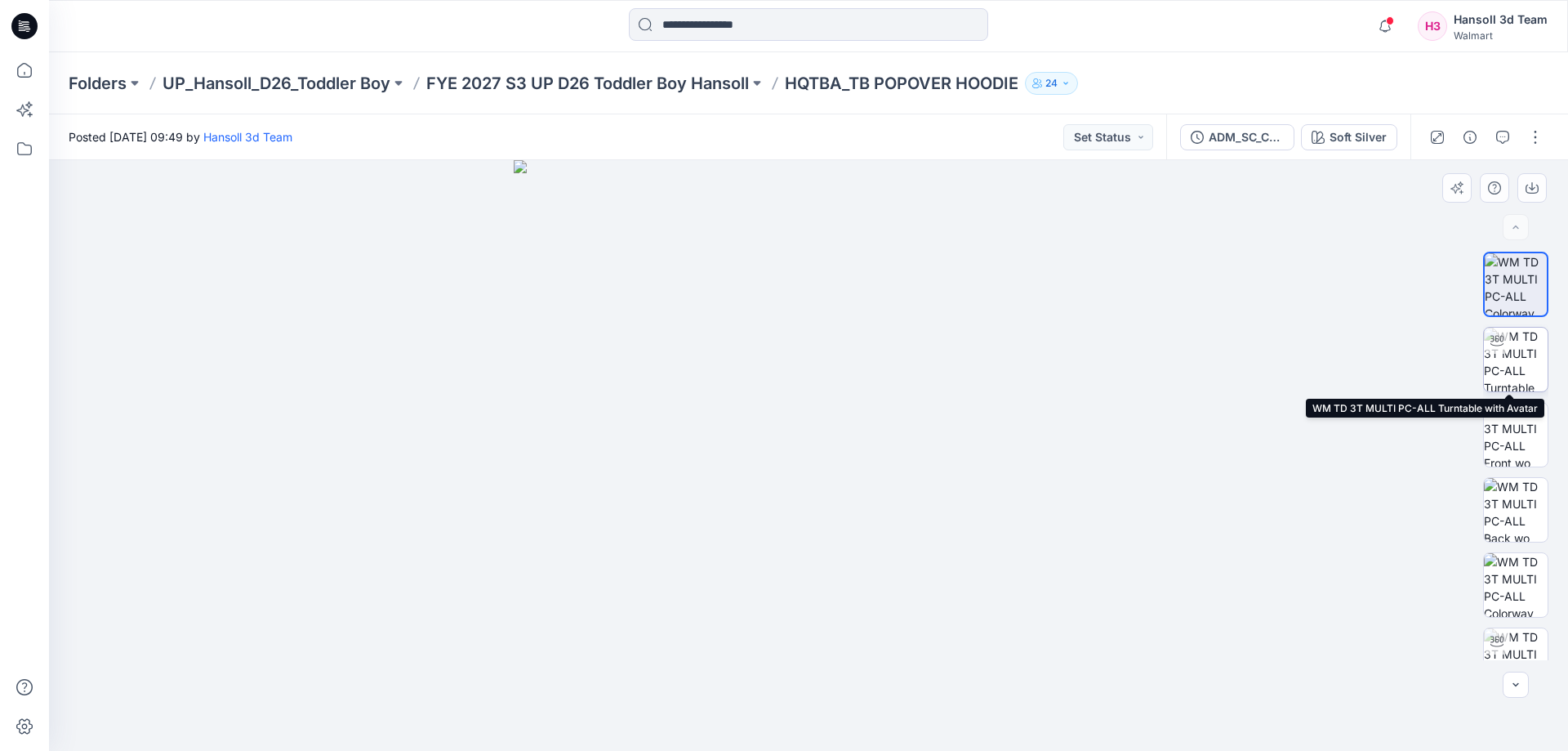
click at [1516, 338] on img at bounding box center [1515, 359] width 64 height 64
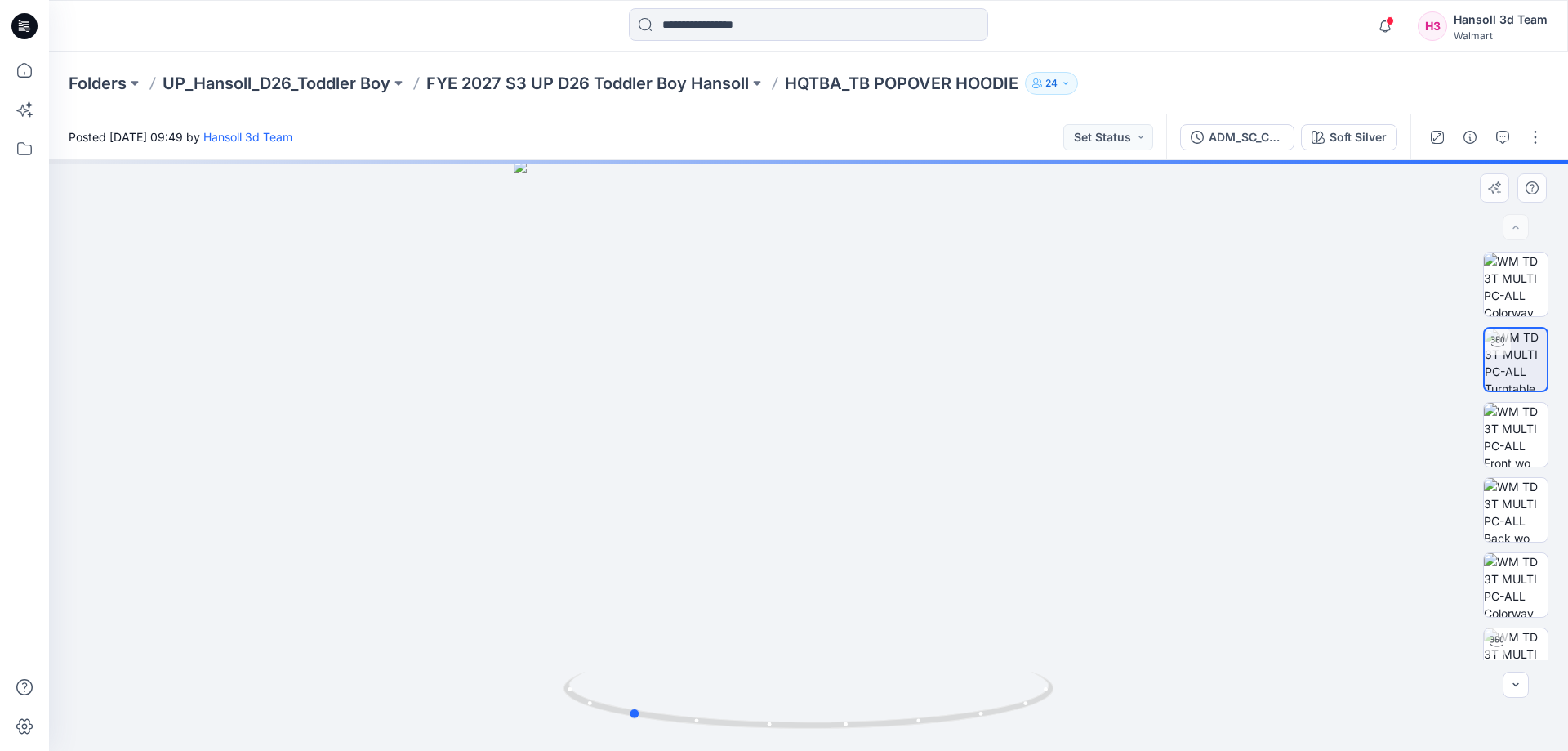
drag, startPoint x: 999, startPoint y: 738, endPoint x: 367, endPoint y: 645, distance: 638.8
click at [330, 679] on div at bounding box center [808, 456] width 1519 height 591
drag, startPoint x: 678, startPoint y: 736, endPoint x: 870, endPoint y: 739, distance: 192.0
click at [870, 739] on img at bounding box center [808, 711] width 490 height 79
drag, startPoint x: 873, startPoint y: 283, endPoint x: 861, endPoint y: 573, distance: 290.2
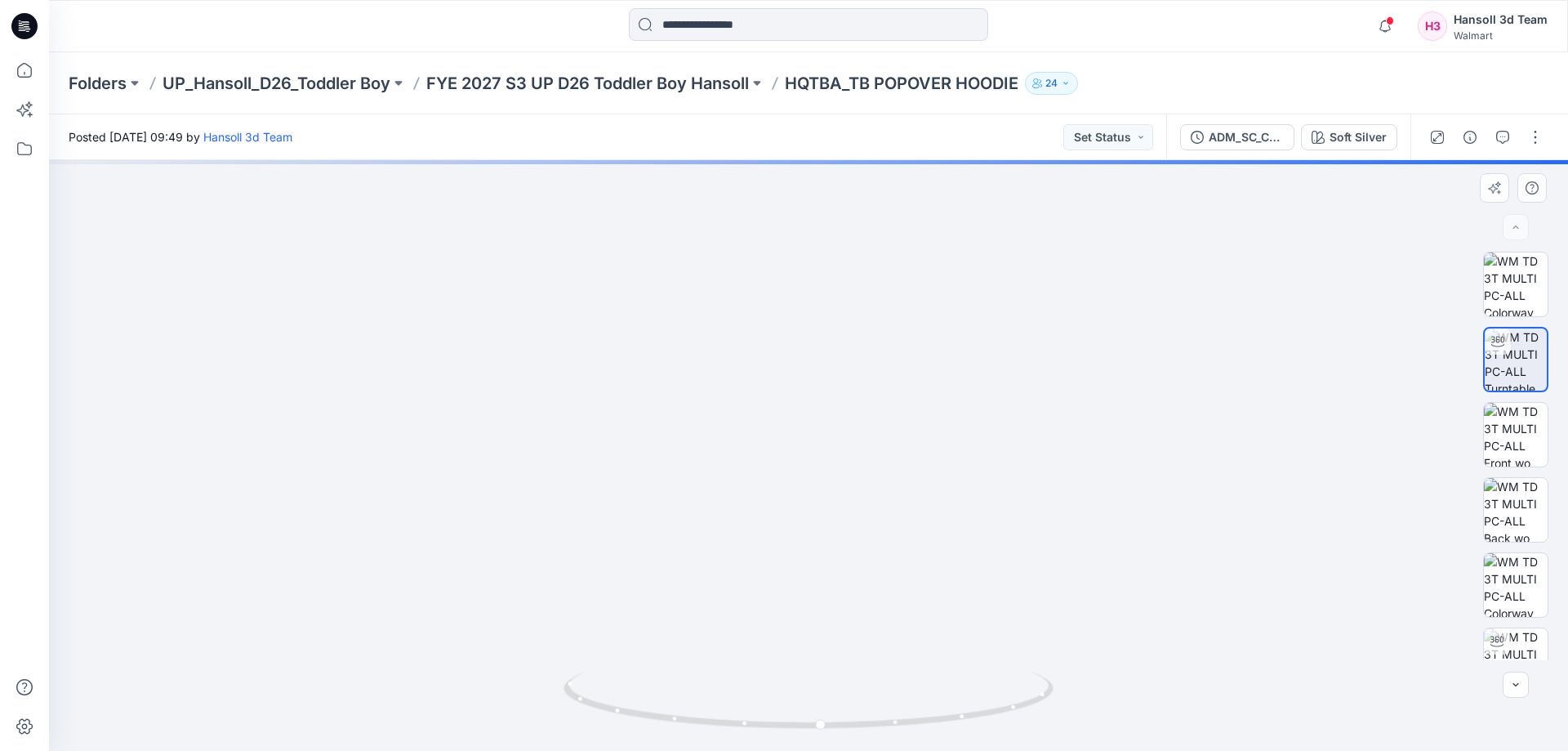
click at [862, 573] on img at bounding box center [809, 405] width 1374 height 691
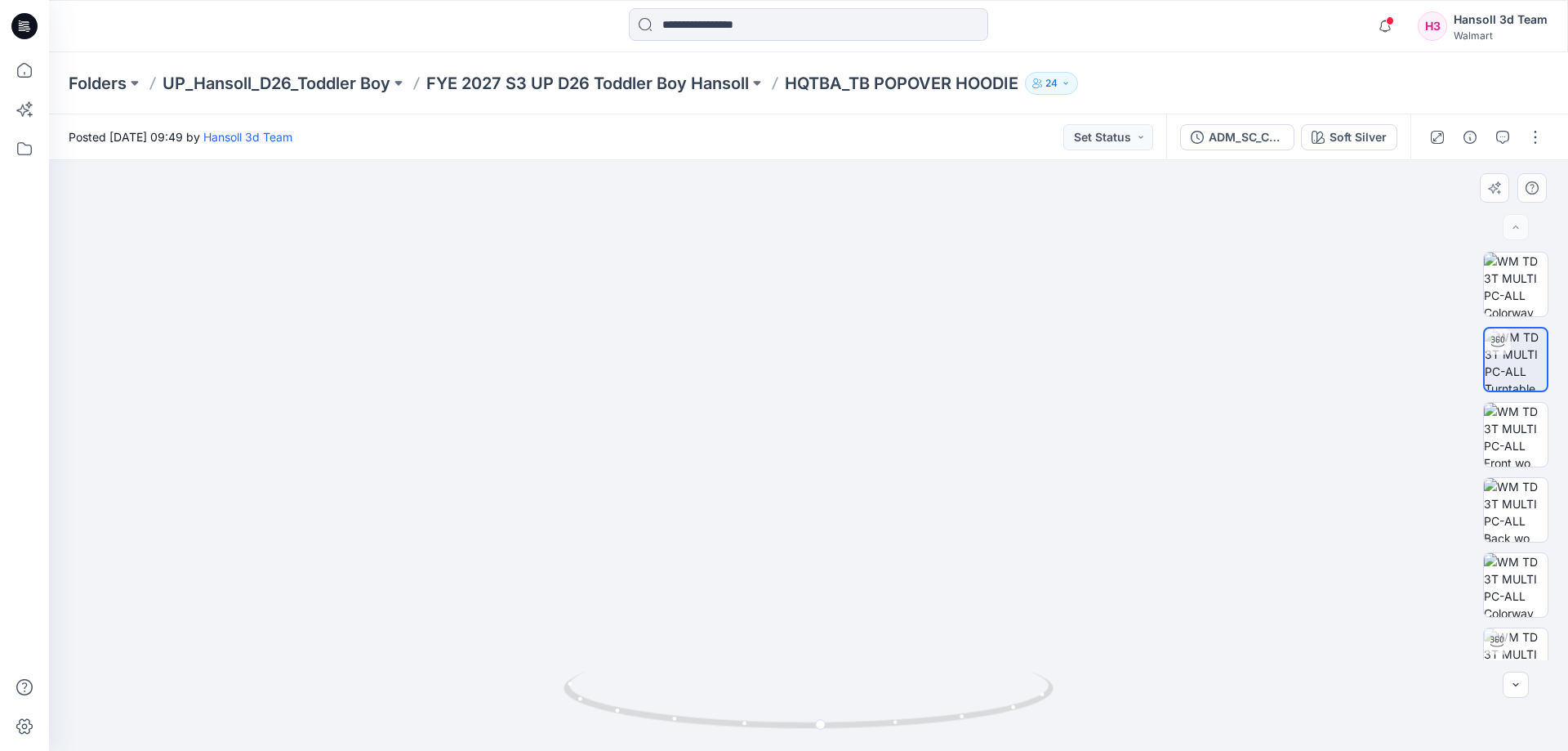
drag, startPoint x: 827, startPoint y: 533, endPoint x: 835, endPoint y: 427, distance: 106.3
click at [835, 427] on img at bounding box center [808, 365] width 1183 height 771
drag, startPoint x: 815, startPoint y: 399, endPoint x: 804, endPoint y: 572, distance: 173.3
click at [804, 572] on img at bounding box center [808, 450] width 1183 height 601
click at [1209, 131] on div "ADM_SC_COLORBLOCK" at bounding box center [1245, 138] width 75 height 18
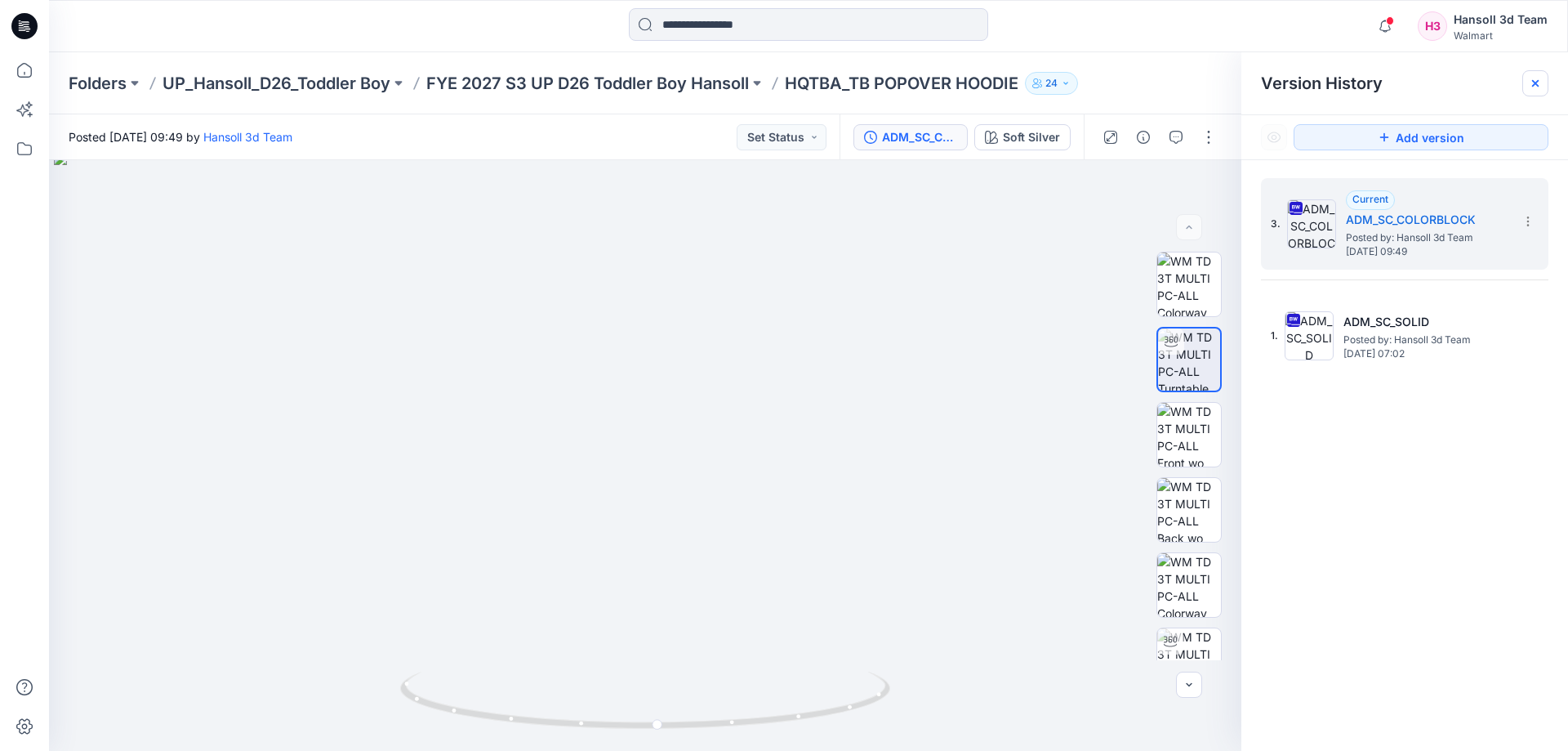
click at [1522, 90] on div at bounding box center [1535, 83] width 26 height 26
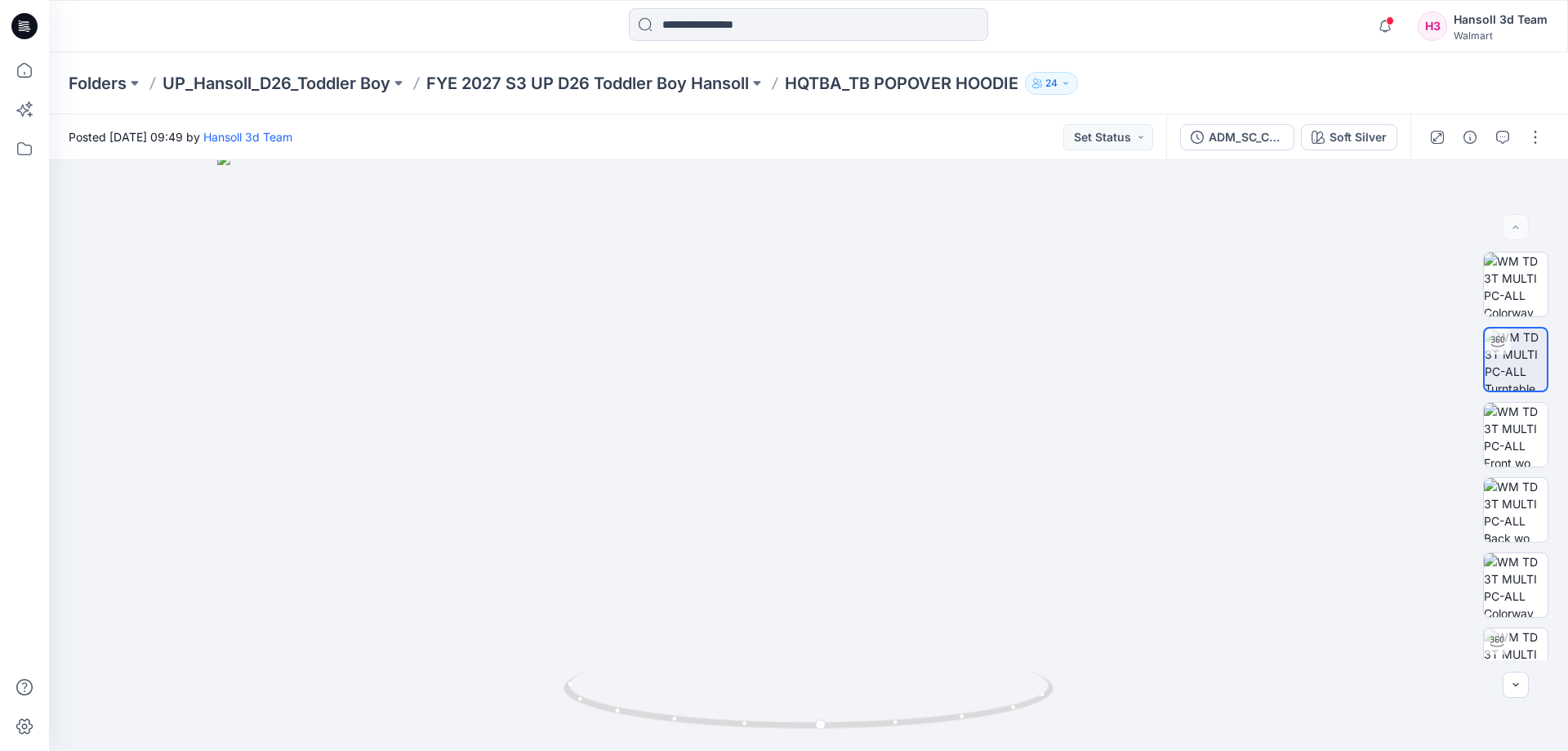
click at [651, 102] on div "Folders UP_Hansoll_D26_Toddler Boy FYE 2027 S3 UP D26 Toddler Boy Hansoll HQTBA…" at bounding box center [808, 83] width 1519 height 62
click at [651, 90] on p "FYE 2027 S3 UP D26 Toddler Boy Hansoll" at bounding box center [588, 83] width 323 height 23
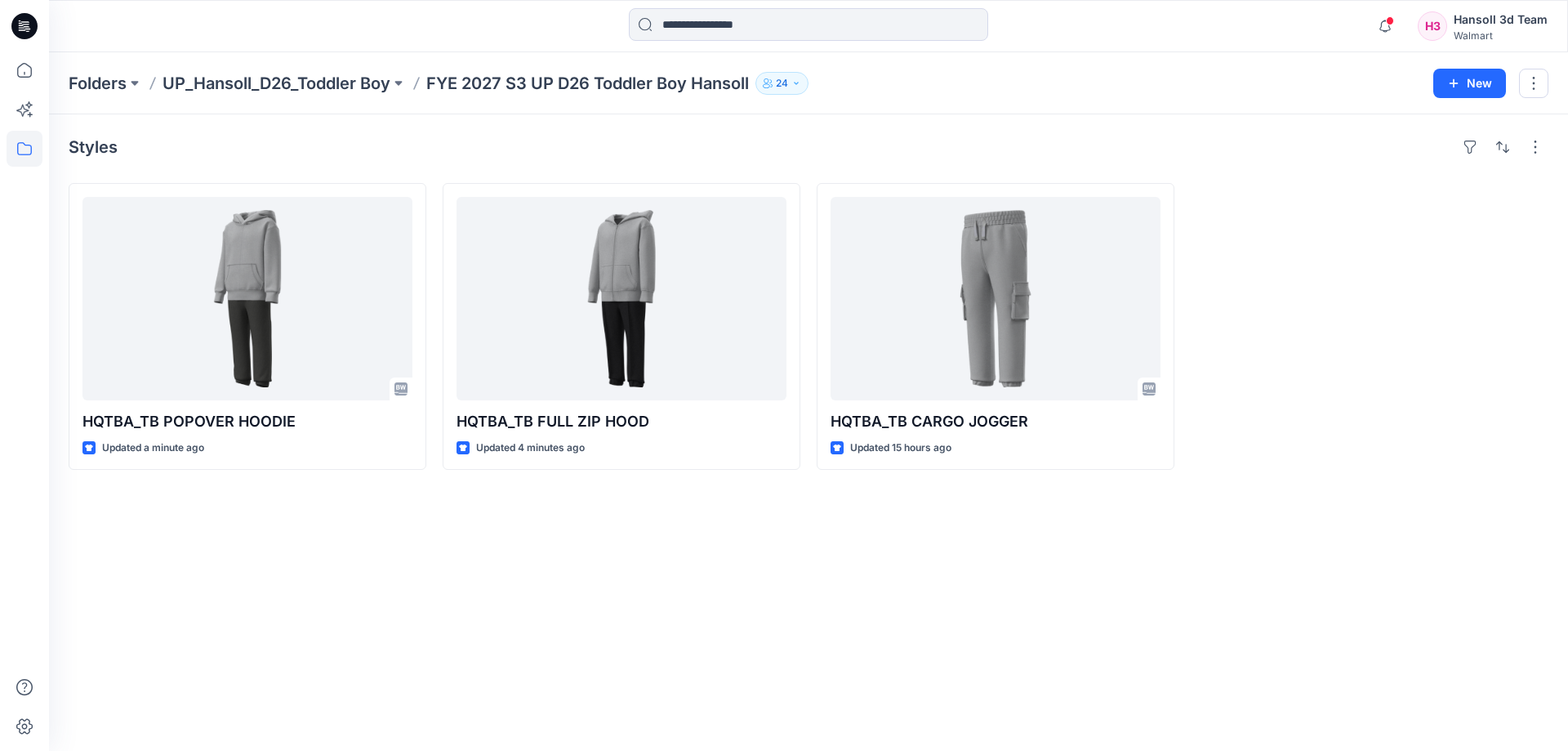
click at [492, 619] on div "Styles HQTBA_TB POPOVER HOODIE Updated a minute ago HQTBA_TB FULL ZIP HOOD Upda…" at bounding box center [808, 432] width 1519 height 636
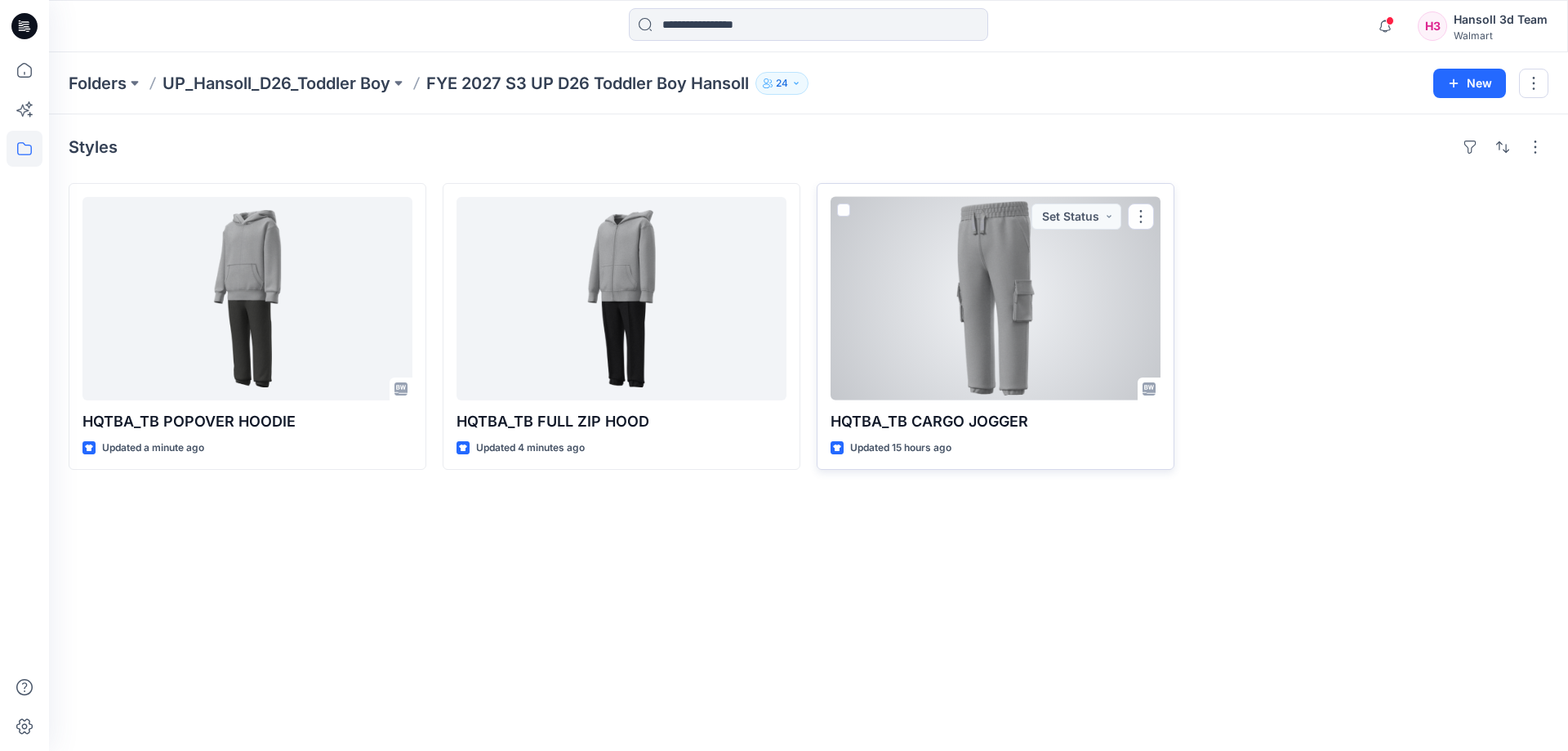
click at [876, 391] on div at bounding box center [995, 298] width 330 height 203
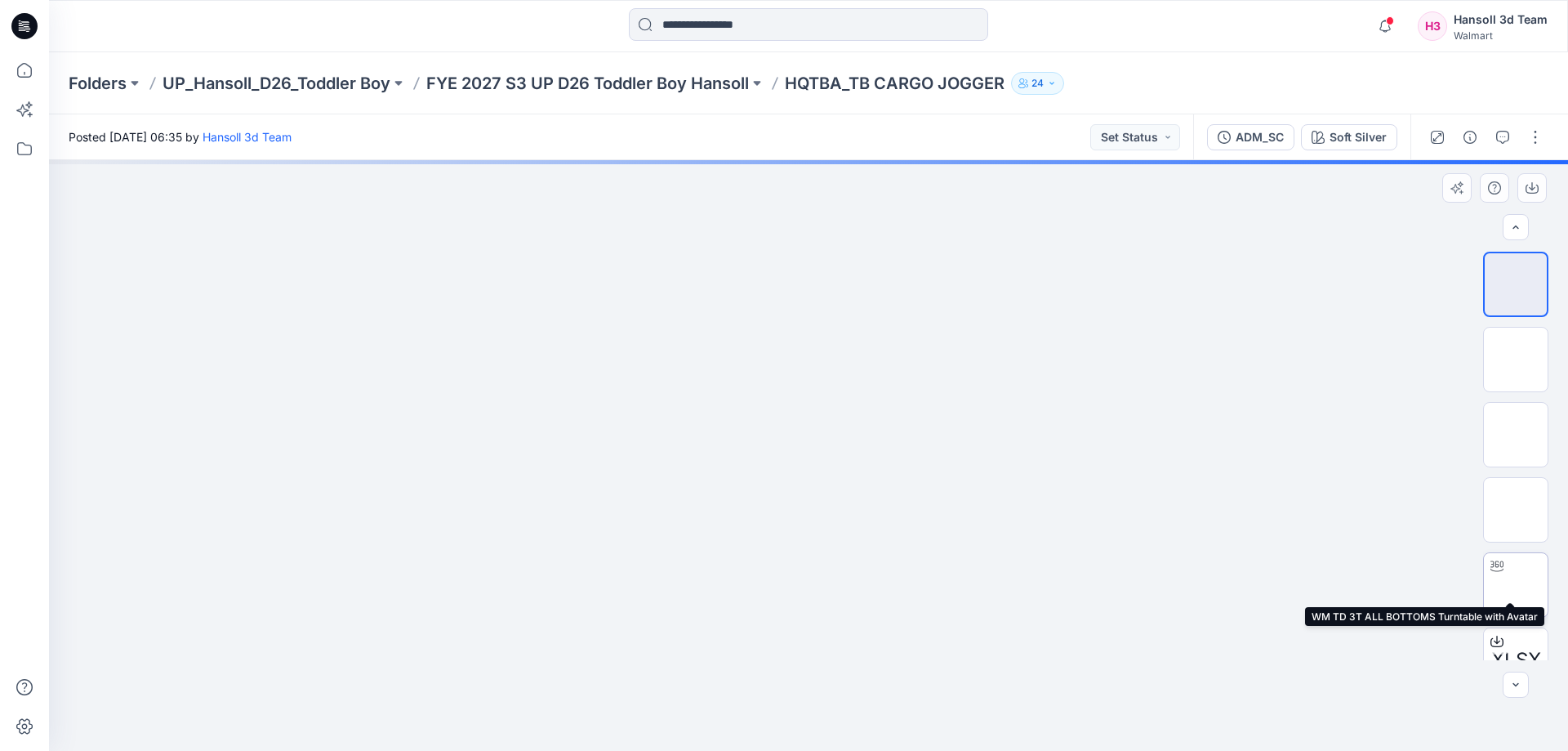
scroll to position [33, 0]
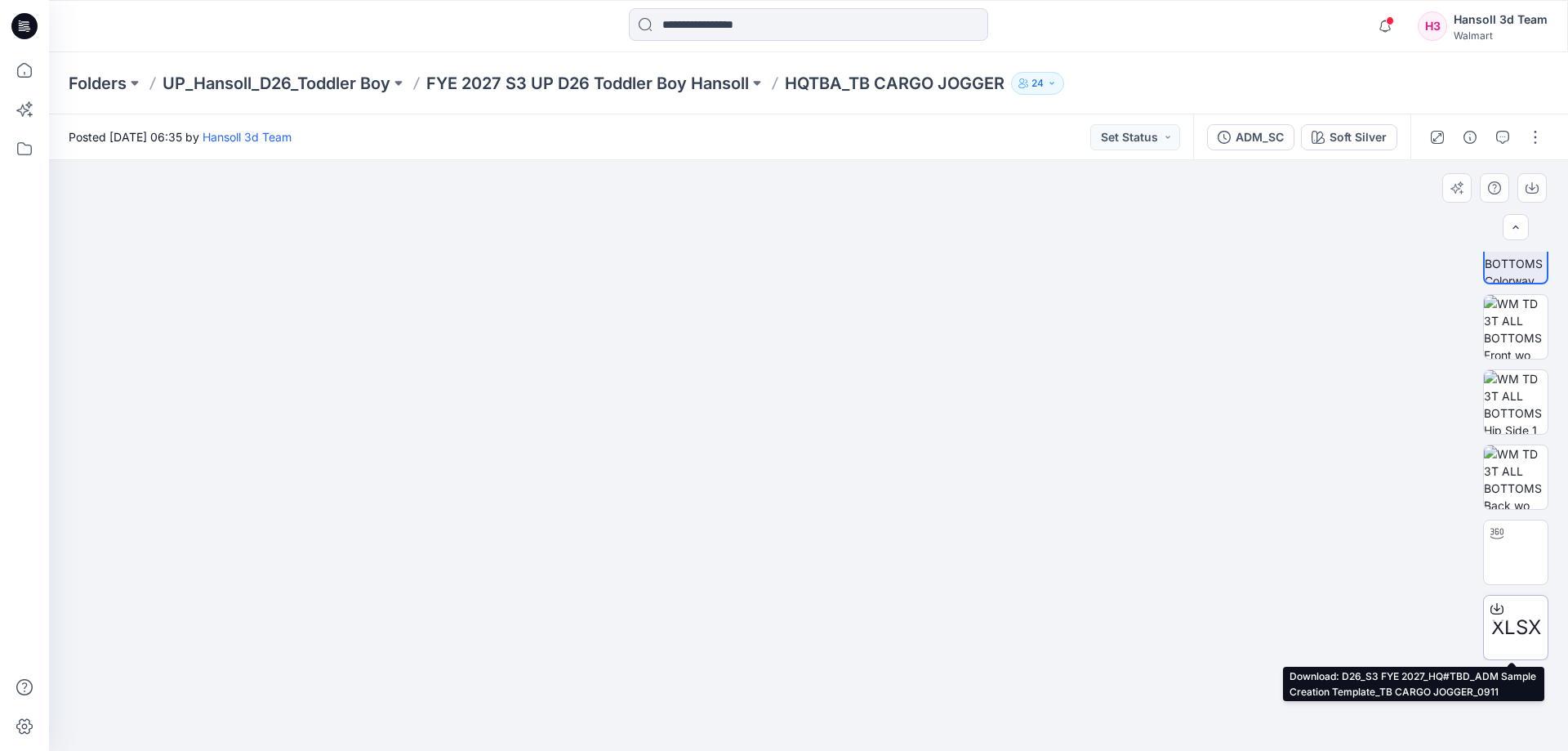
click at [1487, 596] on div at bounding box center [1496, 608] width 26 height 26
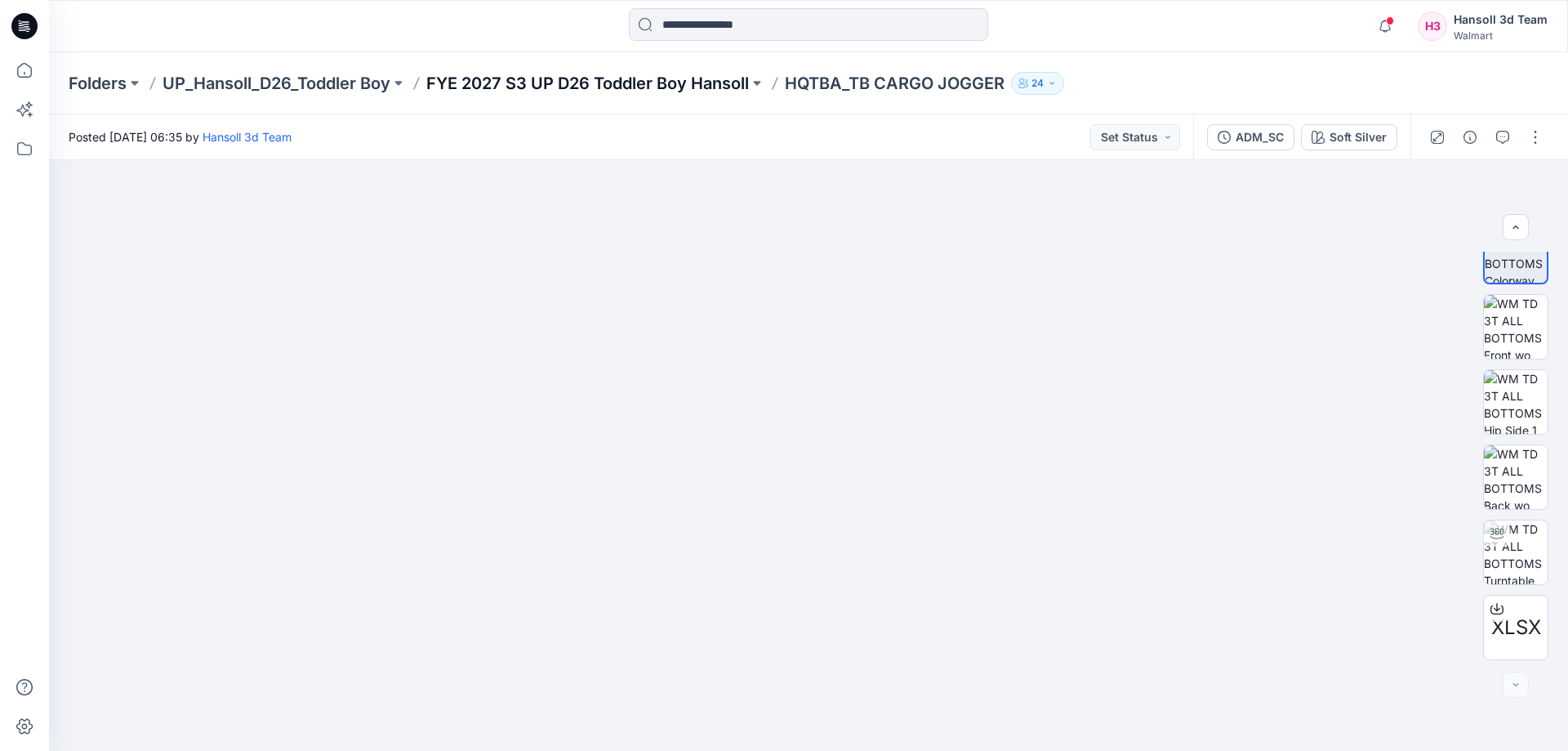
click at [633, 83] on p "FYE 2027 S3 UP D26 Toddler Boy Hansoll" at bounding box center [588, 83] width 323 height 23
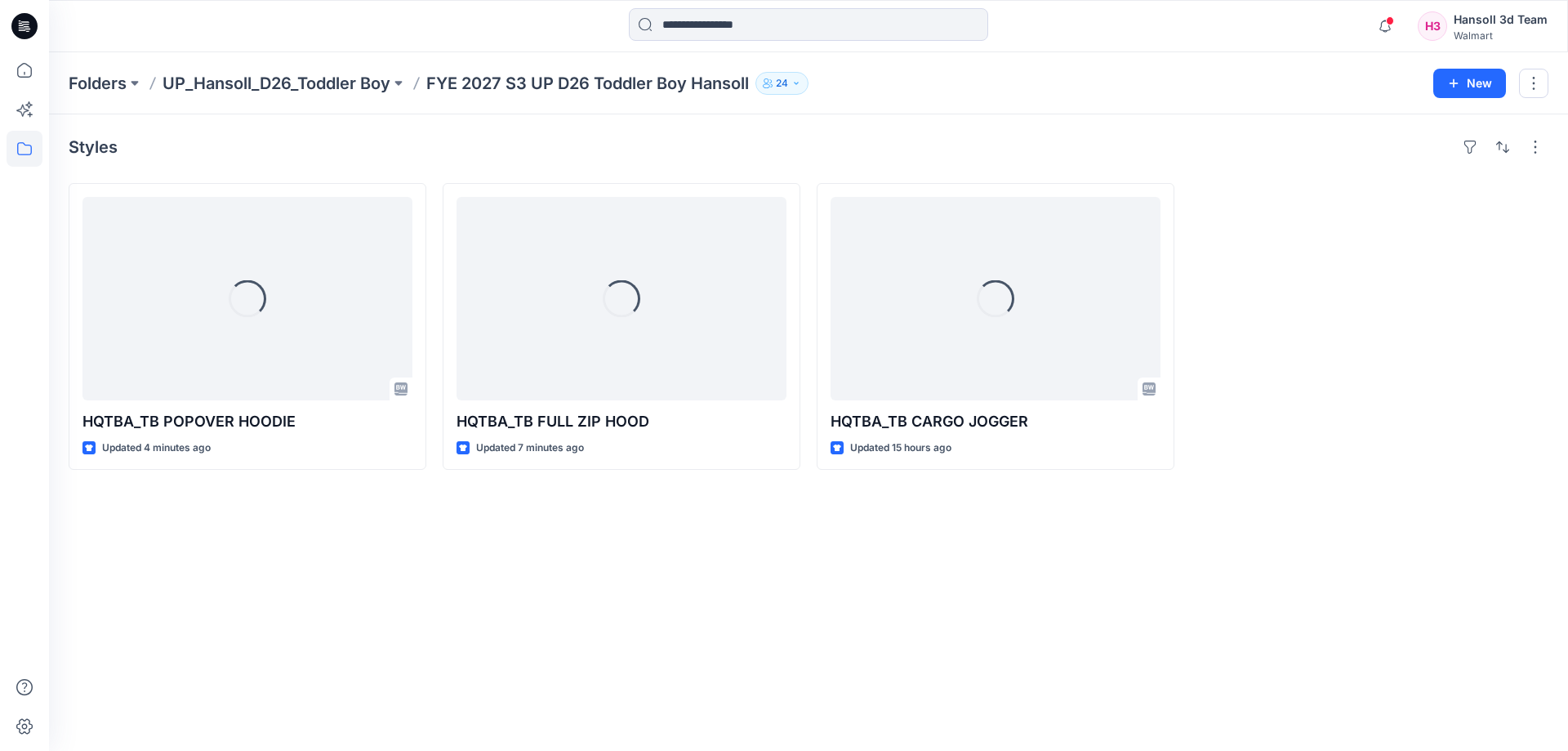
click at [444, 667] on div "Styles Loading... HQTBA_TB POPOVER HOODIE Updated 4 minutes ago Loading... HQTB…" at bounding box center [808, 432] width 1519 height 636
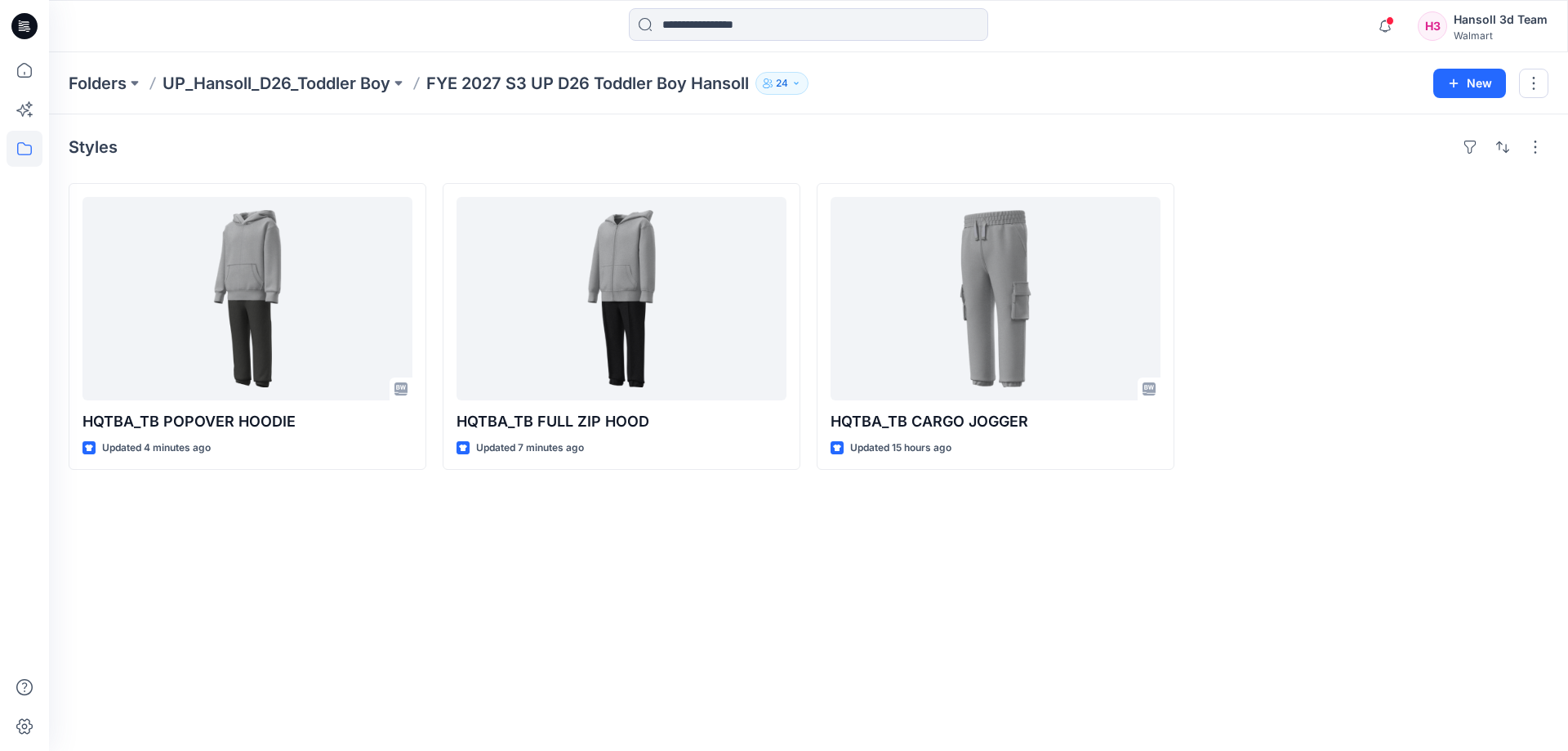
click at [589, 555] on div "Styles HQTBA_TB POPOVER HOODIE Updated 4 minutes ago HQTBA_TB FULL ZIP HOOD Upd…" at bounding box center [808, 432] width 1519 height 636
click at [1359, 405] on div at bounding box center [1369, 326] width 358 height 287
click at [519, 599] on div "Styles HQTBA_TB POPOVER HOODIE Updated 8 minutes ago HQTBA_TB FULL ZIP HOOD Upd…" at bounding box center [808, 432] width 1519 height 636
click at [378, 524] on div "Styles HQTBA_TB POPOVER HOODIE Updated 8 minutes ago HQTBA_TB FULL ZIP HOOD Upd…" at bounding box center [808, 432] width 1519 height 636
click at [165, 622] on div "Styles HQTBA_TB POPOVER HOODIE Updated 8 minutes ago HQTBA_TB FULL ZIP HOOD Upd…" at bounding box center [808, 432] width 1519 height 636
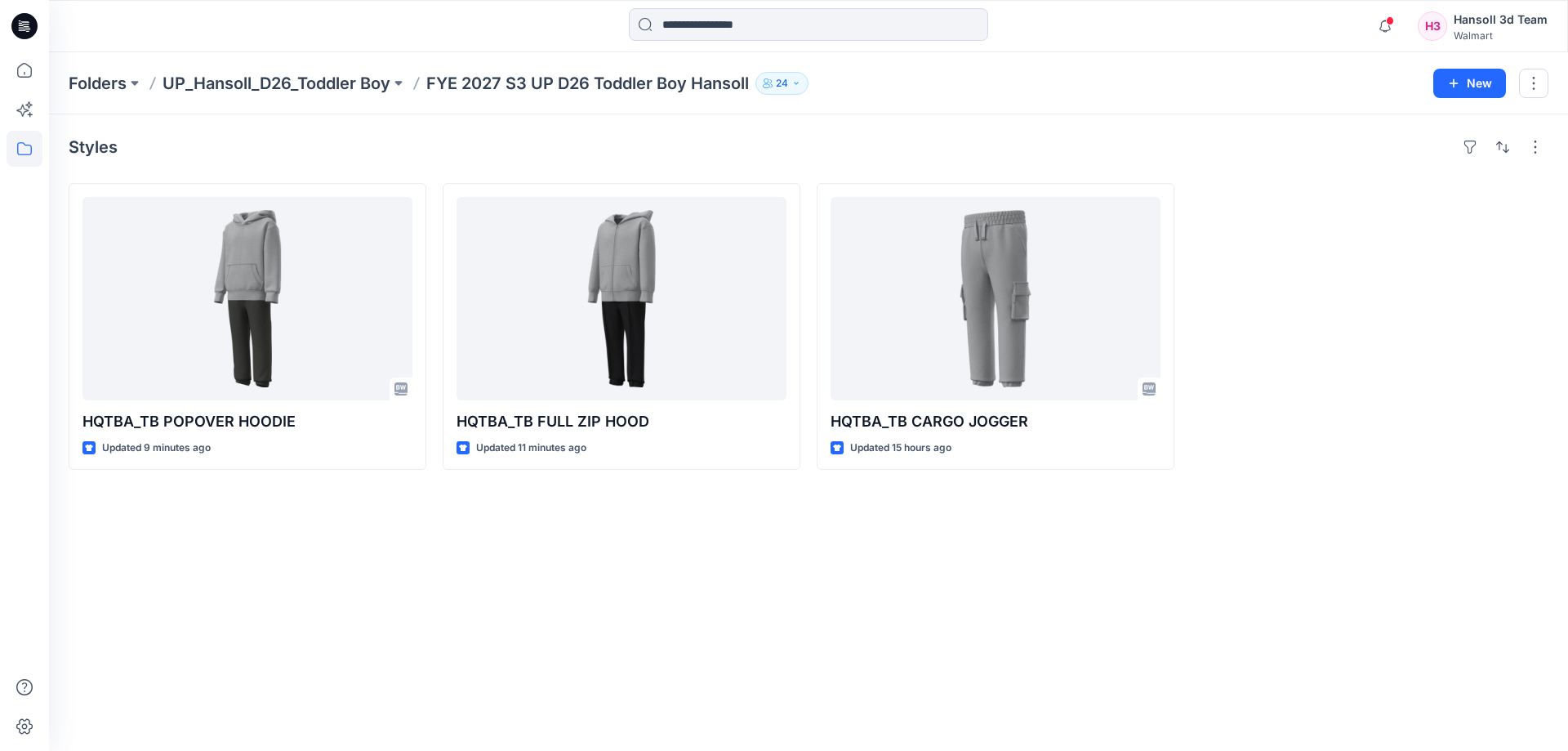
click at [677, 595] on div "Styles HQTBA_TB POPOVER HOODIE Updated 9 minutes ago HQTBA_TB FULL ZIP HOOD Upd…" at bounding box center [808, 432] width 1519 height 636
click at [528, 592] on div "Styles HQTBA_TB POPOVER HOODIE Updated 9 minutes ago HQTBA_TB FULL ZIP HOOD Upd…" at bounding box center [808, 432] width 1519 height 636
click at [924, 669] on div "Styles HQTBA_TB POPOVER HOODIE Updated 9 minutes ago HQTBA_TB FULL ZIP HOOD Upd…" at bounding box center [808, 432] width 1519 height 636
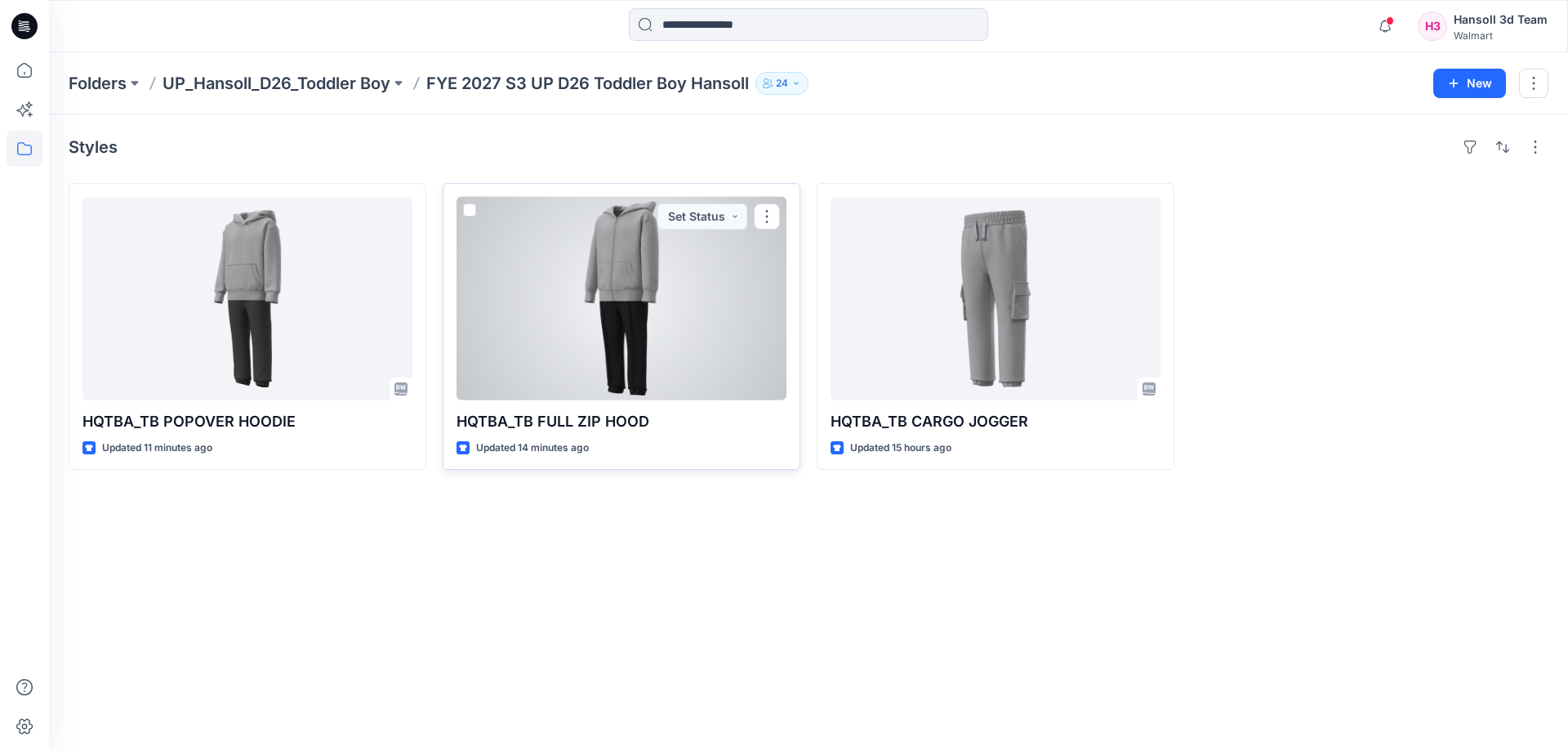
click at [745, 377] on div at bounding box center [621, 298] width 330 height 203
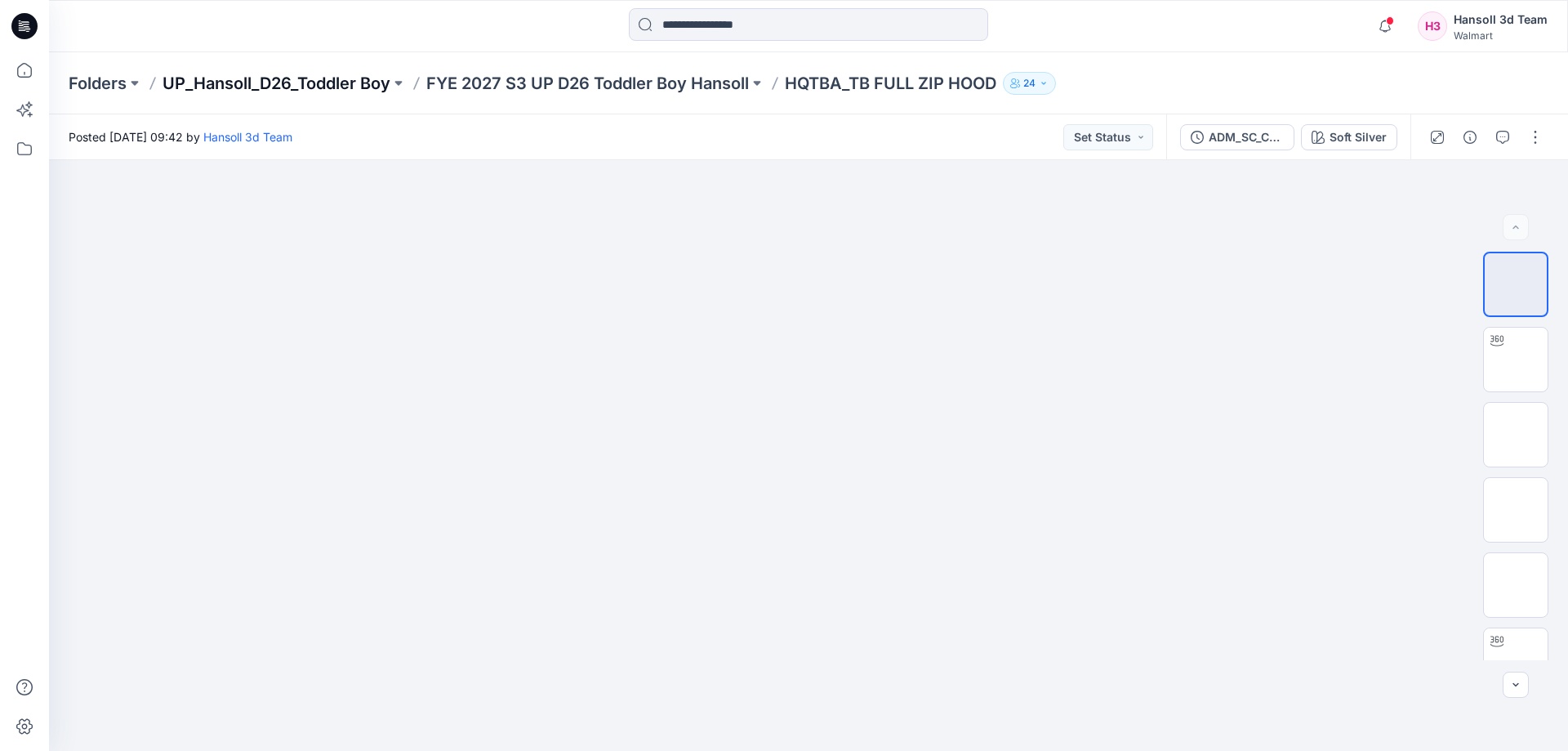
click at [272, 76] on p "UP_Hansoll_D26_Toddler Boy" at bounding box center [276, 83] width 228 height 23
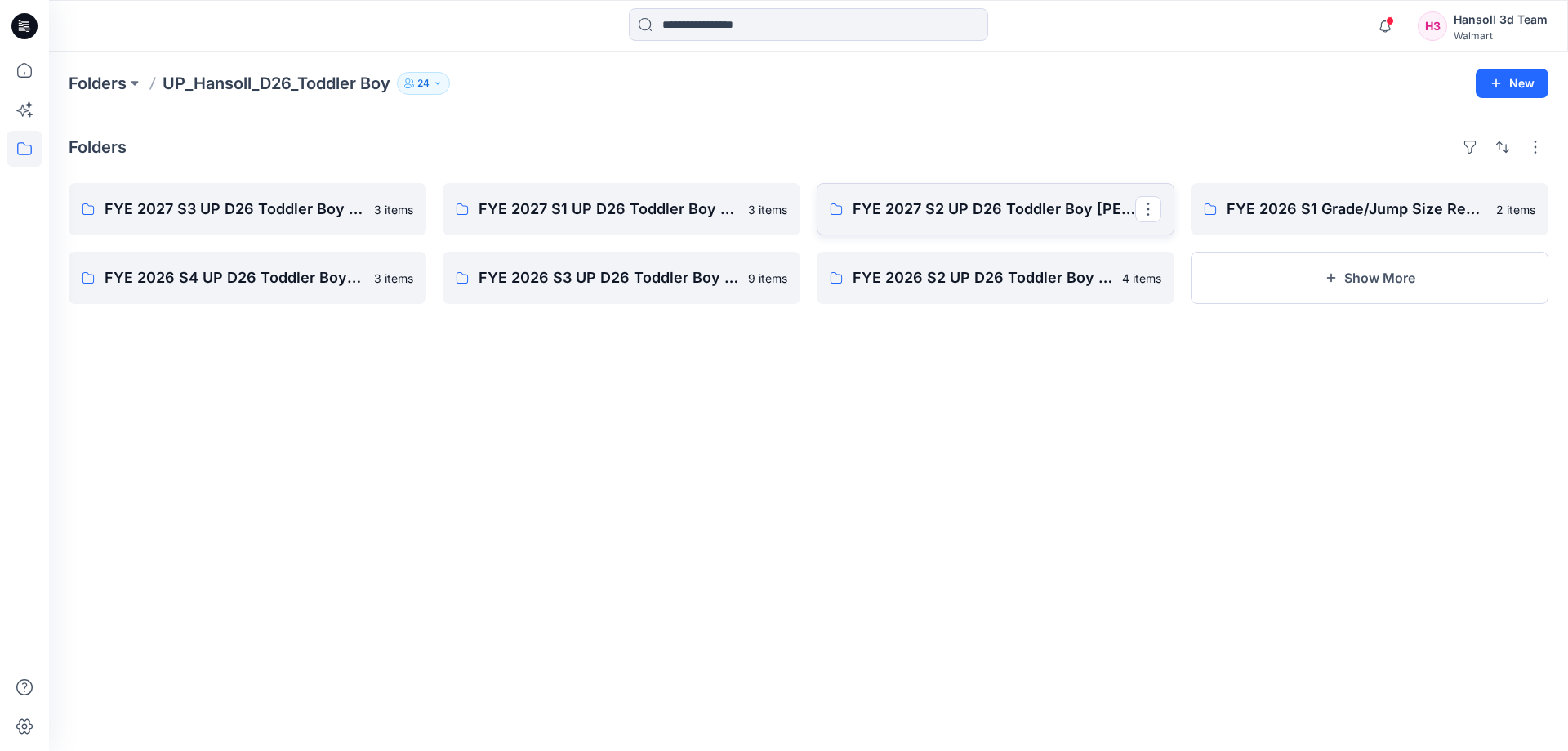
click at [1000, 207] on p "FYE 2027 S2 UP D26 Toddler Boy [PERSON_NAME]" at bounding box center [994, 209] width 282 height 23
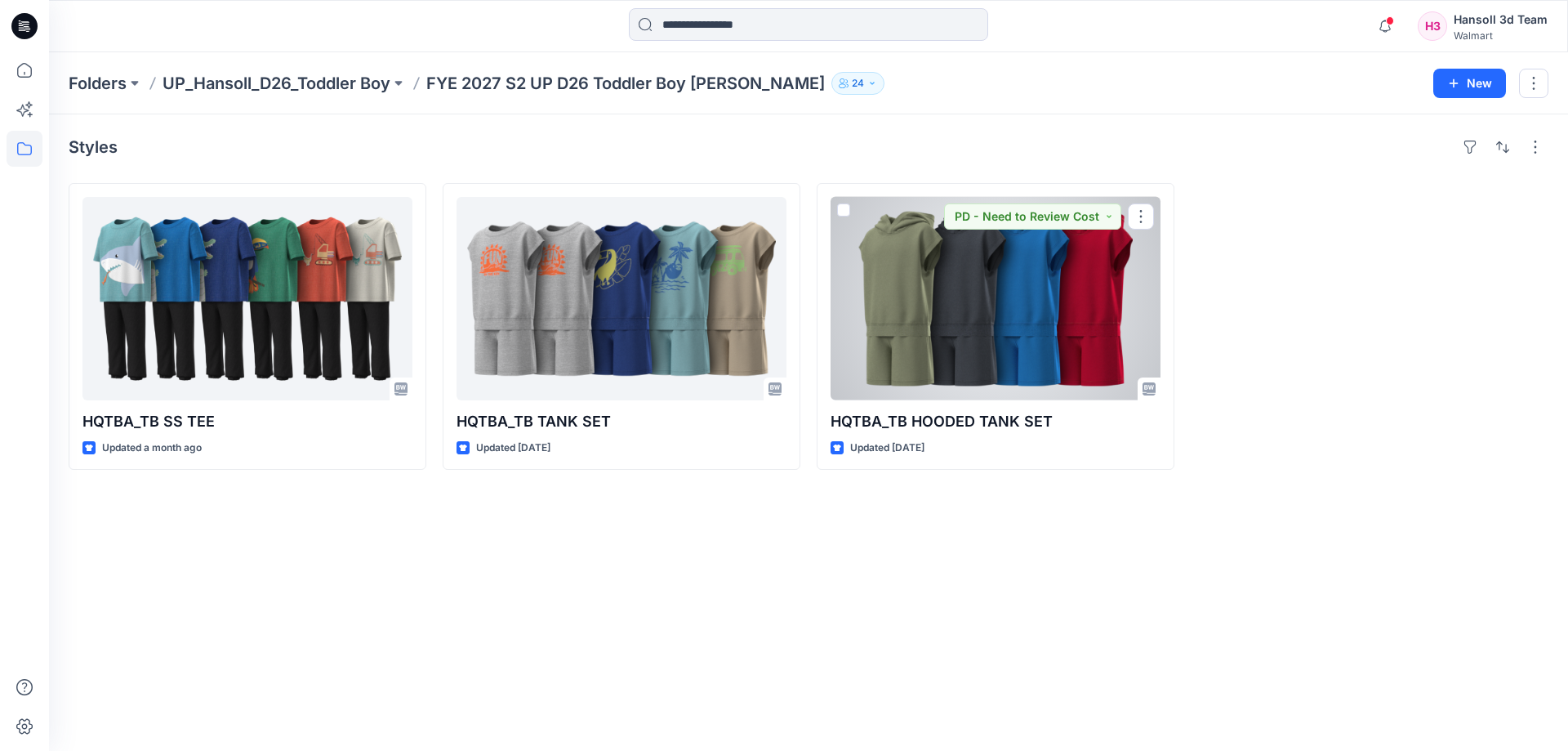
click at [957, 371] on div at bounding box center [995, 298] width 330 height 203
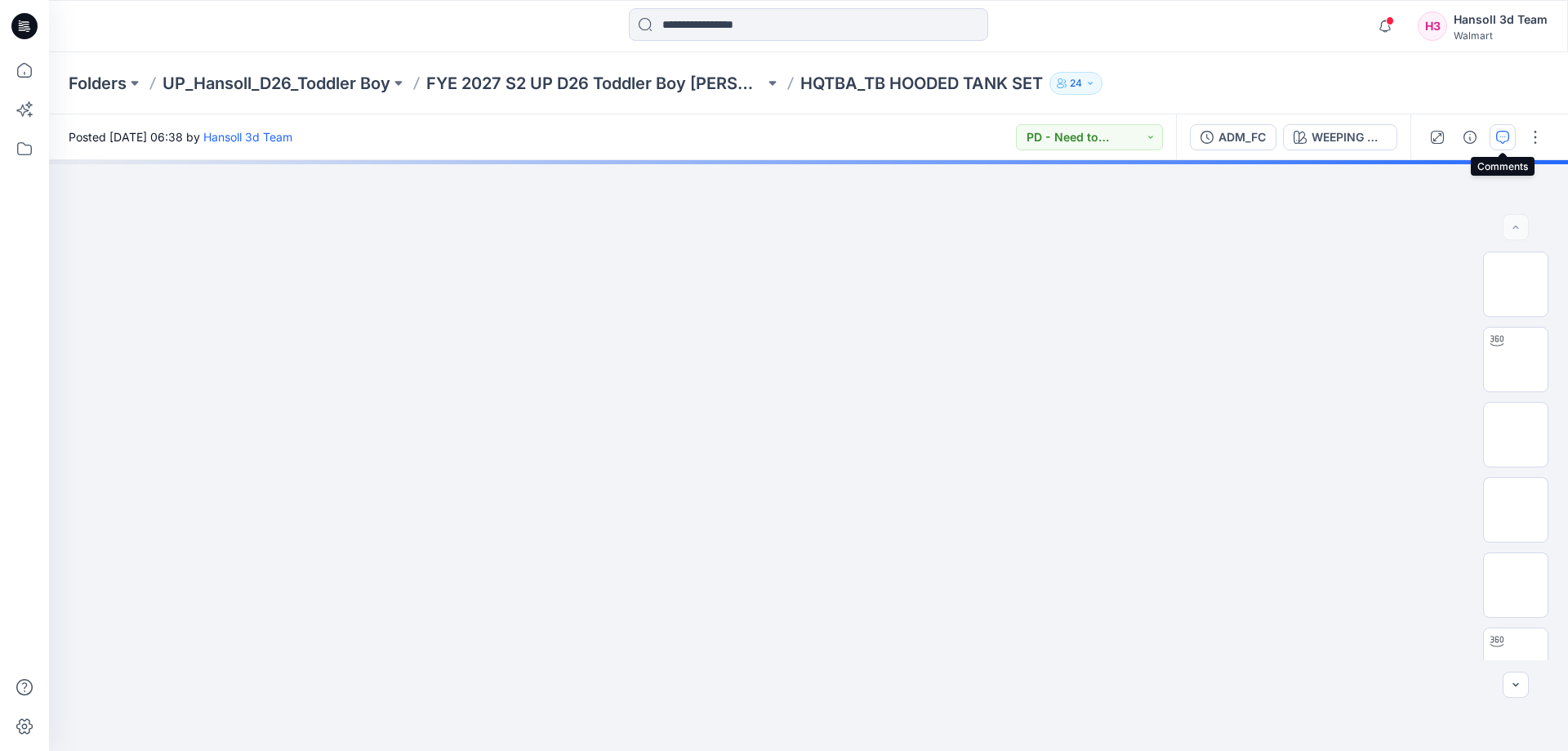
click at [1505, 133] on icon "button" at bounding box center [1502, 137] width 13 height 13
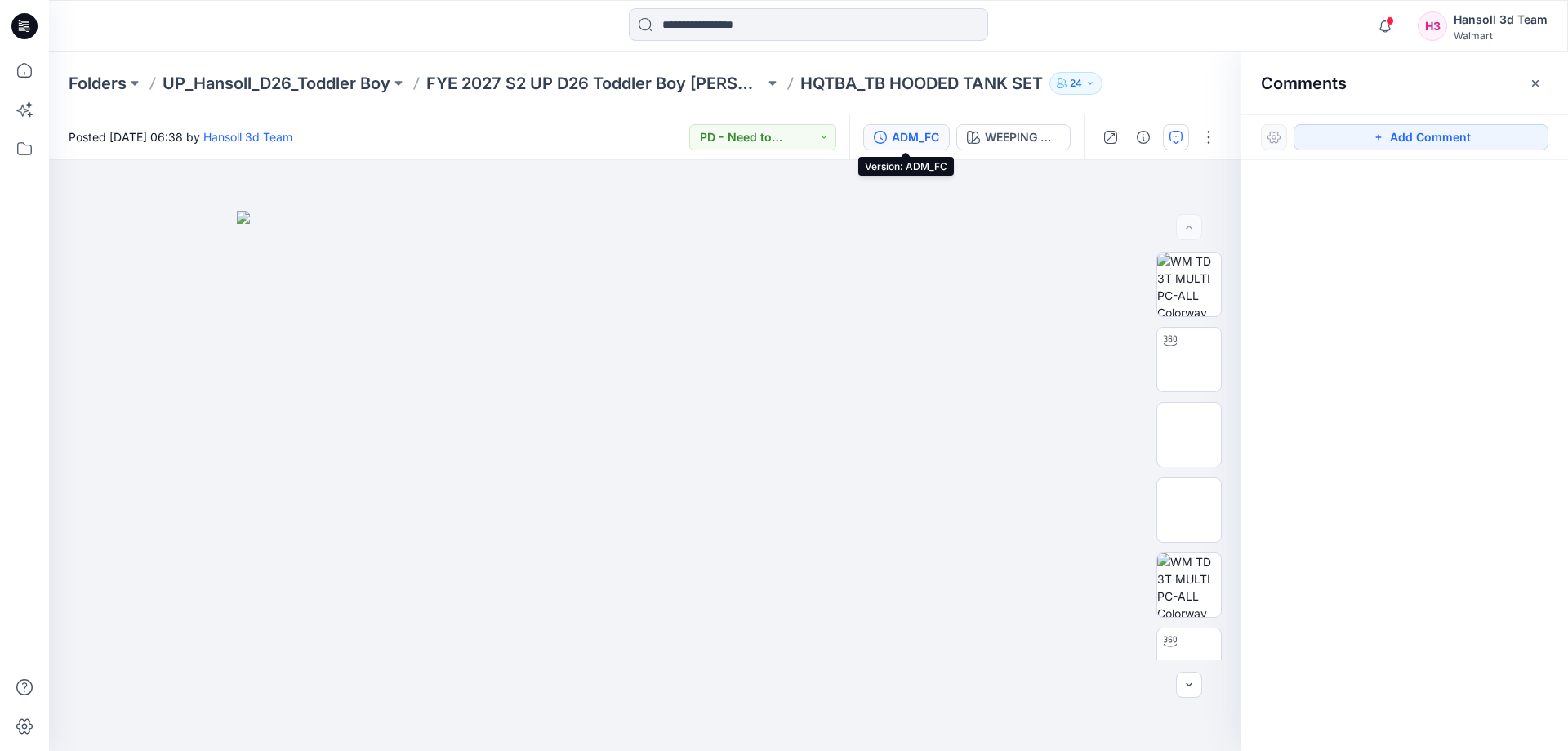
click at [895, 133] on div "ADM_FC" at bounding box center [916, 138] width 47 height 18
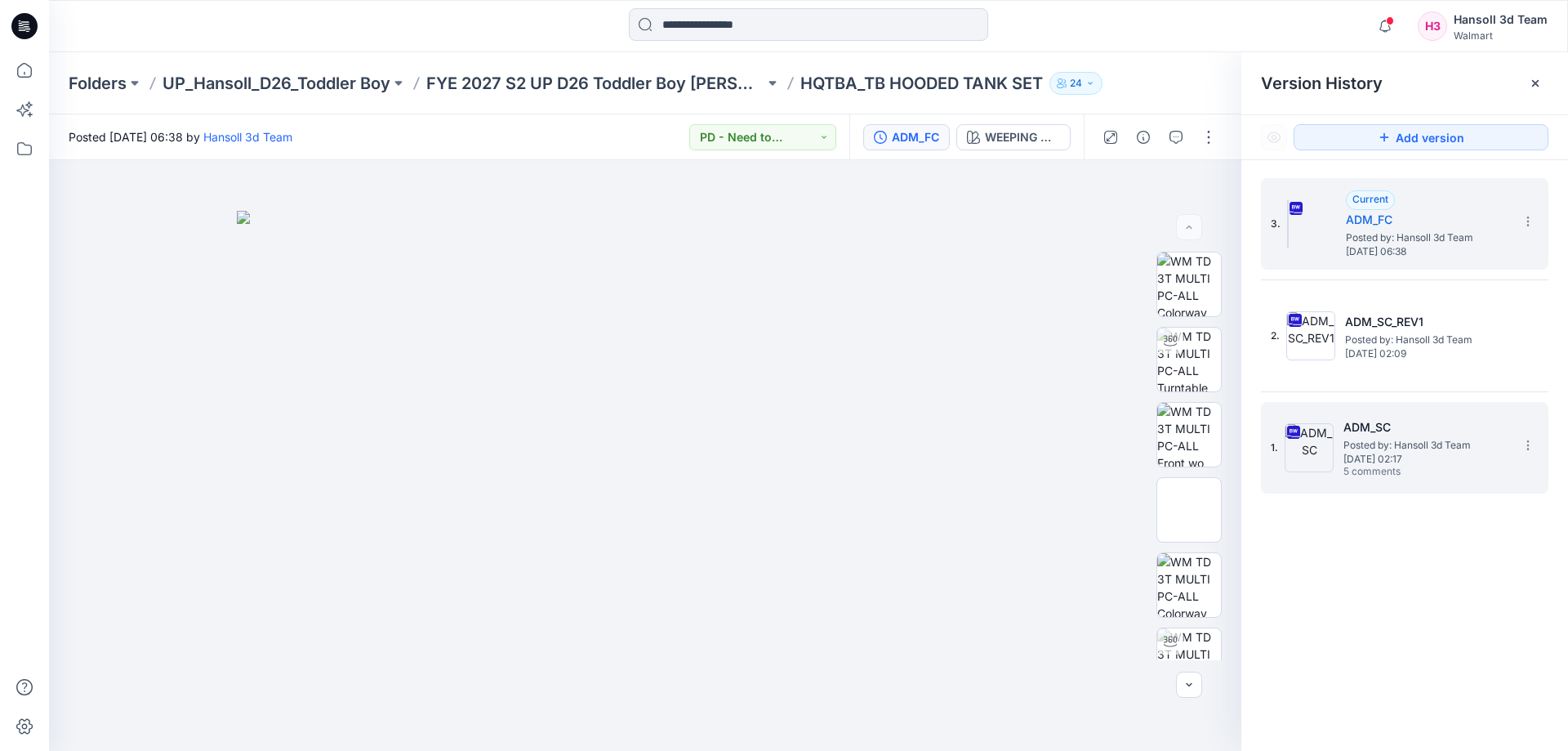
click at [1417, 445] on span "Posted by: Hansoll 3d Team" at bounding box center [1424, 445] width 163 height 16
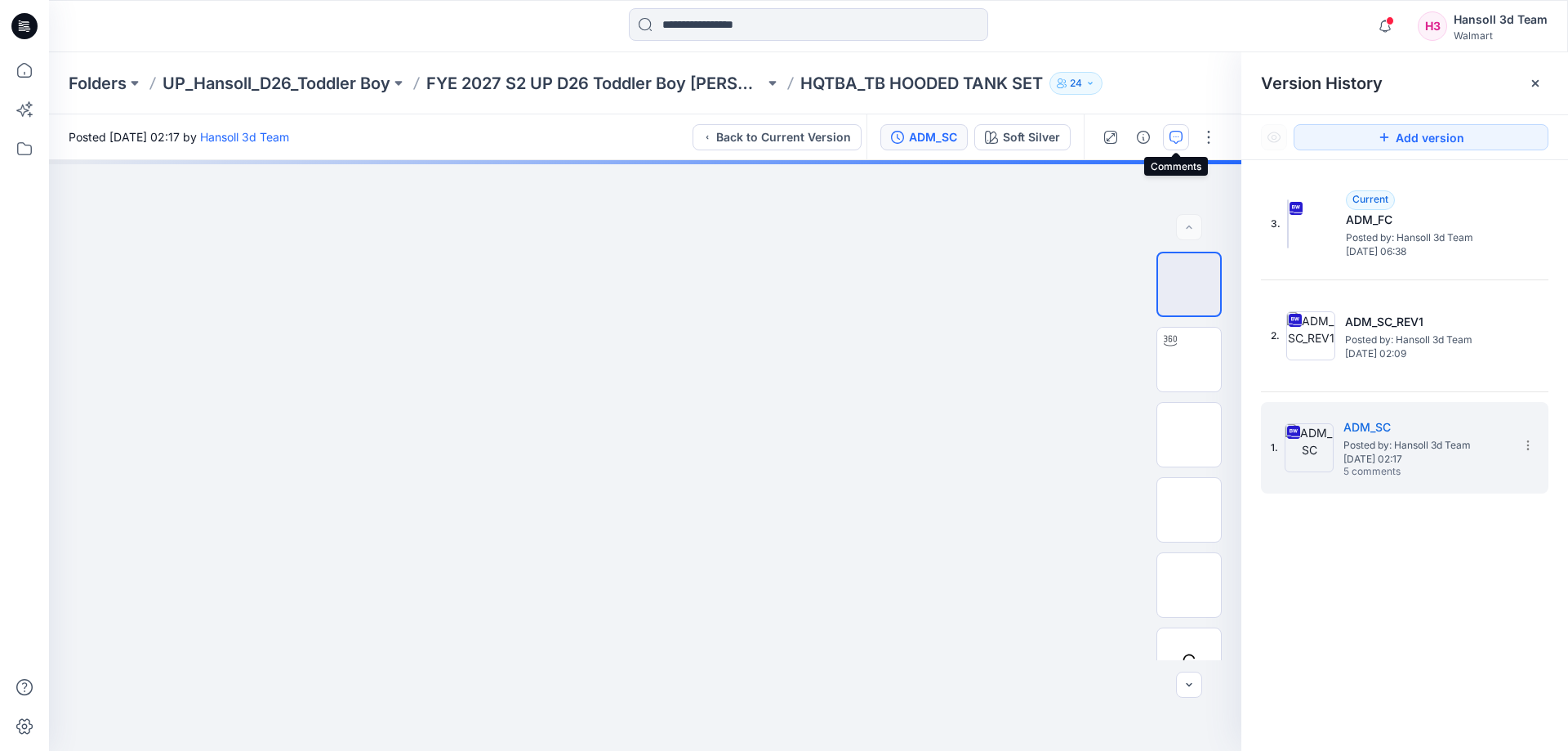
click at [1163, 136] on button "button" at bounding box center [1175, 137] width 26 height 26
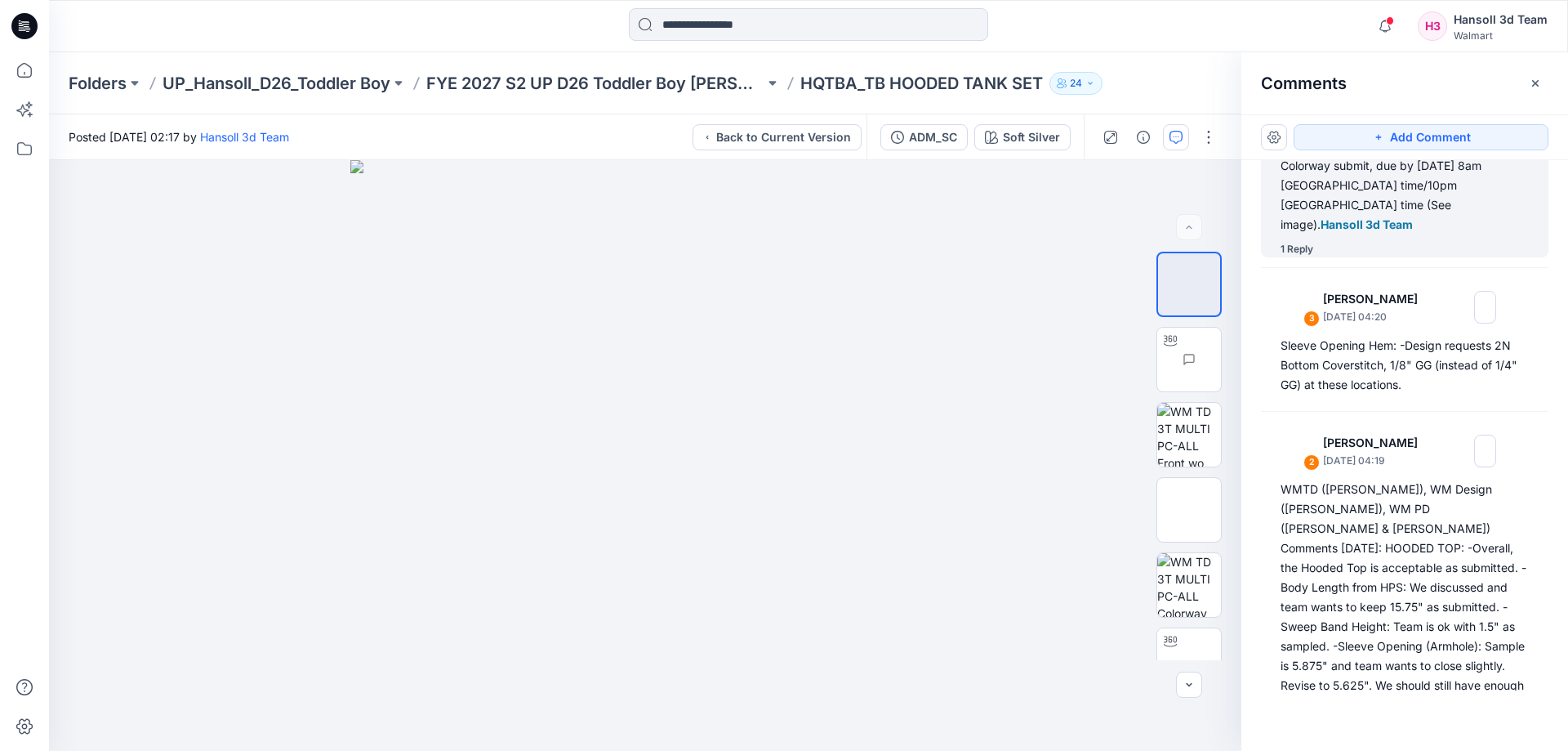
scroll to position [694, 0]
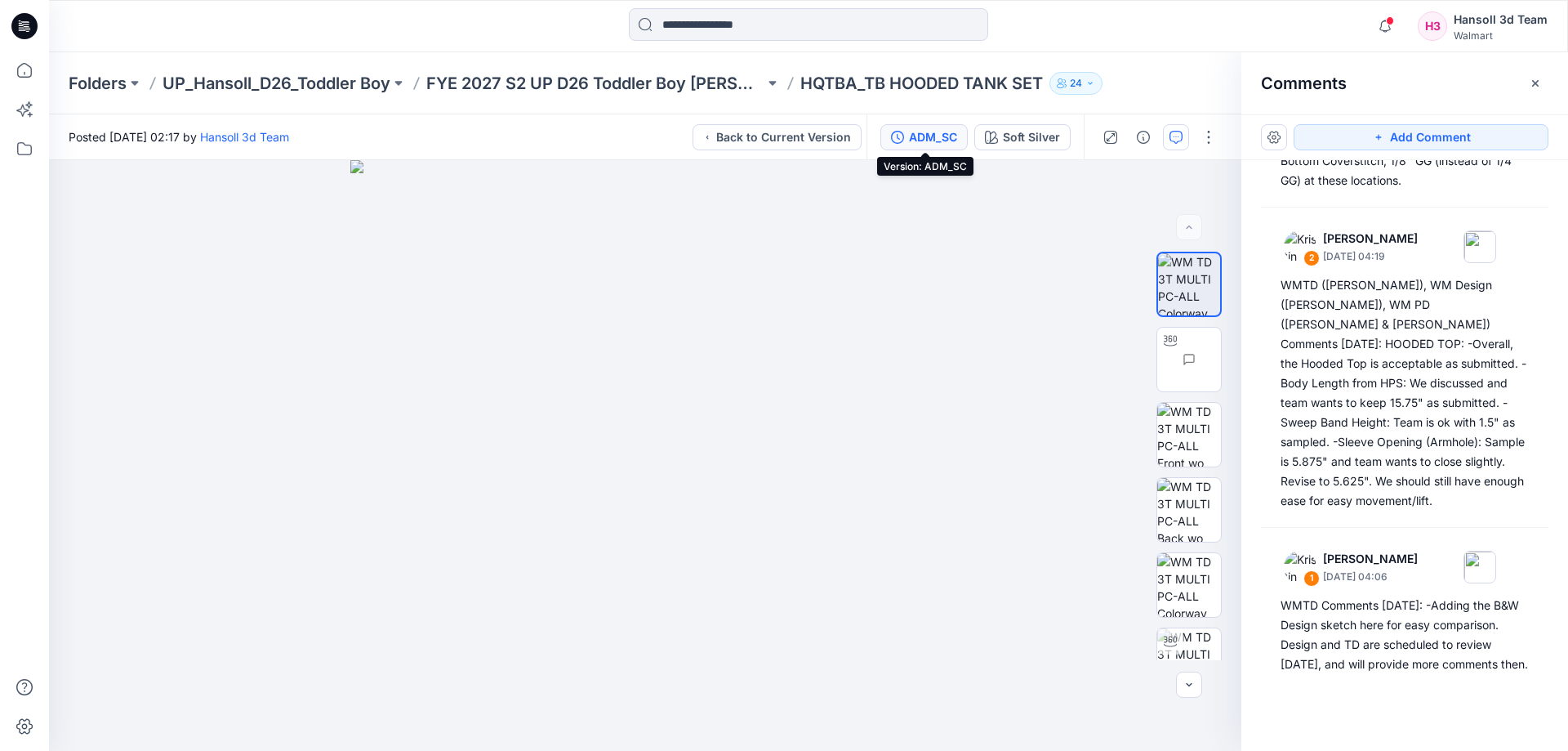
click at [909, 145] on div "ADM_SC" at bounding box center [932, 138] width 48 height 18
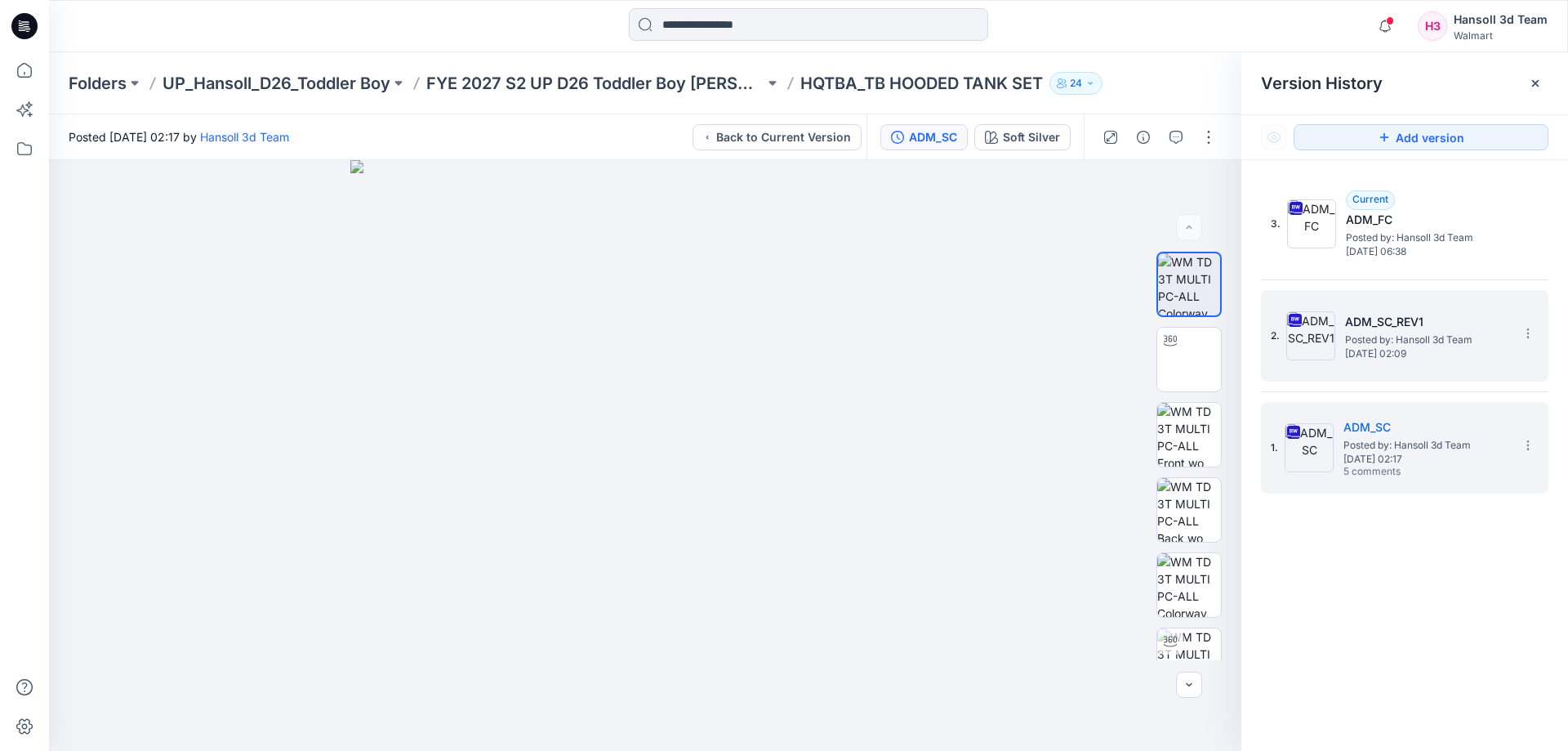
click at [1436, 324] on h5 "ADM_SC_REV1" at bounding box center [1426, 322] width 163 height 20
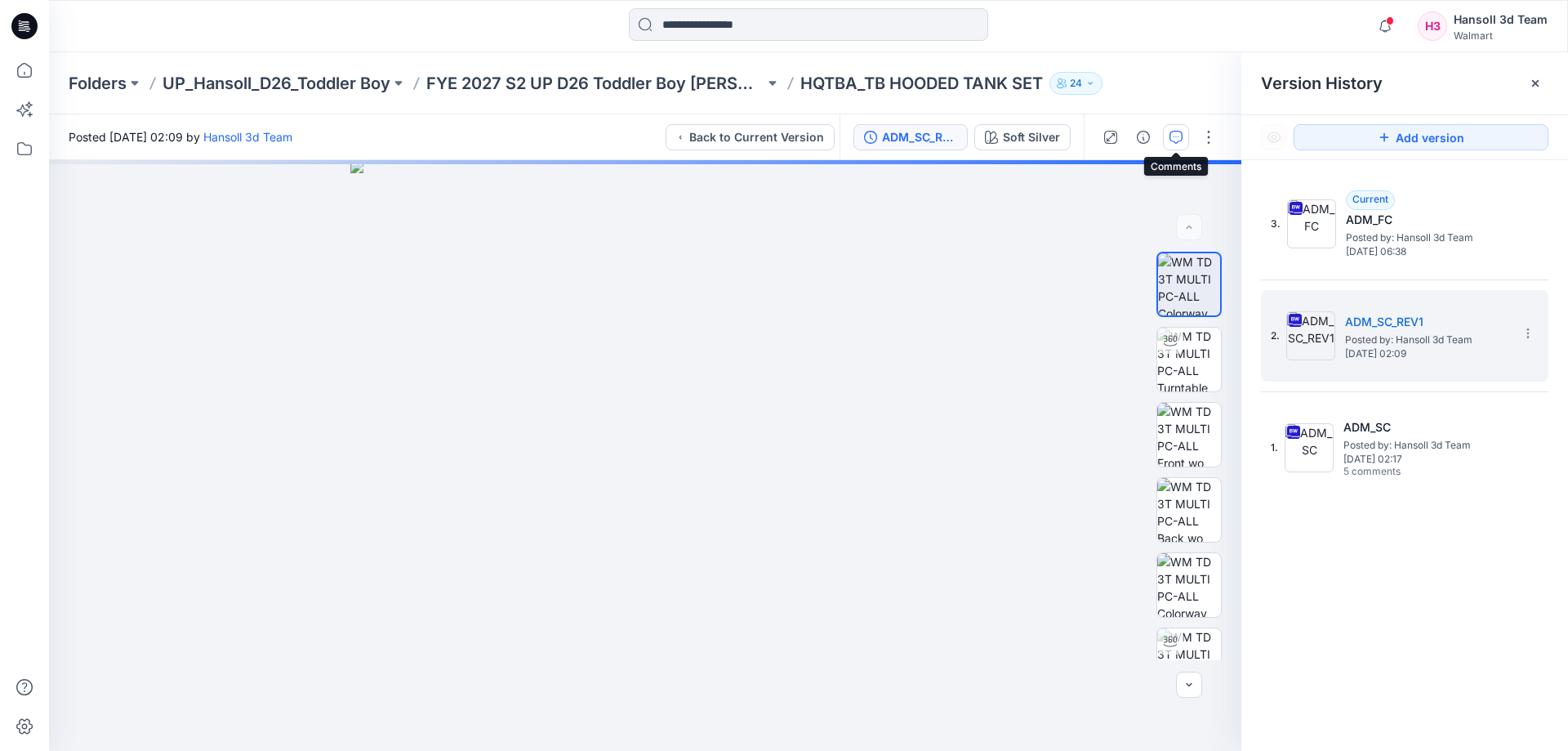
click at [1176, 141] on icon "button" at bounding box center [1175, 137] width 13 height 13
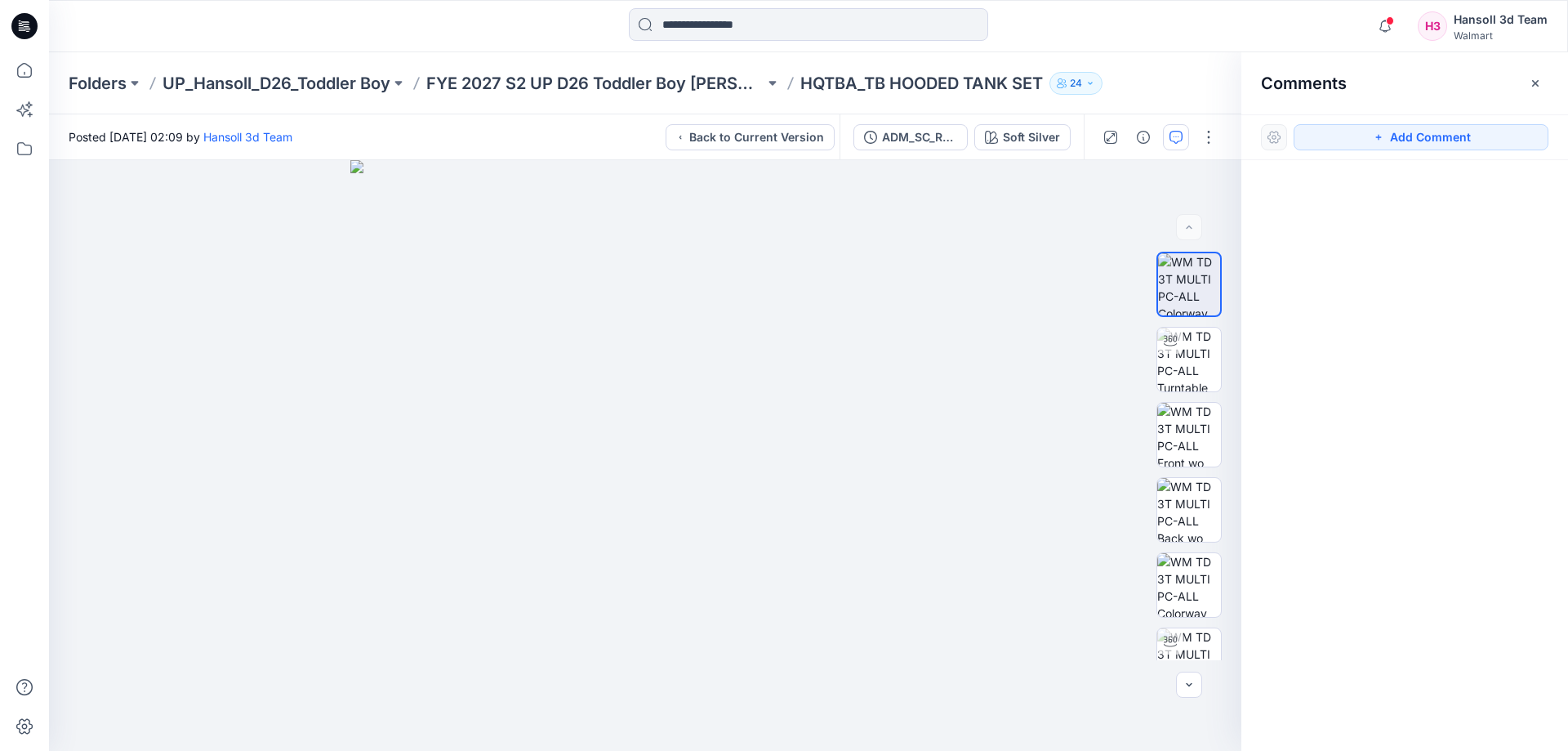
click at [1176, 141] on icon "button" at bounding box center [1175, 137] width 13 height 13
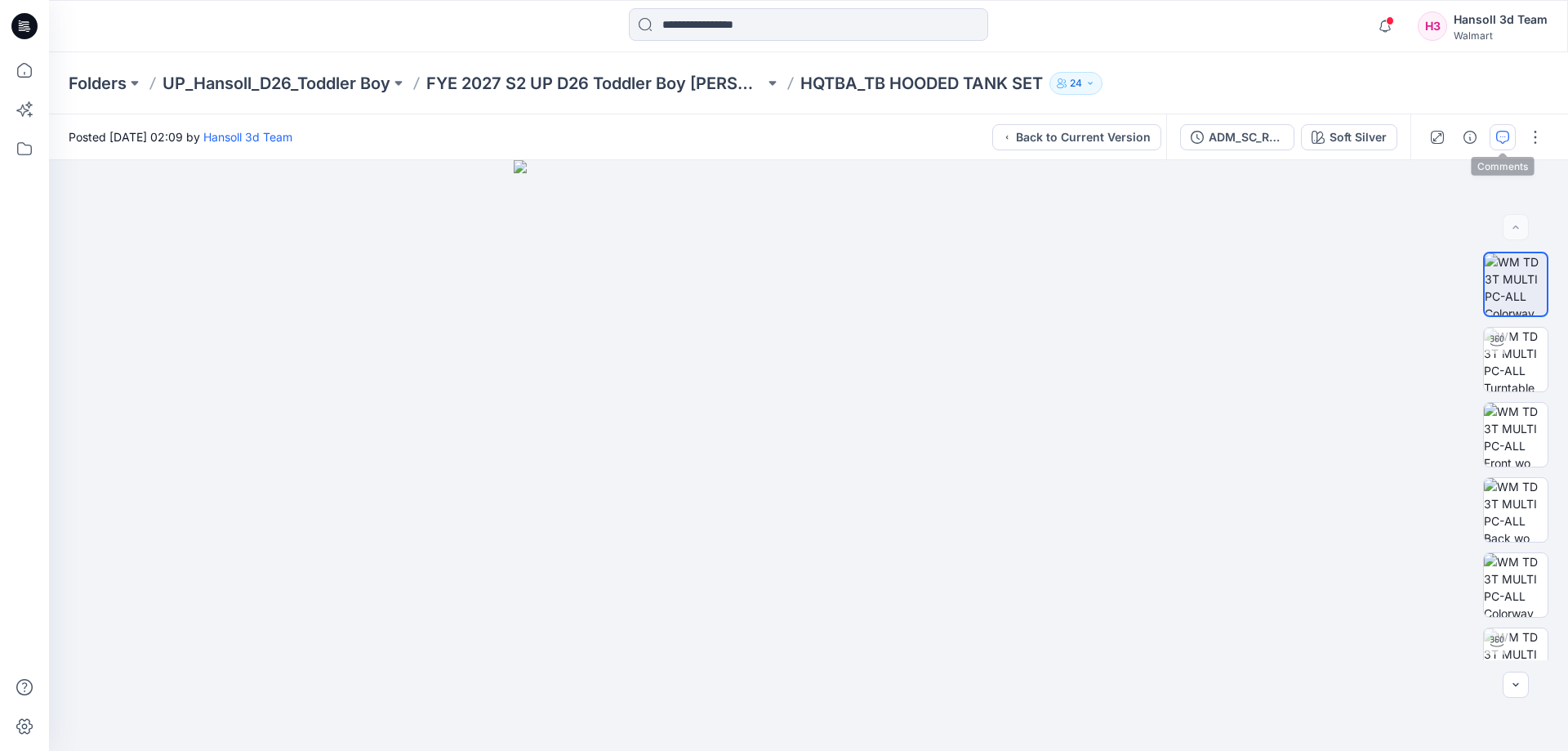
click at [1497, 143] on icon "button" at bounding box center [1502, 137] width 13 height 13
